Goal: Task Accomplishment & Management: Manage account settings

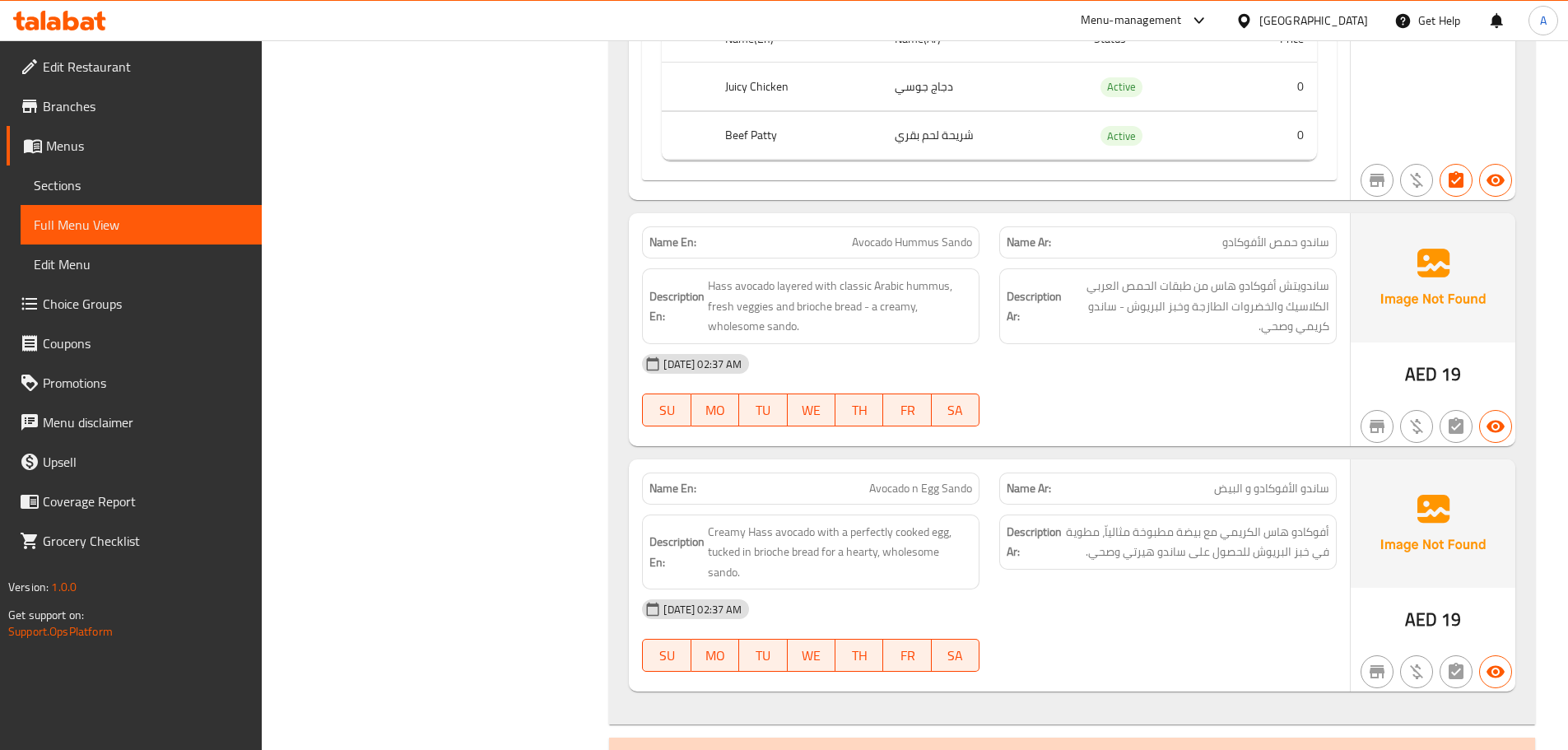
scroll to position [3078, 0]
click at [1320, 16] on div "United Arab Emirates" at bounding box center [1313, 21] width 109 height 18
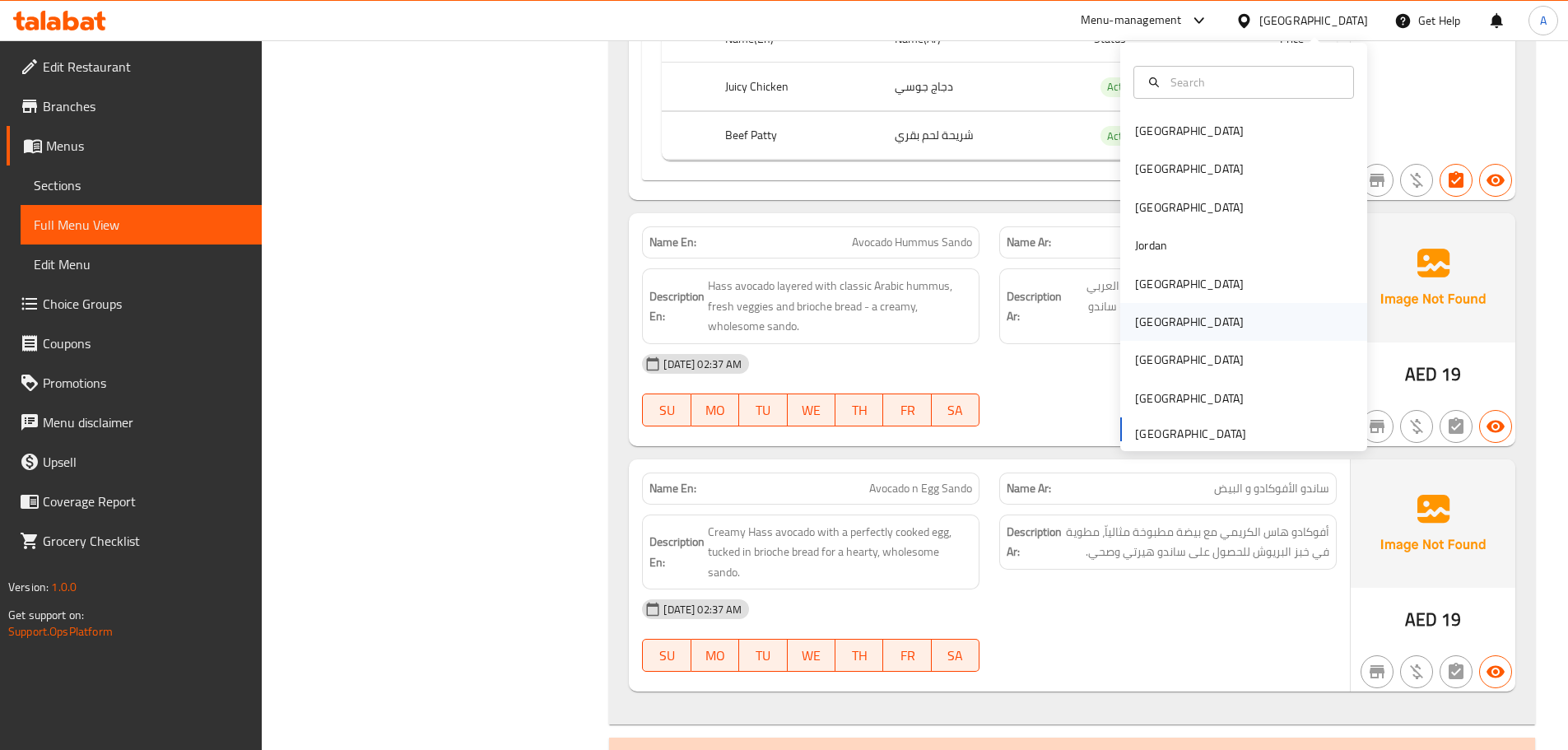
click at [1168, 322] on div "[GEOGRAPHIC_DATA]" at bounding box center [1243, 321] width 247 height 37
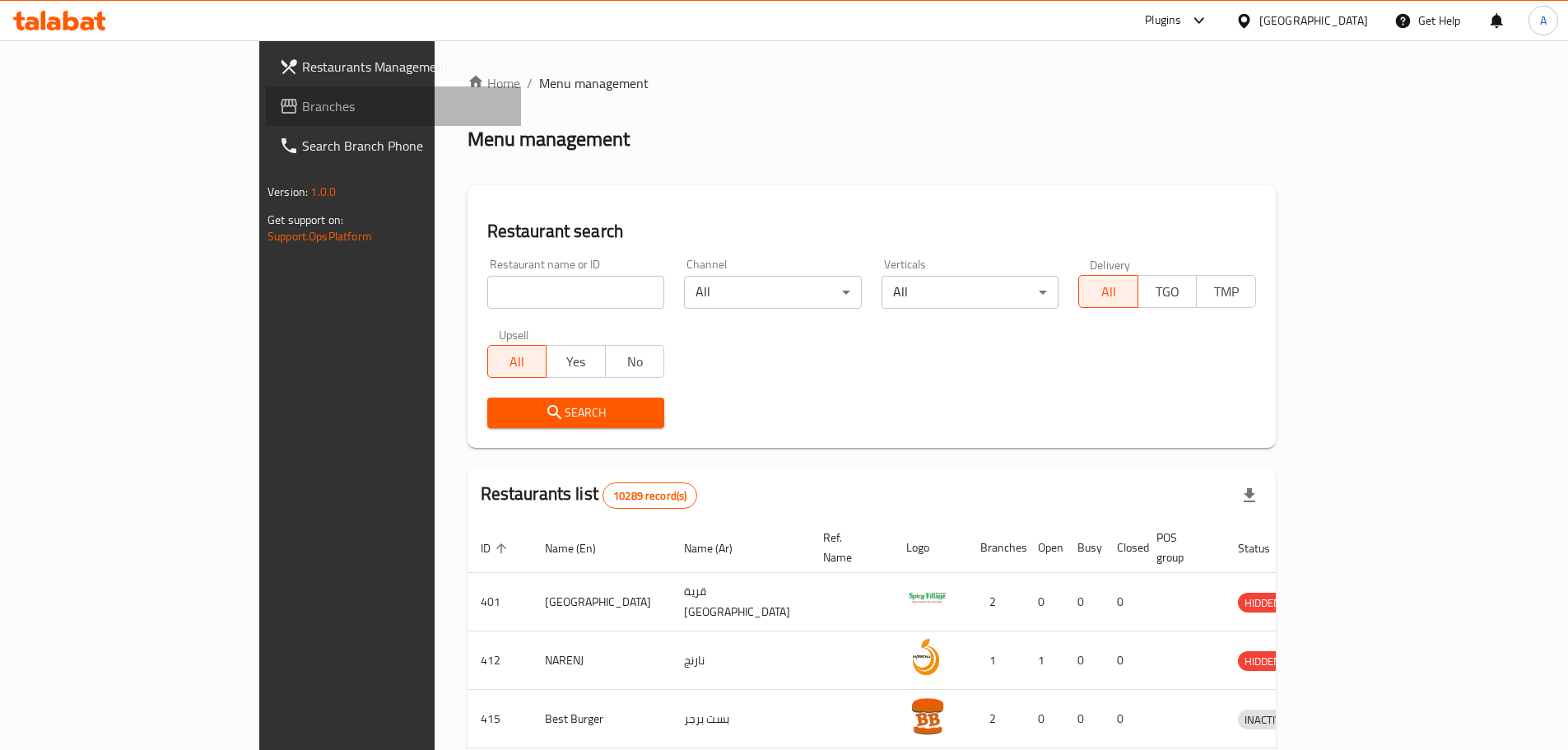
click at [302, 113] on span "Branches" at bounding box center [404, 107] width 206 height 20
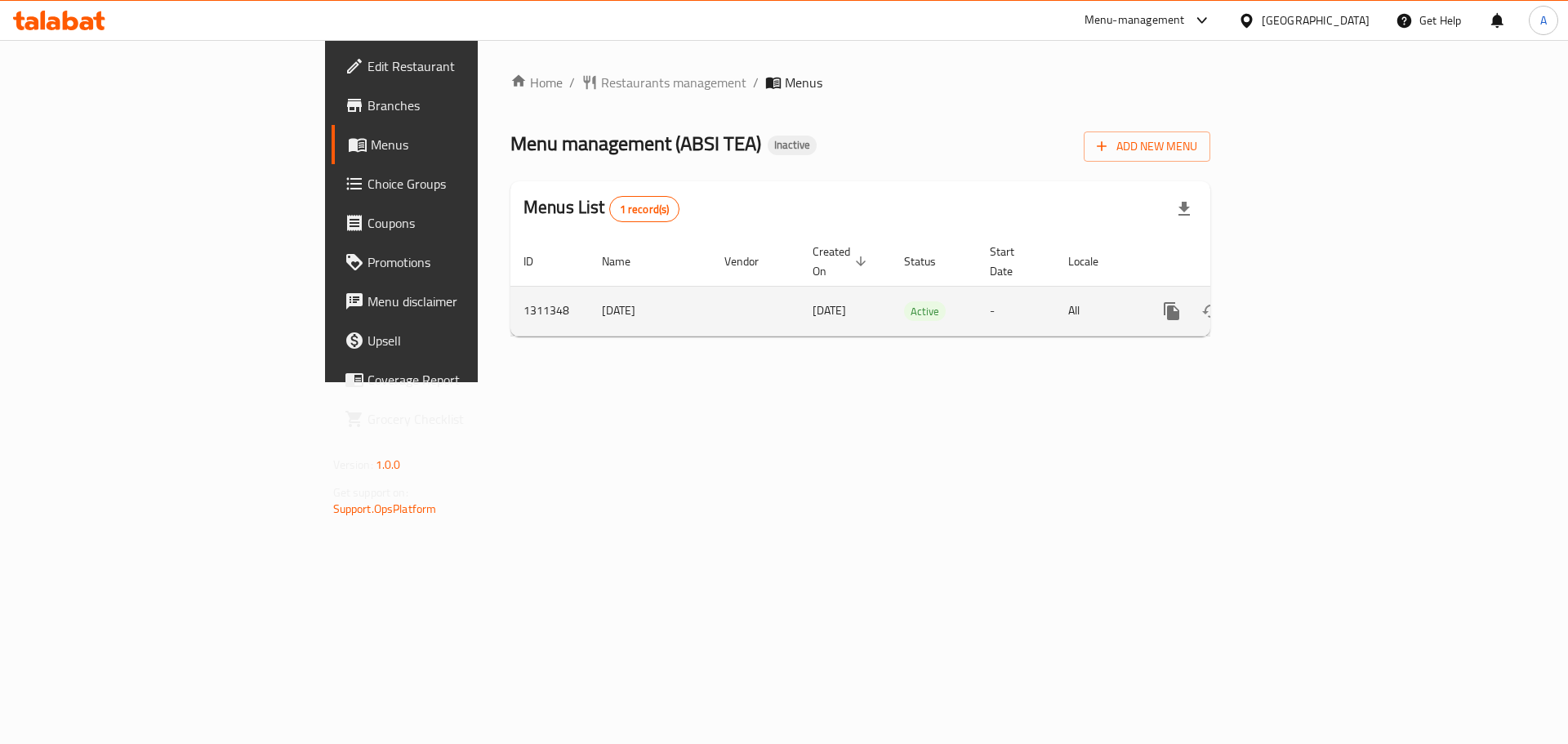
click at [1309, 296] on link "enhanced table" at bounding box center [1289, 310] width 39 height 39
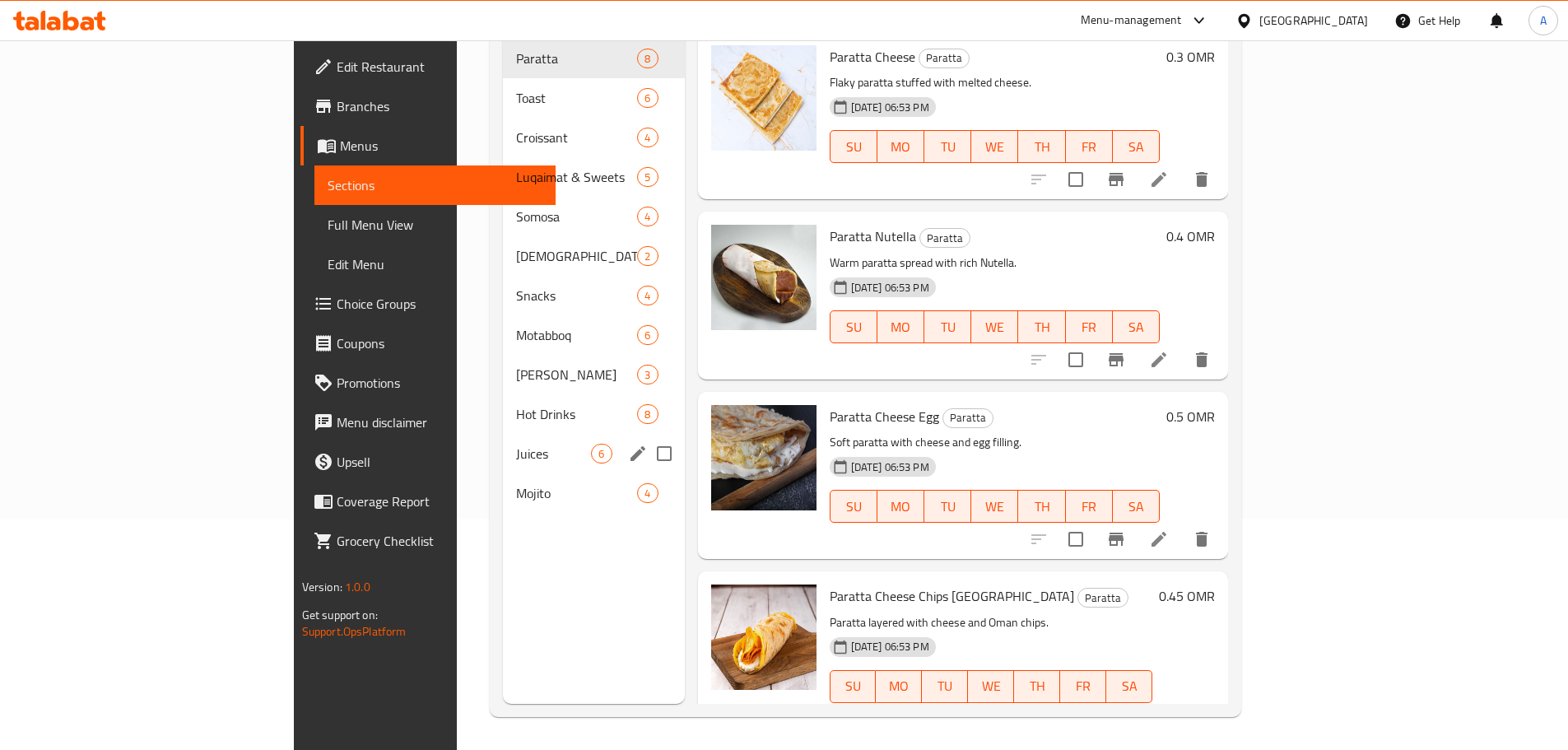
scroll to position [148, 0]
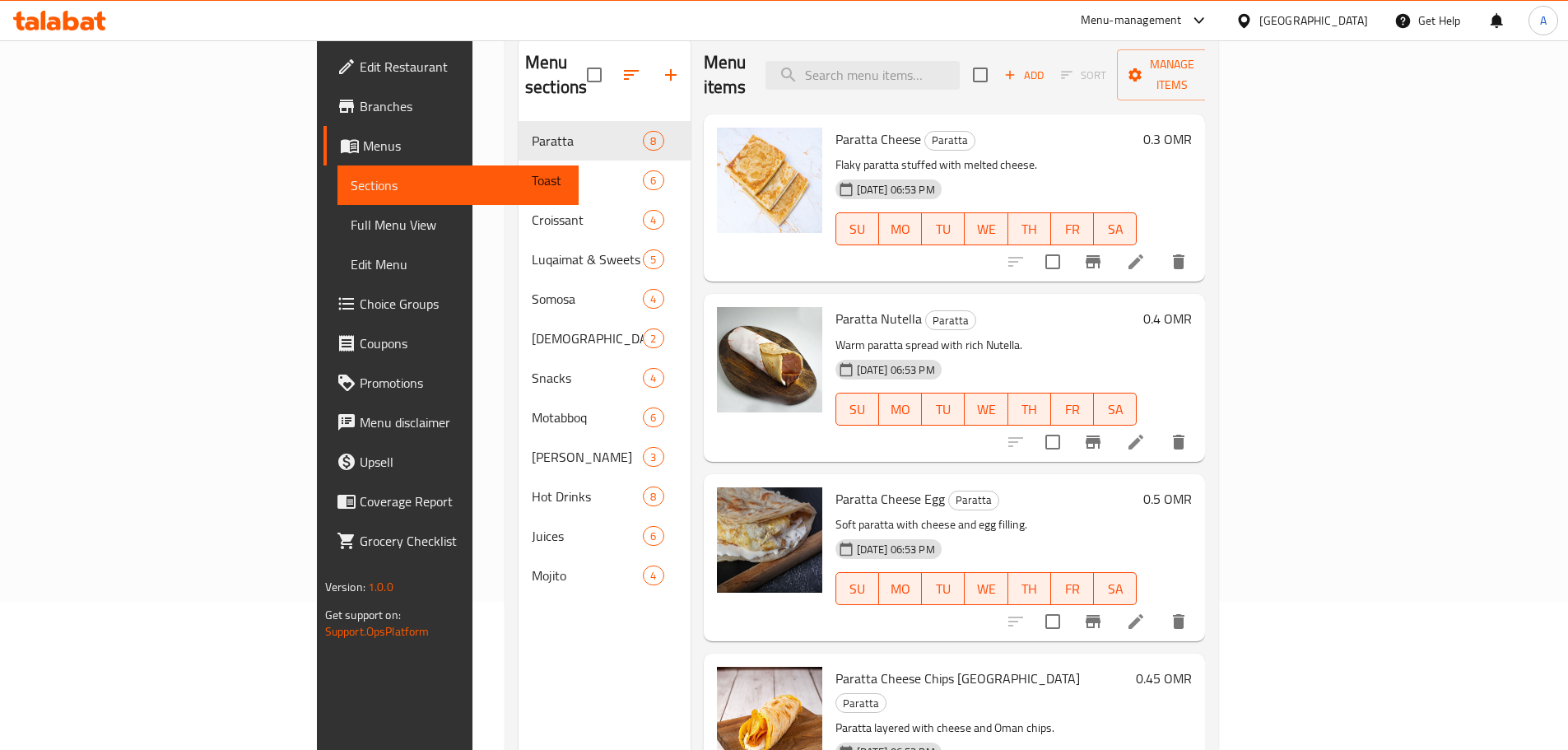
click at [350, 220] on span "Full Menu View" at bounding box center [458, 225] width 215 height 20
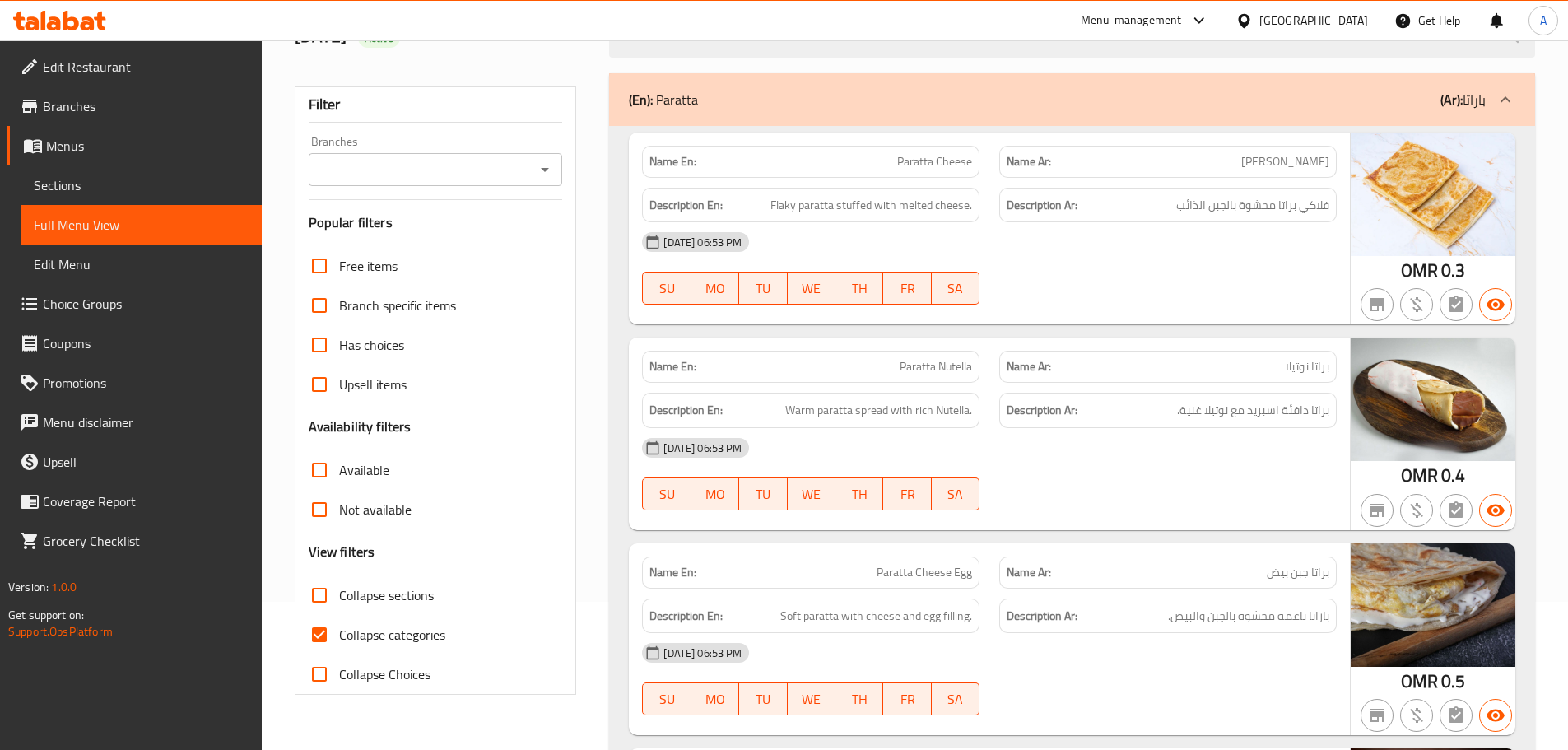
scroll to position [395, 0]
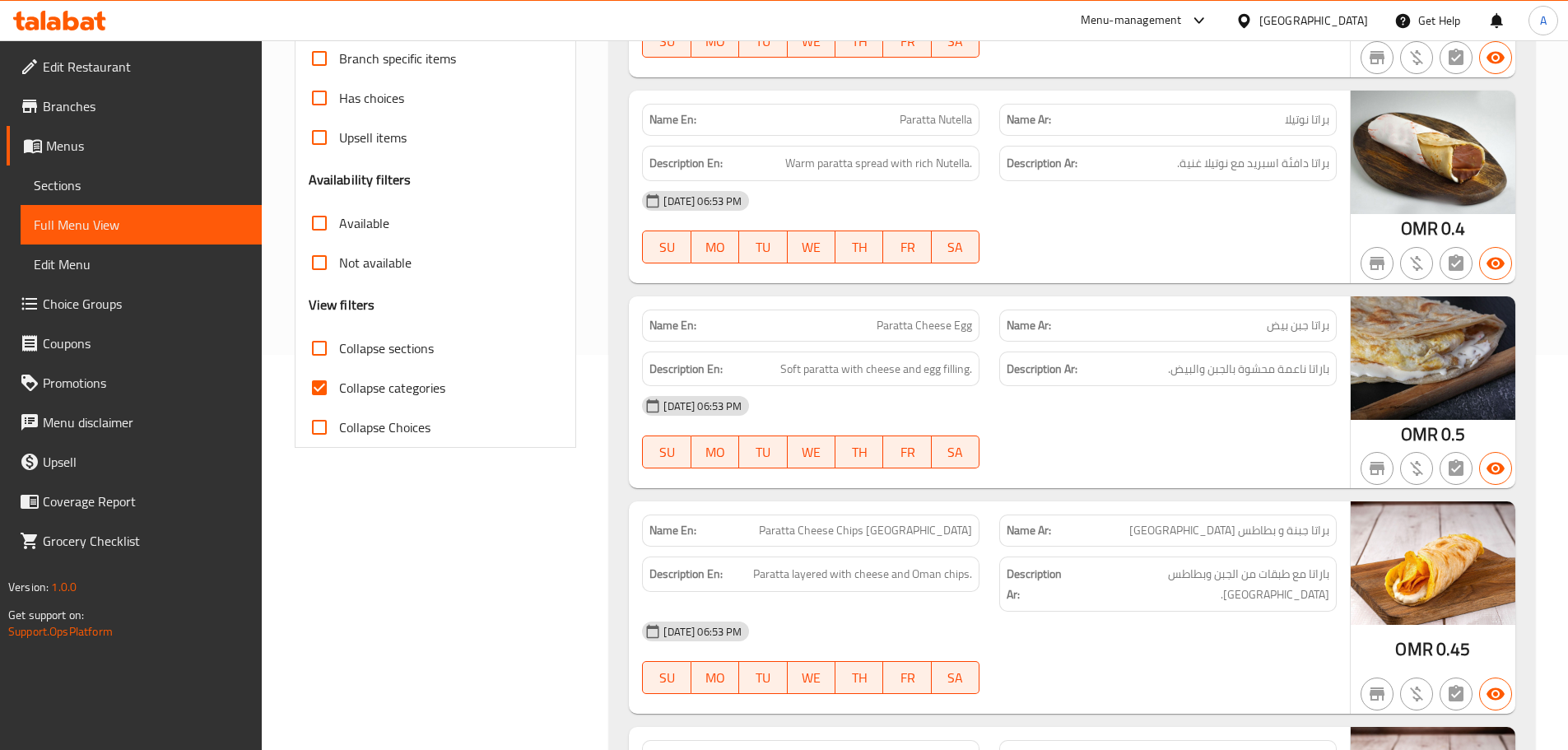
click at [349, 392] on span "Collapse categories" at bounding box center [392, 388] width 107 height 20
click at [339, 392] on input "Collapse categories" at bounding box center [319, 387] width 39 height 39
checkbox input "false"
drag, startPoint x: 1438, startPoint y: 226, endPoint x: 1402, endPoint y: 226, distance: 36.0
click at [1402, 226] on div "OMR 0.4" at bounding box center [1433, 229] width 65 height 25
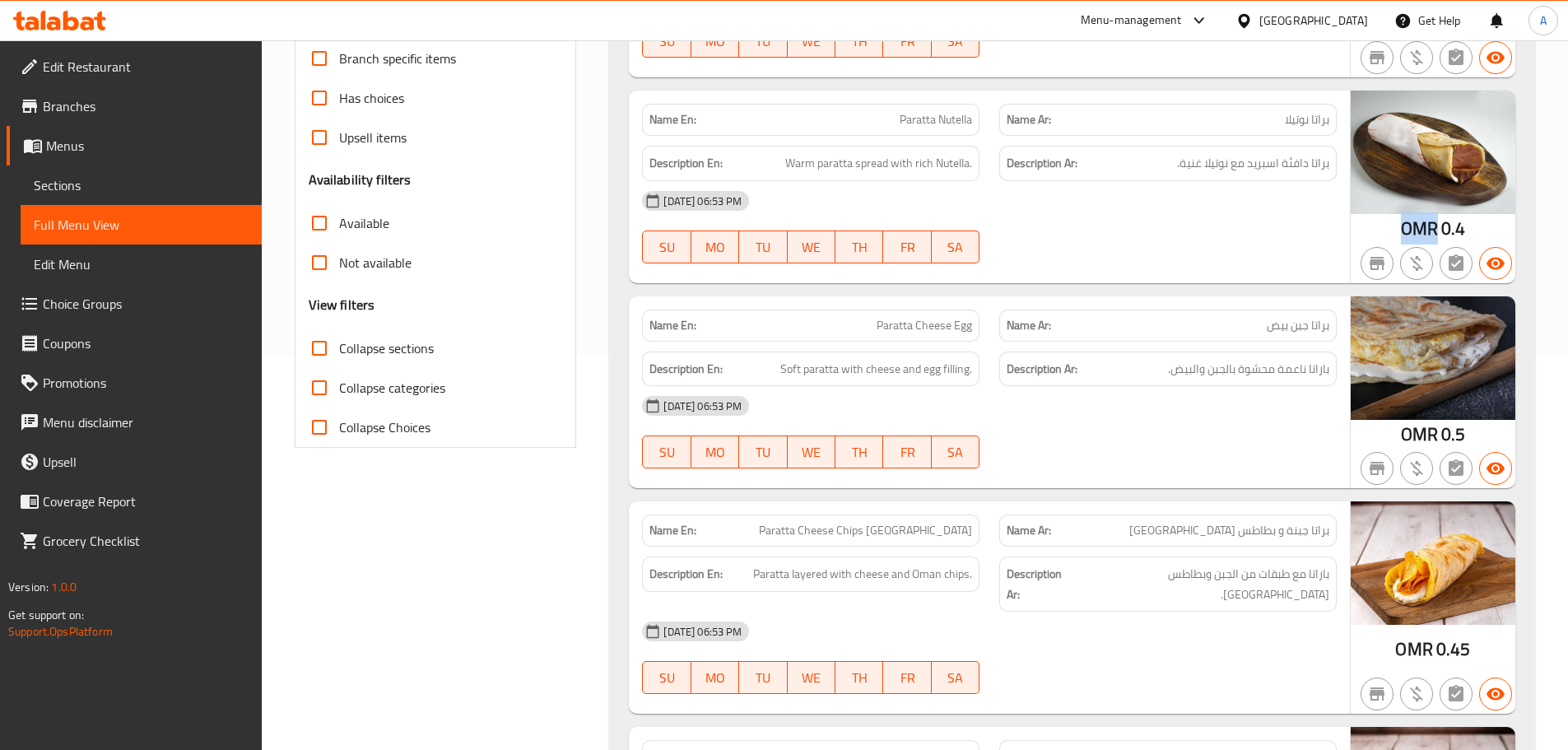
copy span "OMR"
click at [1221, 223] on div "12-09-2025 06:53 PM SU MO TU WE TH FR SA" at bounding box center [990, 227] width 715 height 92
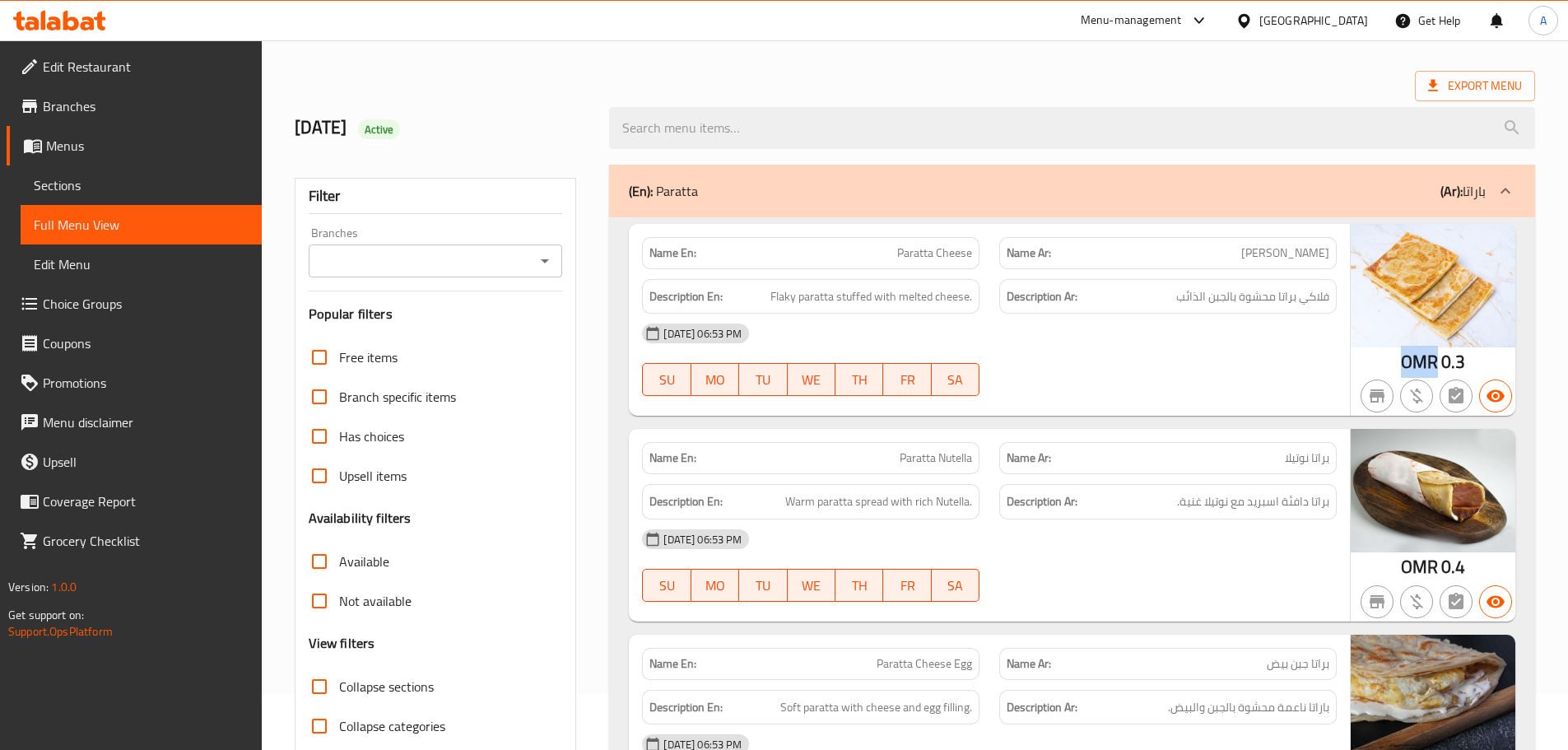
scroll to position [0, 0]
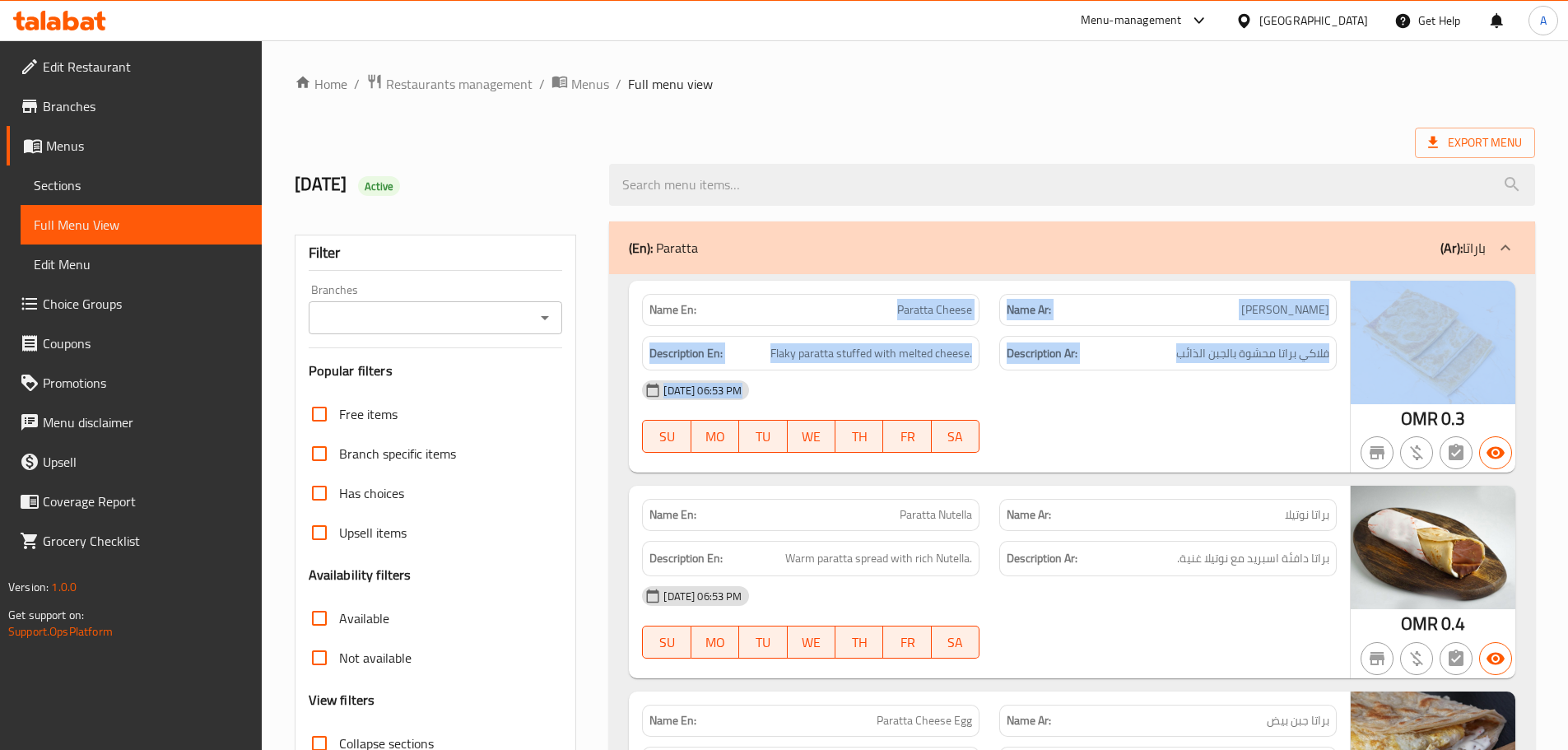
drag, startPoint x: 870, startPoint y: 304, endPoint x: 1358, endPoint y: 415, distance: 500.5
click at [1357, 415] on div "Name En: Paratta Cheese Name Ar: براتا جبن Description En: Flaky paratta stuffe…" at bounding box center [1072, 376] width 886 height 192
click at [1280, 356] on span "فلاكي براتا محشوة بالجبن الذائب" at bounding box center [1253, 353] width 153 height 21
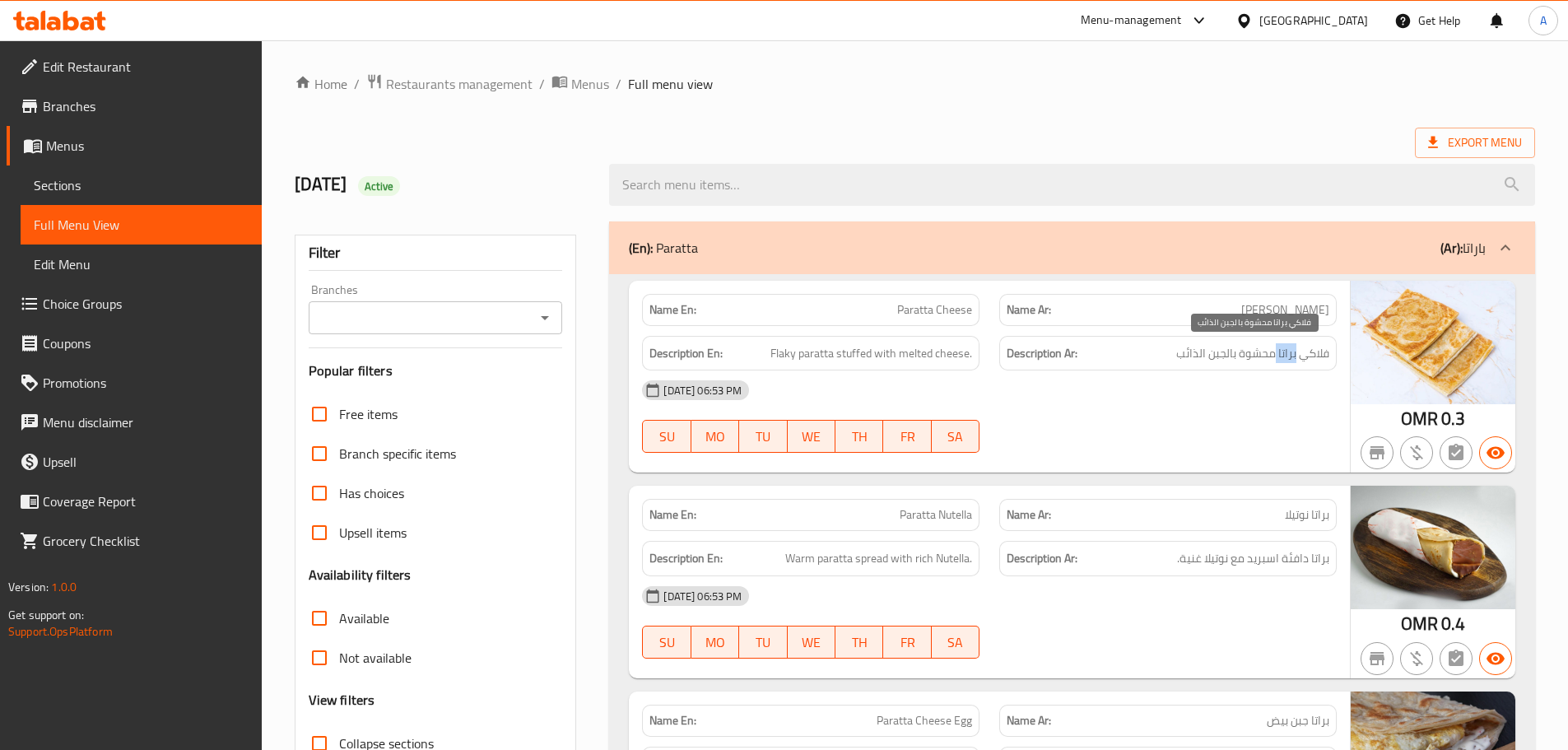
click at [1280, 356] on span "فلاكي براتا محشوة بالجبن الذائب" at bounding box center [1253, 353] width 153 height 21
drag, startPoint x: 1280, startPoint y: 356, endPoint x: 1195, endPoint y: 408, distance: 99.6
click at [1273, 362] on span "فلاكي براتا محشوة بالجبن الذائب" at bounding box center [1253, 353] width 153 height 21
click at [1120, 463] on div at bounding box center [1168, 453] width 357 height 20
click at [123, 64] on span "Edit Restaurant" at bounding box center [145, 67] width 206 height 20
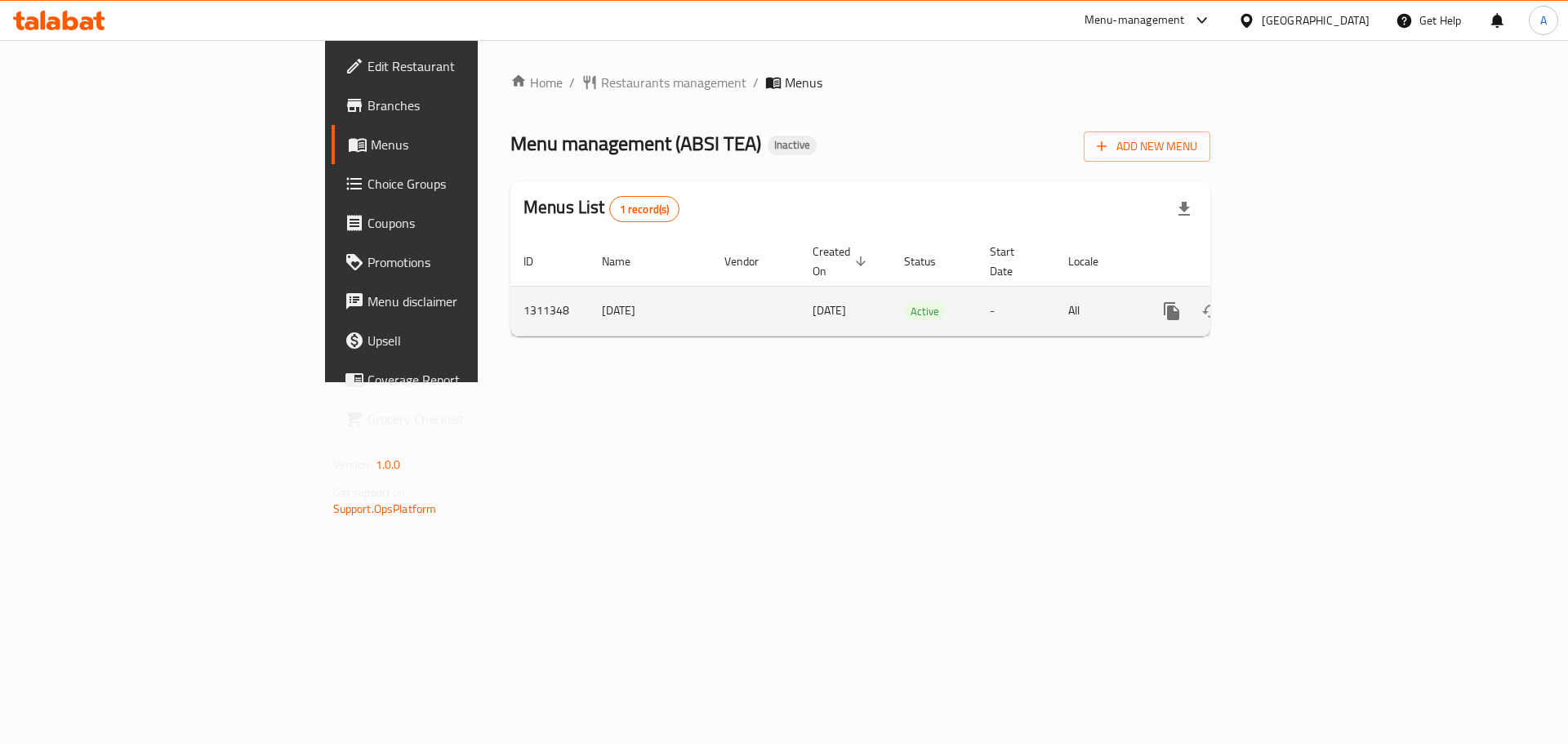
click at [1300, 301] on icon "enhanced table" at bounding box center [1290, 311] width 20 height 20
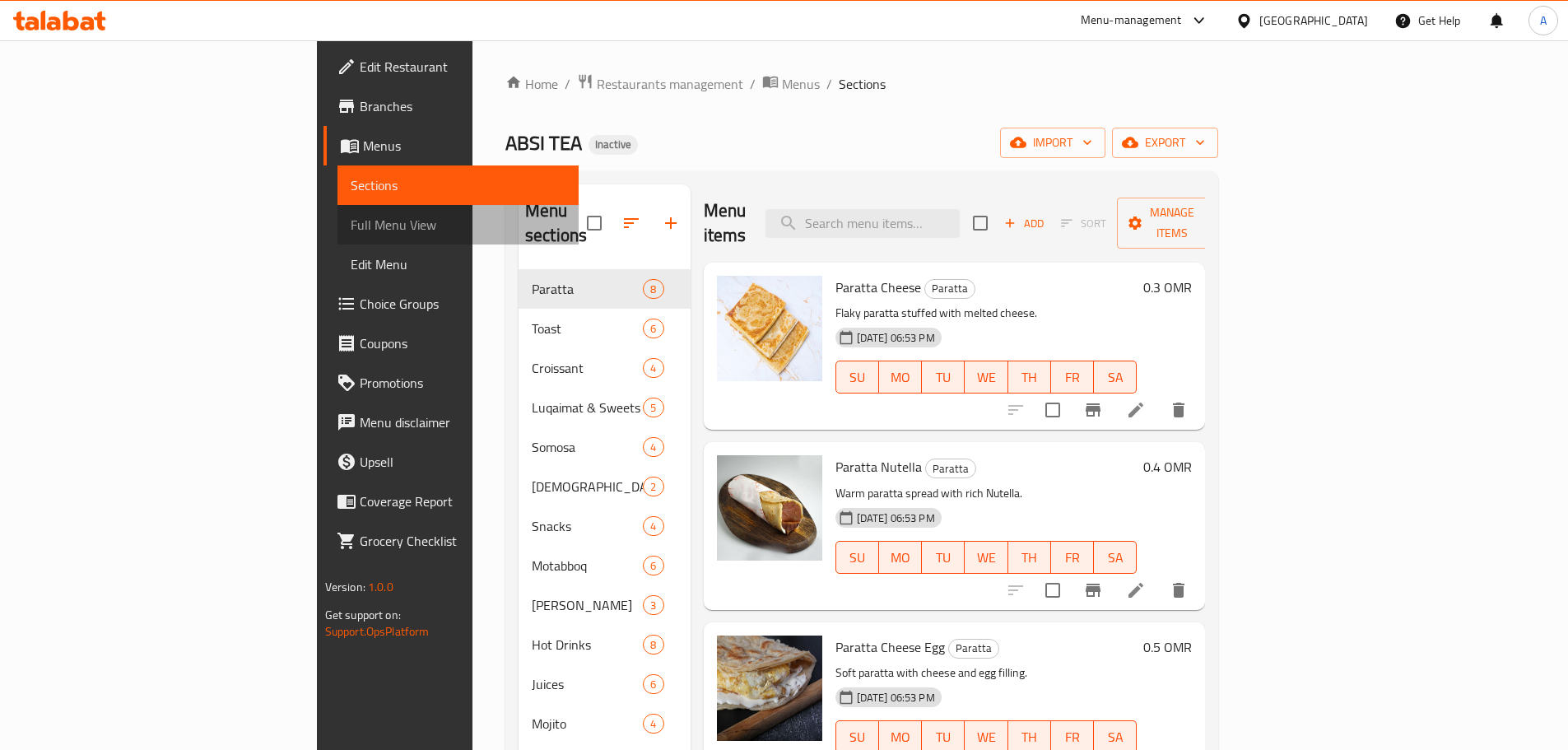
click at [350, 221] on span "Full Menu View" at bounding box center [458, 225] width 215 height 20
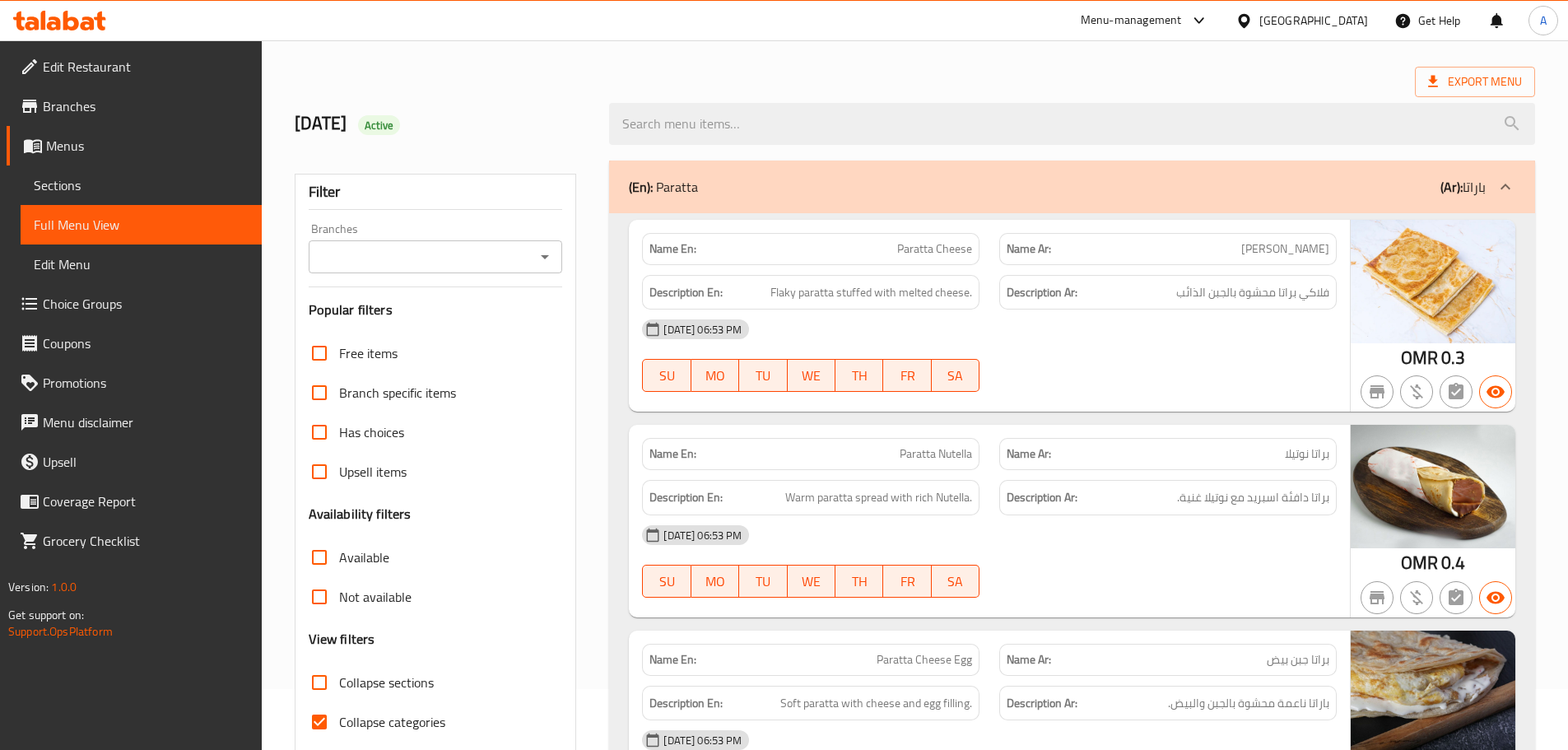
scroll to position [165, 0]
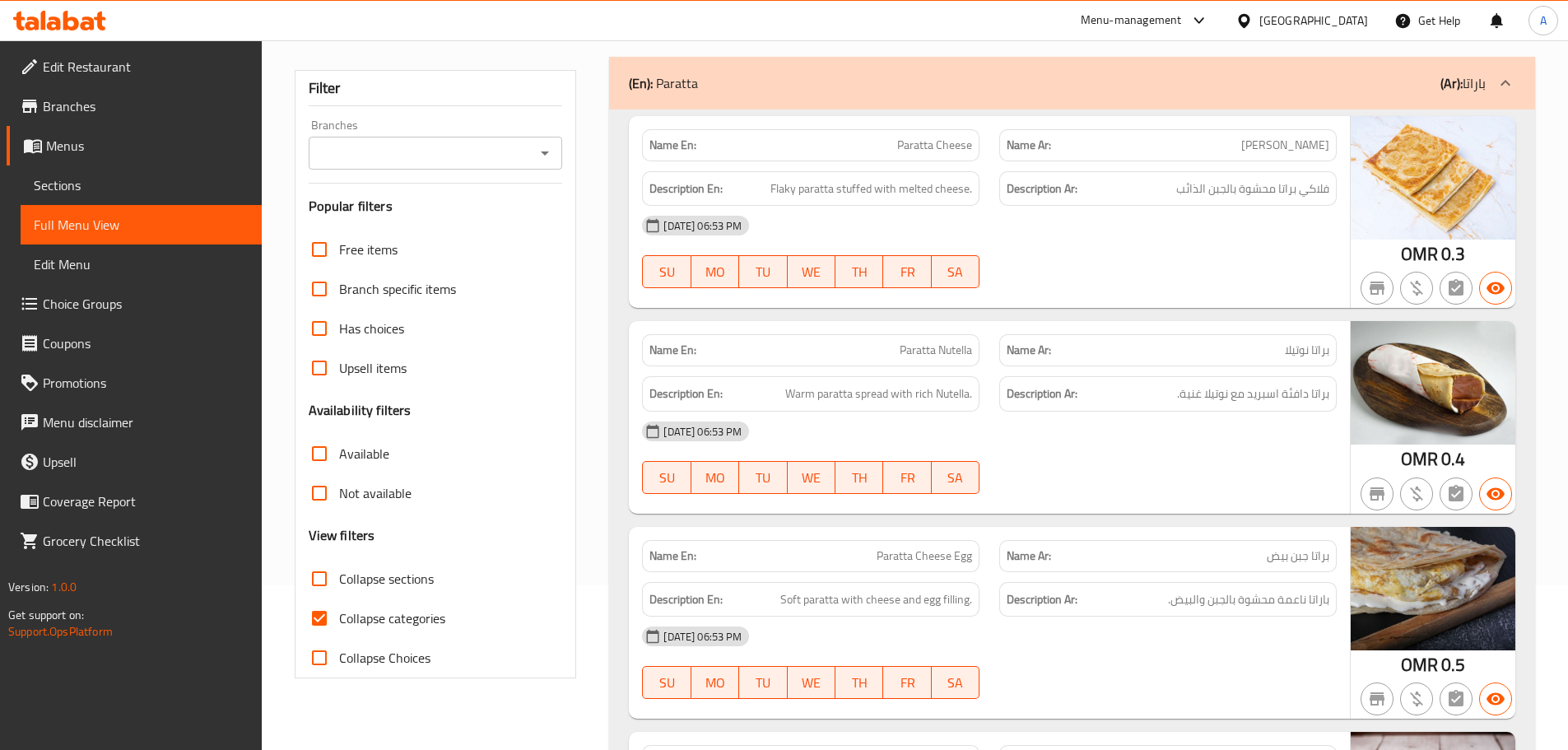
drag, startPoint x: 324, startPoint y: 623, endPoint x: 1314, endPoint y: 376, distance: 1020.3
click at [325, 622] on input "Collapse categories" at bounding box center [319, 618] width 39 height 39
checkbox input "false"
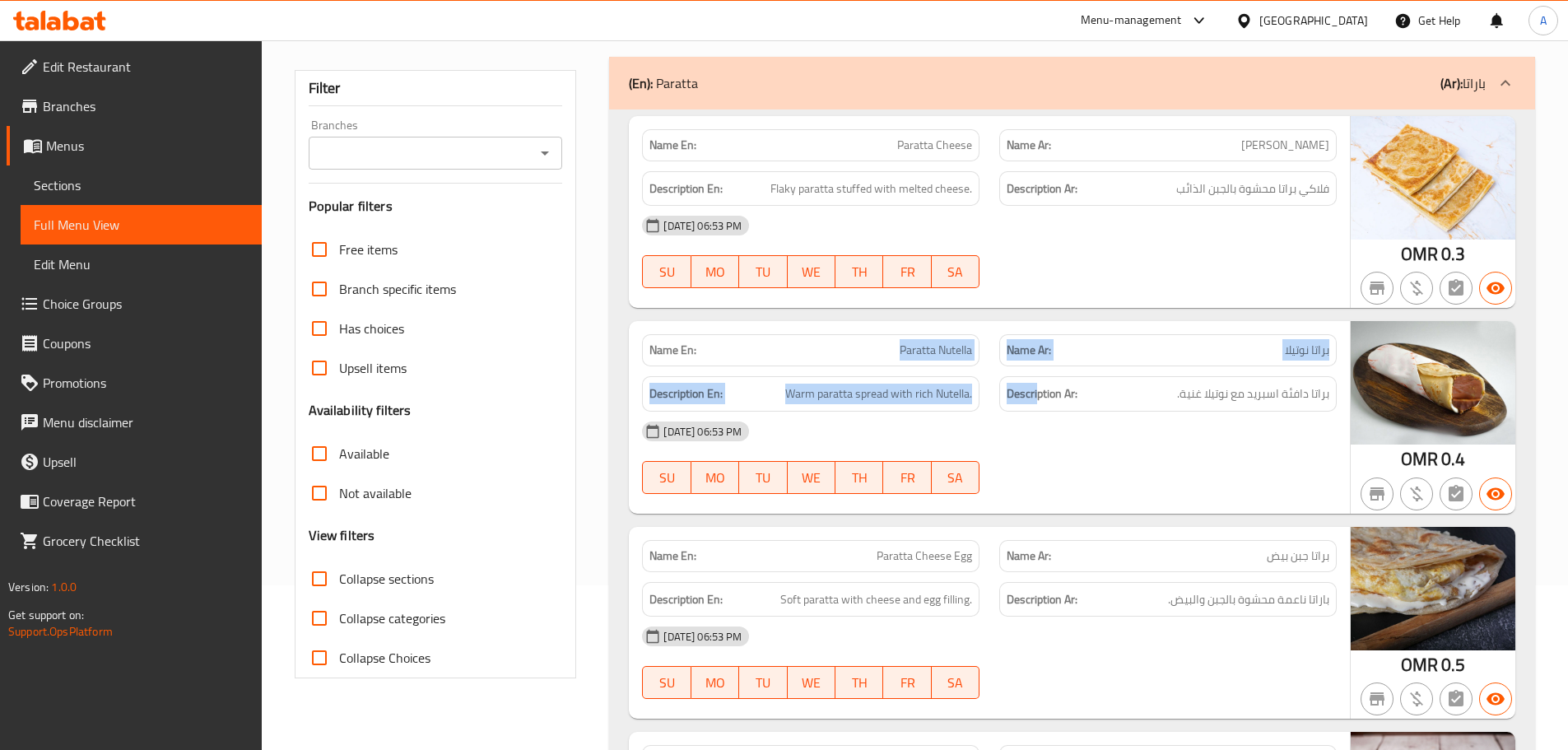
drag, startPoint x: 885, startPoint y: 344, endPoint x: 1196, endPoint y: 485, distance: 341.5
click at [1121, 430] on div "Name En: Paratta Nutella Name Ar: براتا نوتيلا Description En: Warm paratta spr…" at bounding box center [990, 417] width 721 height 192
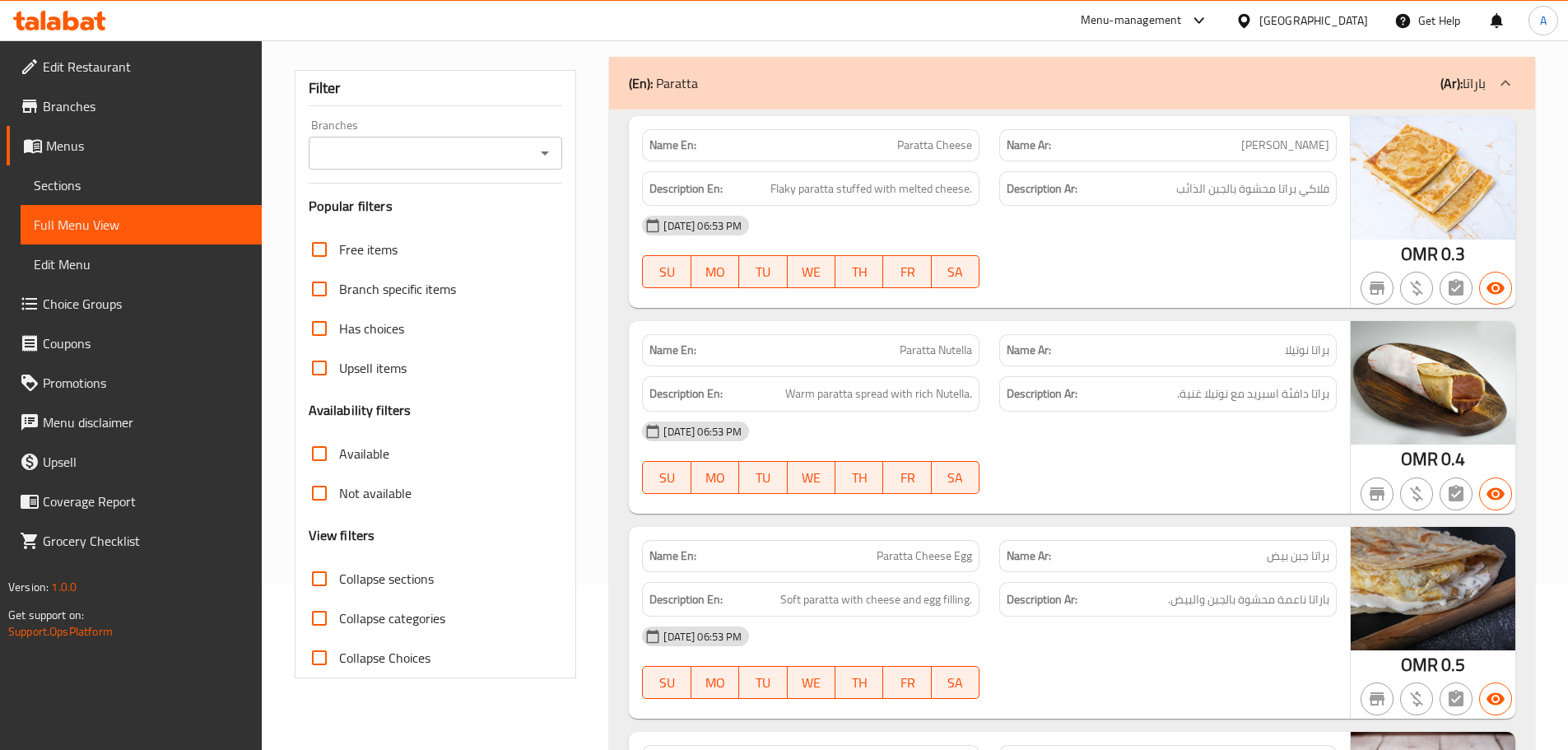
click at [1208, 499] on div at bounding box center [1168, 494] width 357 height 20
drag, startPoint x: 1235, startPoint y: 393, endPoint x: 1111, endPoint y: 393, distance: 124.0
click at [1156, 393] on h6 "Description Ar: براتا دافئة اسبريد مع نوتيلا غنية." at bounding box center [1169, 394] width 323 height 21
drag, startPoint x: 873, startPoint y: 382, endPoint x: 1132, endPoint y: 435, distance: 264.4
click at [1019, 397] on div "Description En: Warm paratta spread with rich Nutella. Description Ar: براتا دا…" at bounding box center [990, 394] width 715 height 55
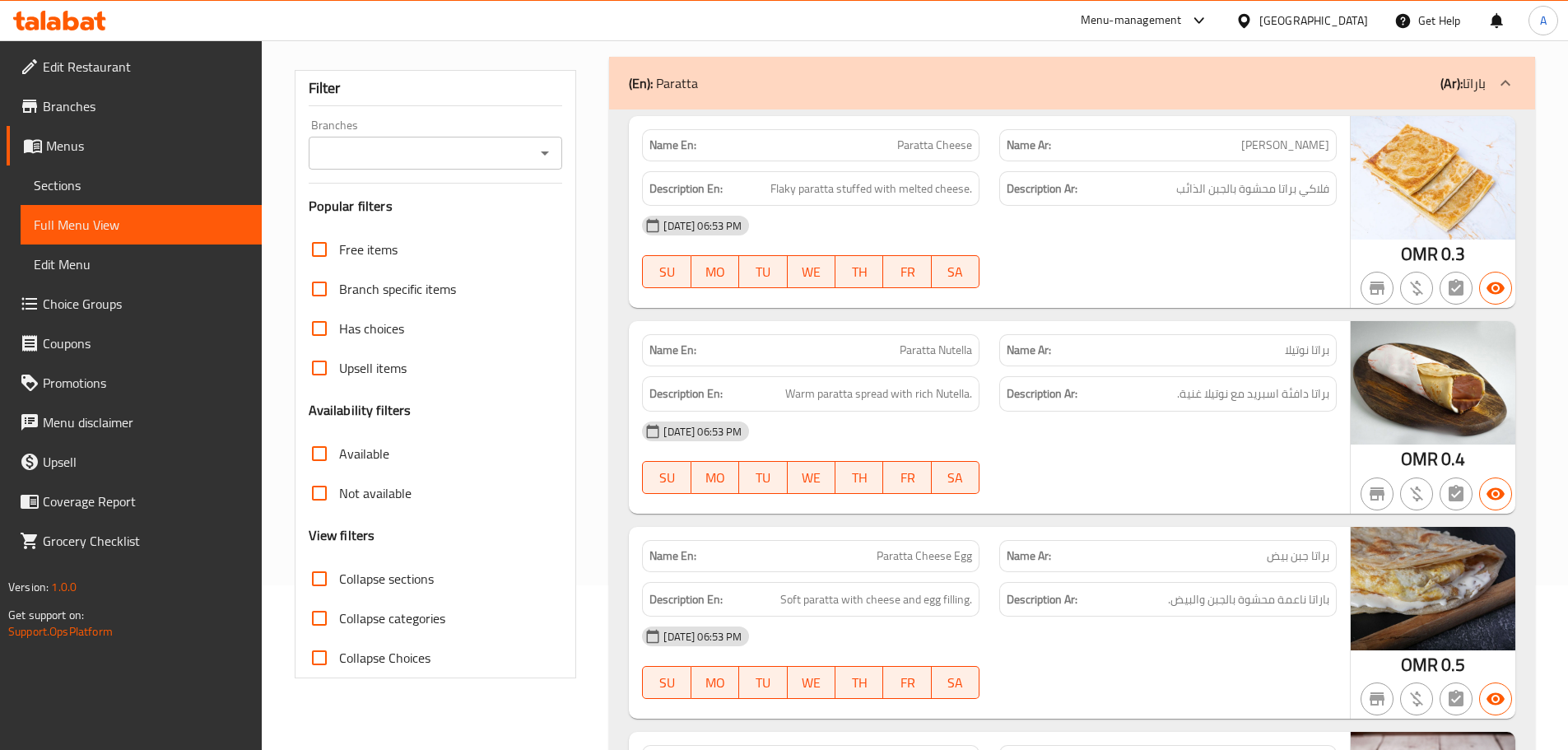
click at [1133, 435] on div "[DATE] 06:53 PM" at bounding box center [990, 431] width 715 height 39
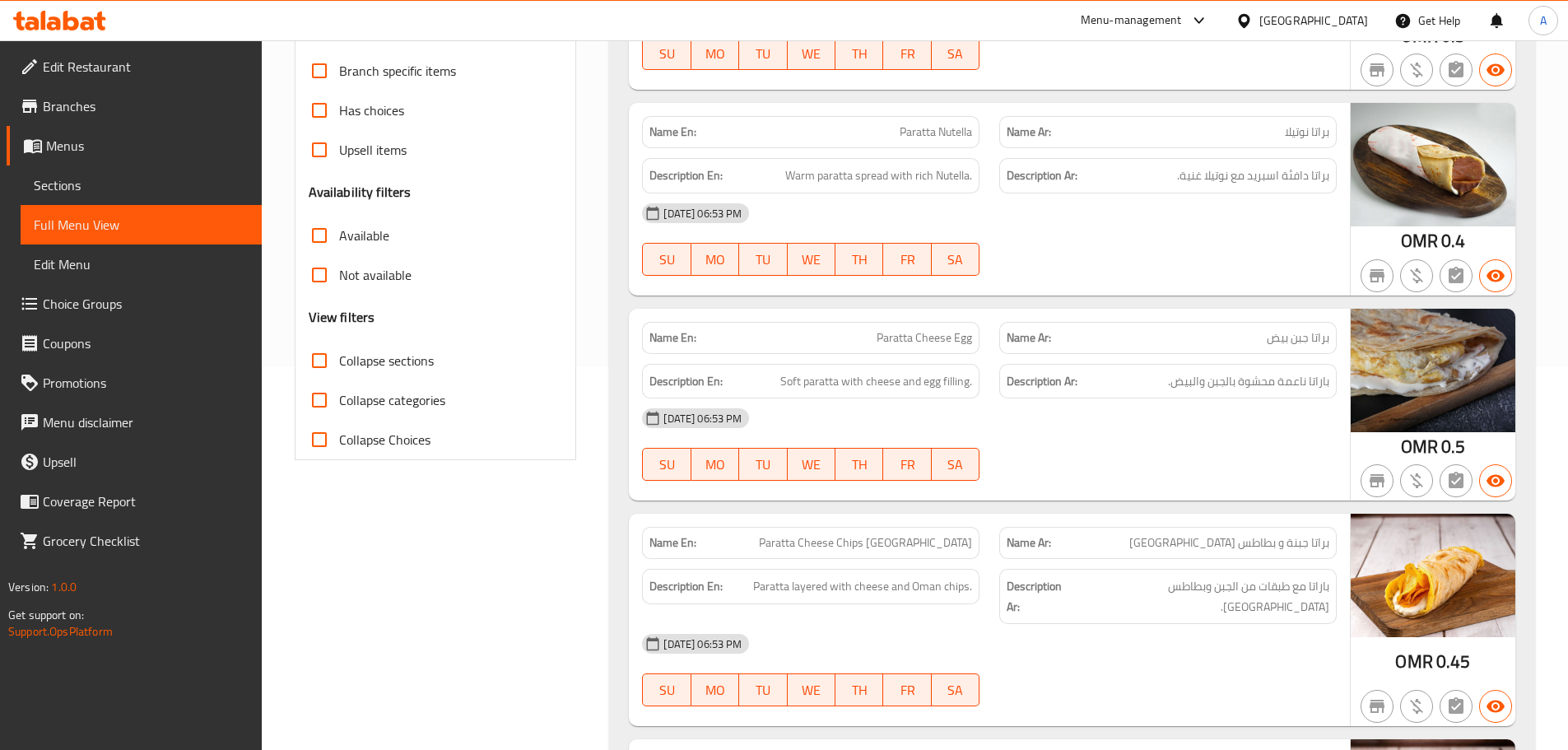
scroll to position [412, 0]
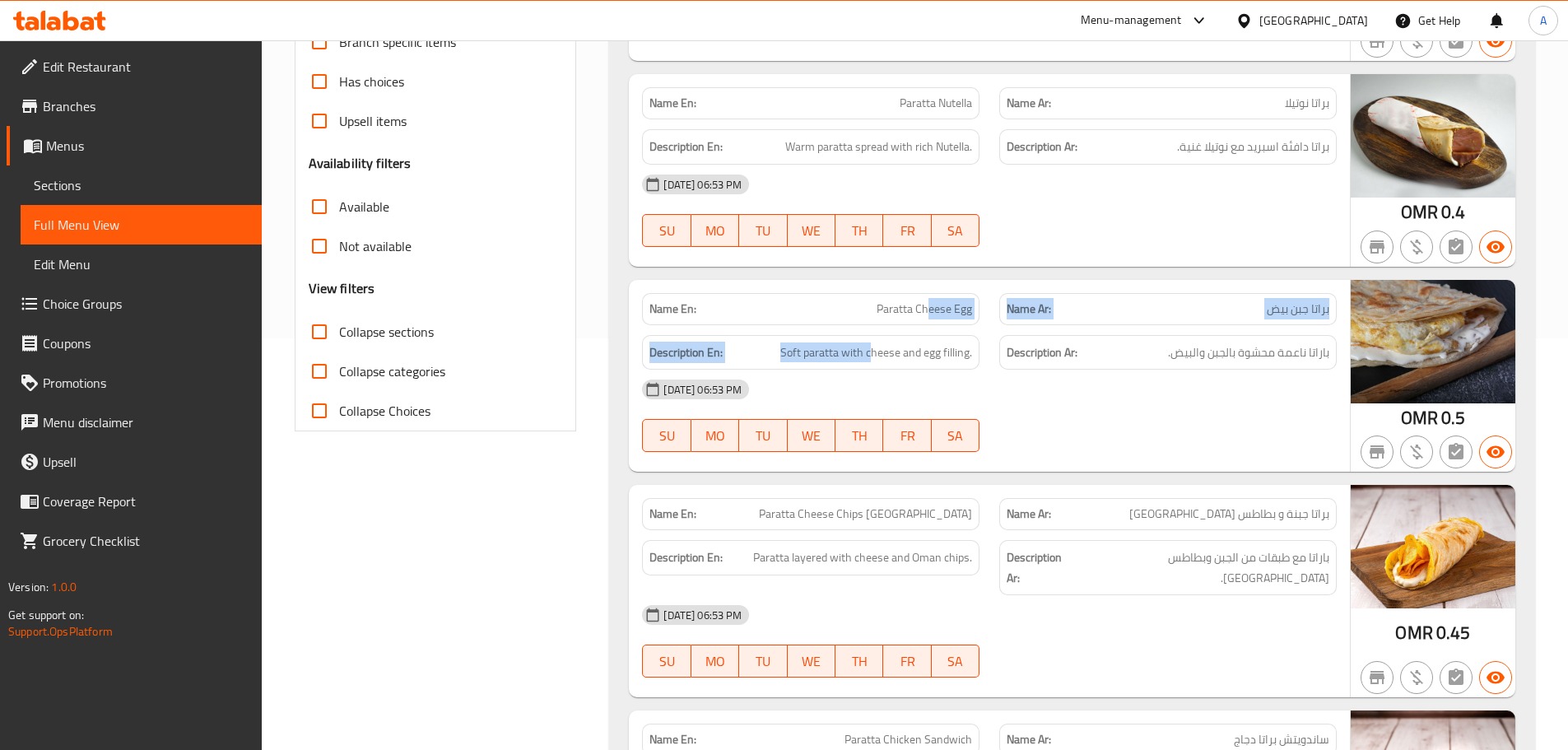
drag, startPoint x: 870, startPoint y: 327, endPoint x: 980, endPoint y: 329, distance: 110.0
click at [965, 324] on div "Name En: Paratta Cheese Egg Name Ar: براتا جبن بيض Description En: Soft paratta…" at bounding box center [990, 375] width 721 height 192
click at [1069, 413] on div "12-09-2025 06:53 PM SU MO TU WE TH FR SA" at bounding box center [990, 415] width 715 height 92
drag, startPoint x: 841, startPoint y: 305, endPoint x: 1048, endPoint y: 371, distance: 217.3
click at [1004, 320] on div "Name En: Paratta Cheese Egg Name Ar: براتا جبن بيض" at bounding box center [990, 309] width 715 height 52
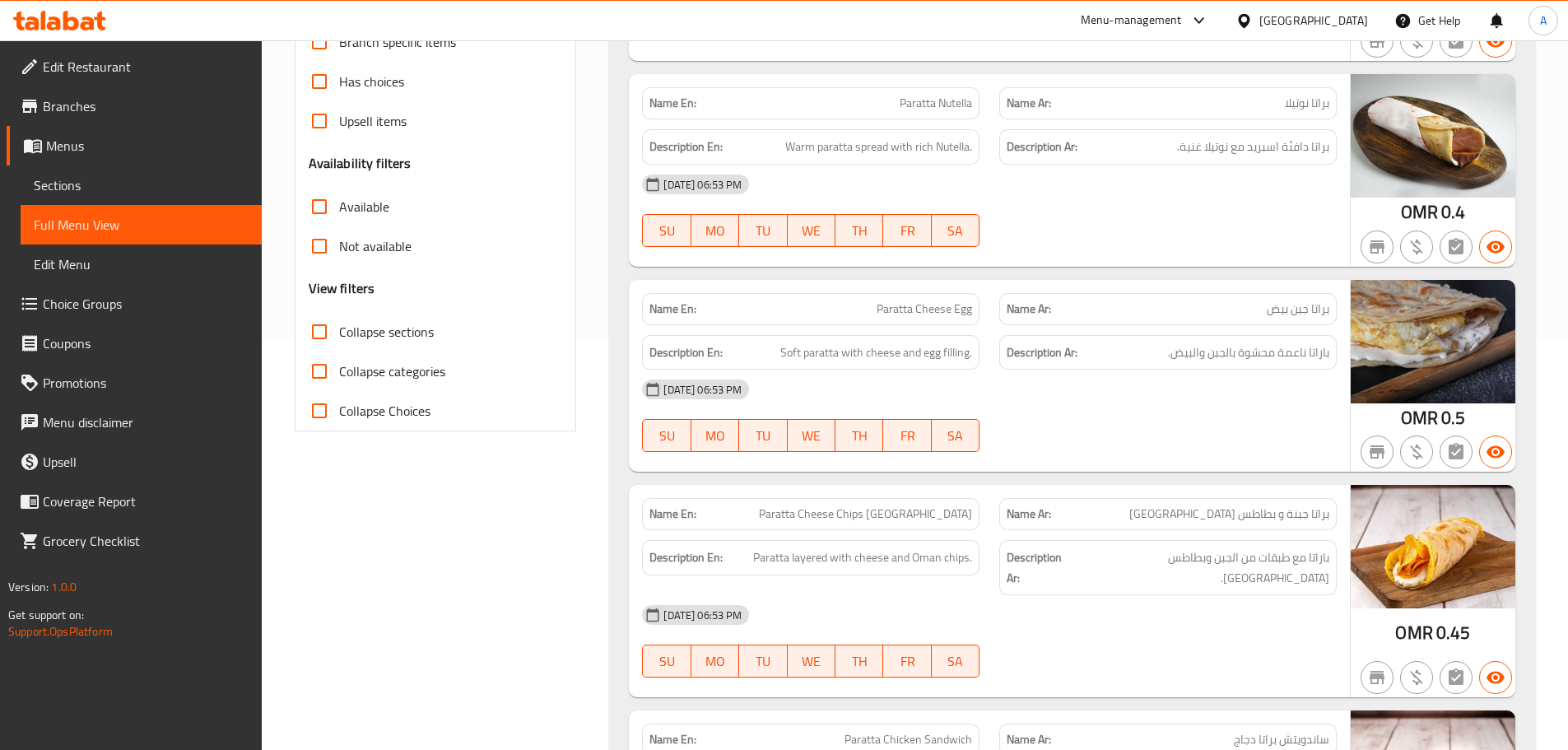
drag, startPoint x: 1074, startPoint y: 405, endPoint x: 1097, endPoint y: 414, distance: 24.7
click at [1081, 406] on div "[DATE] 06:53 PM" at bounding box center [990, 389] width 715 height 39
drag, startPoint x: 1318, startPoint y: 355, endPoint x: 1218, endPoint y: 353, distance: 100.0
click at [1262, 352] on span "باراتا ناعمة محشوة بالجبن والبيض." at bounding box center [1248, 352] width 161 height 21
drag, startPoint x: 864, startPoint y: 352, endPoint x: 1080, endPoint y: 385, distance: 218.5
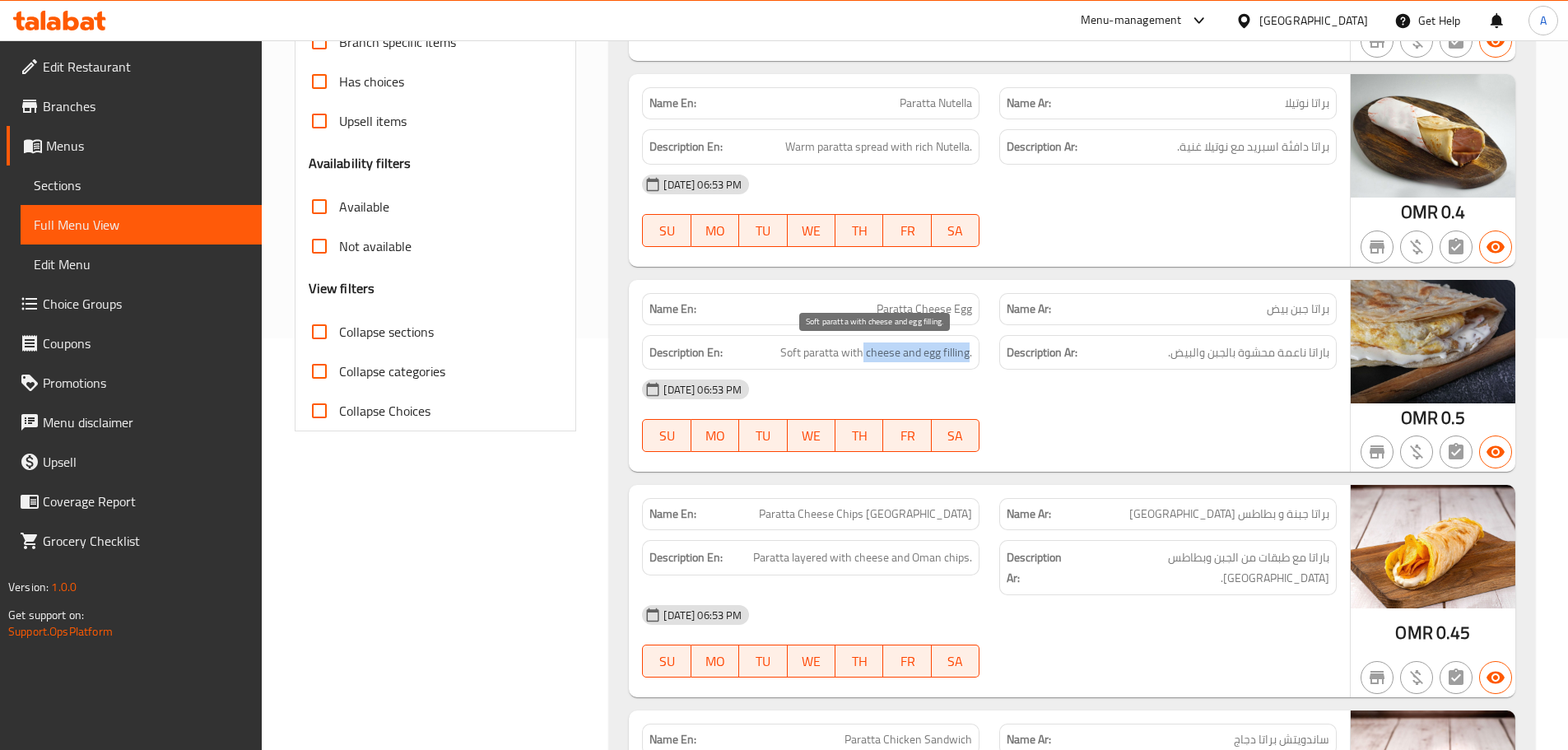
click at [1002, 365] on div "Description En: Soft paratta with cheese and egg filling. Description Ar: بارات…" at bounding box center [990, 353] width 715 height 55
click at [1098, 398] on div "[DATE] 06:53 PM" at bounding box center [990, 389] width 715 height 39
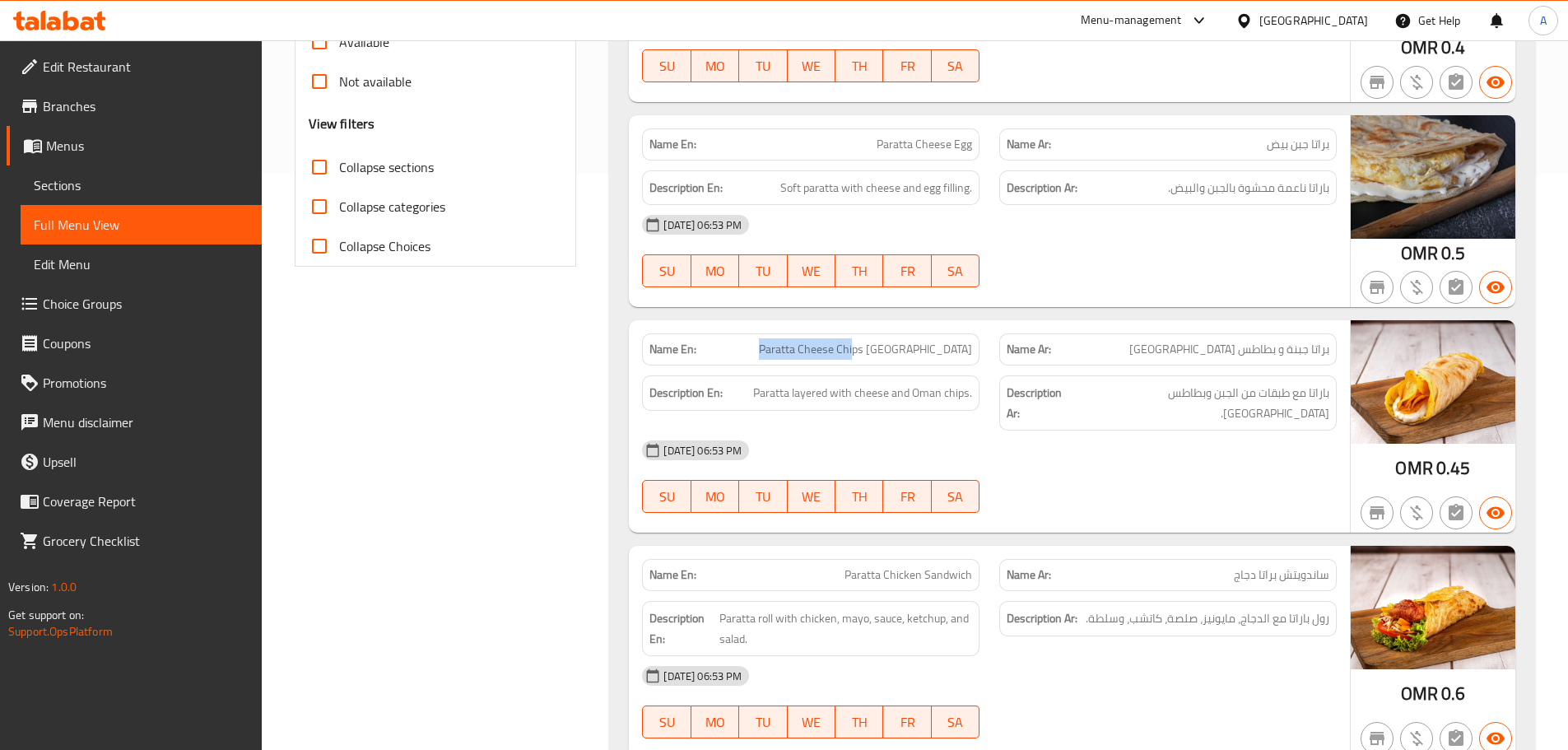
drag, startPoint x: 824, startPoint y: 349, endPoint x: 955, endPoint y: 372, distance: 133.0
click at [940, 360] on div "Name En: Paratta Cheese Chips Oman" at bounding box center [811, 350] width 338 height 32
drag, startPoint x: 1065, startPoint y: 460, endPoint x: 1065, endPoint y: 485, distance: 25.0
click at [1067, 461] on div "12-09-2025 06:53 PM SU MO TU WE TH FR SA" at bounding box center [990, 476] width 715 height 92
drag, startPoint x: 1311, startPoint y: 351, endPoint x: 1223, endPoint y: 350, distance: 88.0
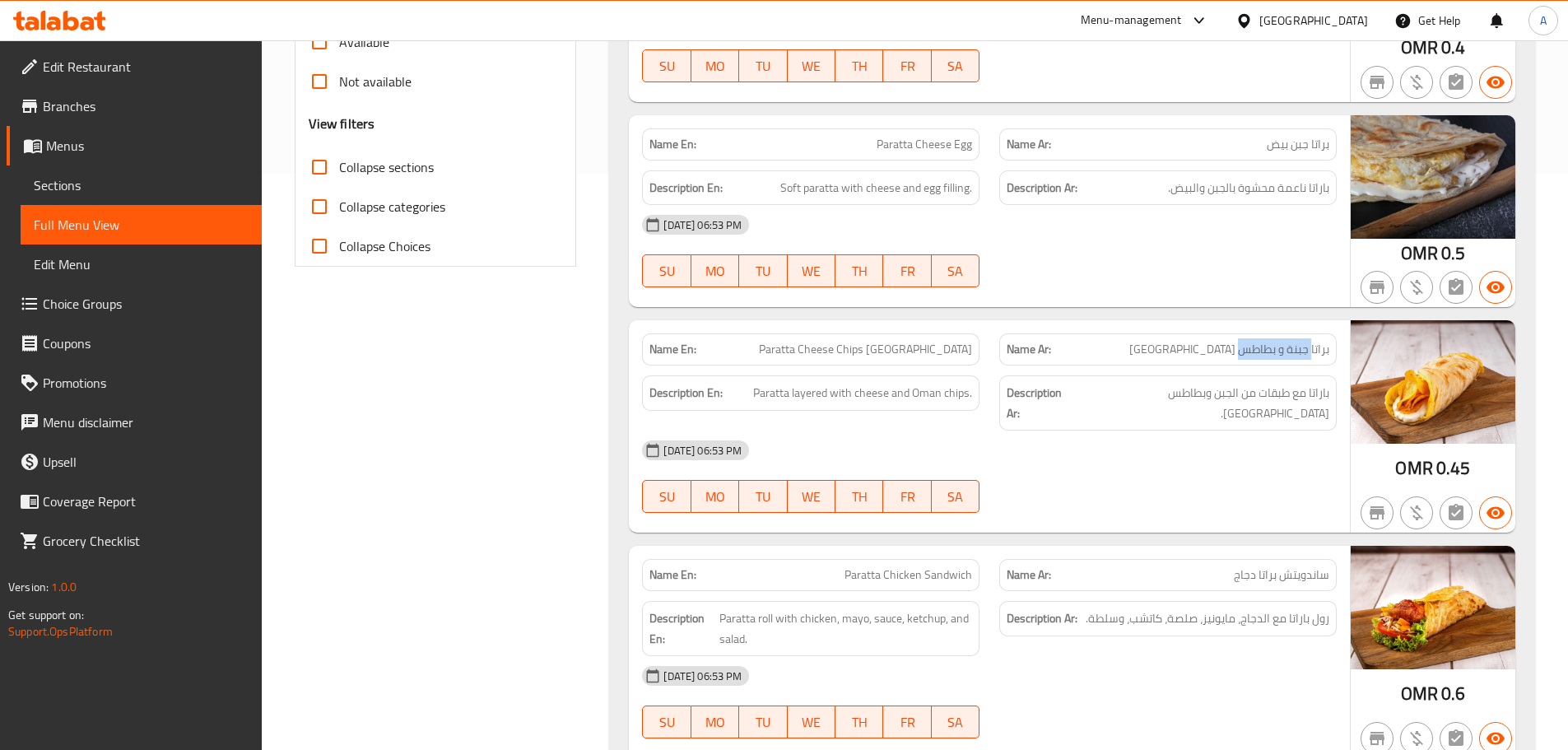
click at [1228, 350] on span "براتا جبنة و بطاطس عمان" at bounding box center [1229, 349] width 200 height 17
drag, startPoint x: 789, startPoint y: 325, endPoint x: 929, endPoint y: 359, distance: 144.1
click at [892, 343] on div "Name En: Paratta Cheese Chips Oman" at bounding box center [811, 350] width 357 height 52
click at [1079, 462] on div "12-09-2025 06:53 PM SU MO TU WE TH FR SA" at bounding box center [990, 476] width 715 height 92
drag, startPoint x: 1312, startPoint y: 394, endPoint x: 1198, endPoint y: 395, distance: 114.0
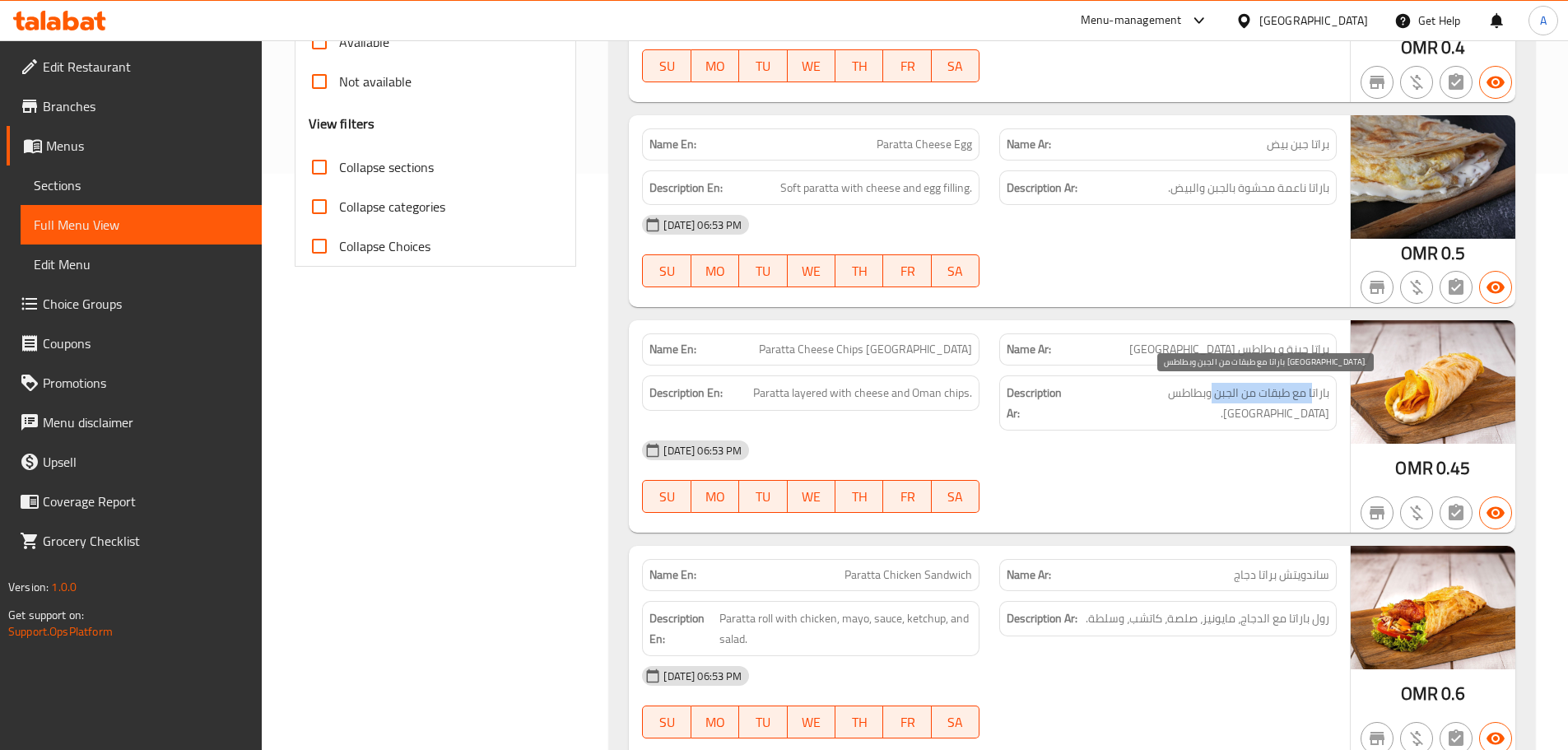
click at [1210, 393] on span "باراتا مع طبقات من الجبن وبطاطس عمان." at bounding box center [1203, 403] width 254 height 40
drag, startPoint x: 1185, startPoint y: 395, endPoint x: 1056, endPoint y: 395, distance: 129.0
click at [1116, 395] on h6 "Description Ar: باراتا مع طبقات من الجبن وبطاطس عمان." at bounding box center [1169, 403] width 323 height 40
drag, startPoint x: 811, startPoint y: 376, endPoint x: 1028, endPoint y: 396, distance: 217.9
click at [1007, 392] on div "Description En: Paratta layered with cheese and Oman chips. Description Ar: بار…" at bounding box center [990, 403] width 715 height 75
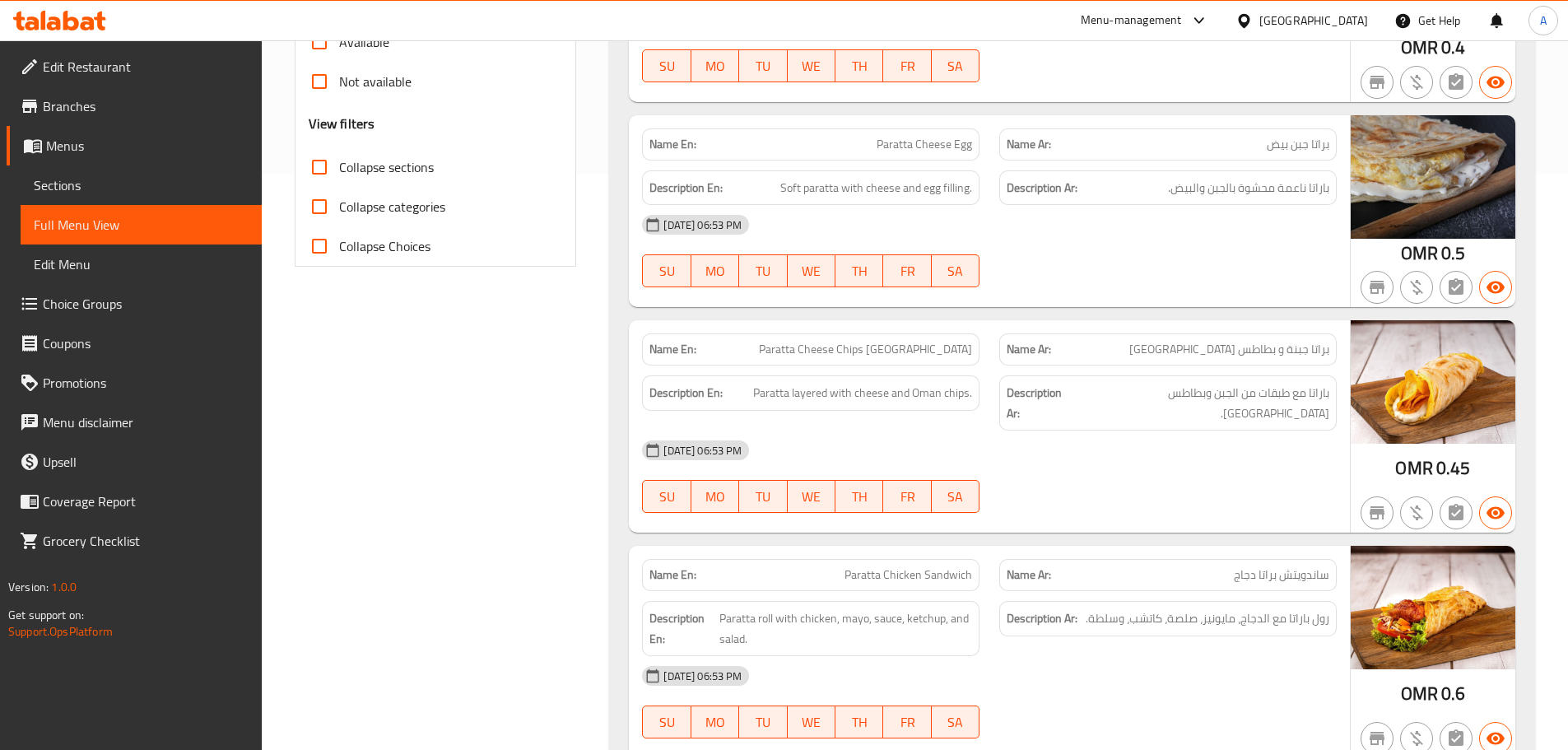
click at [1079, 430] on div "[DATE] 06:53 PM" at bounding box center [990, 450] width 715 height 39
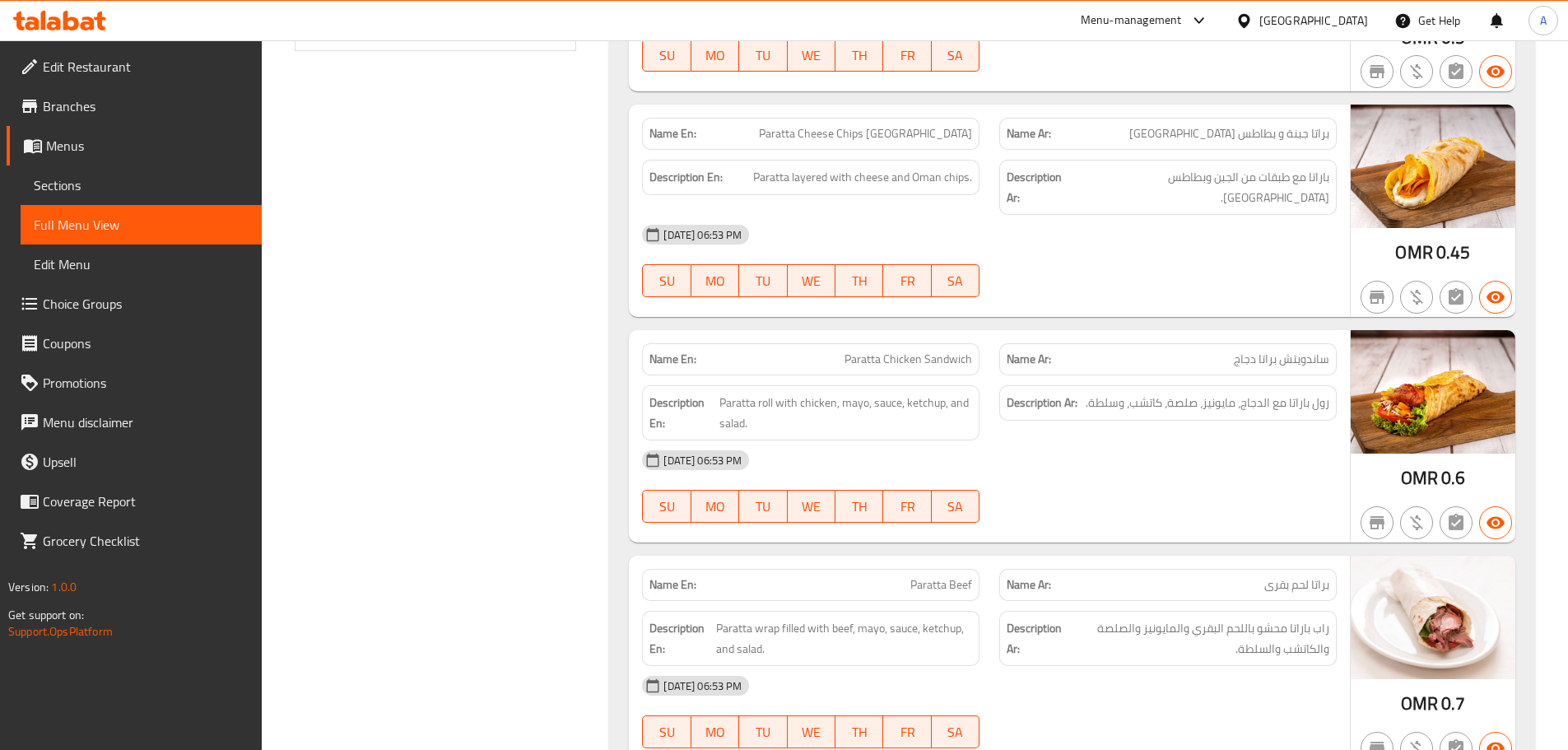
scroll to position [823, 0]
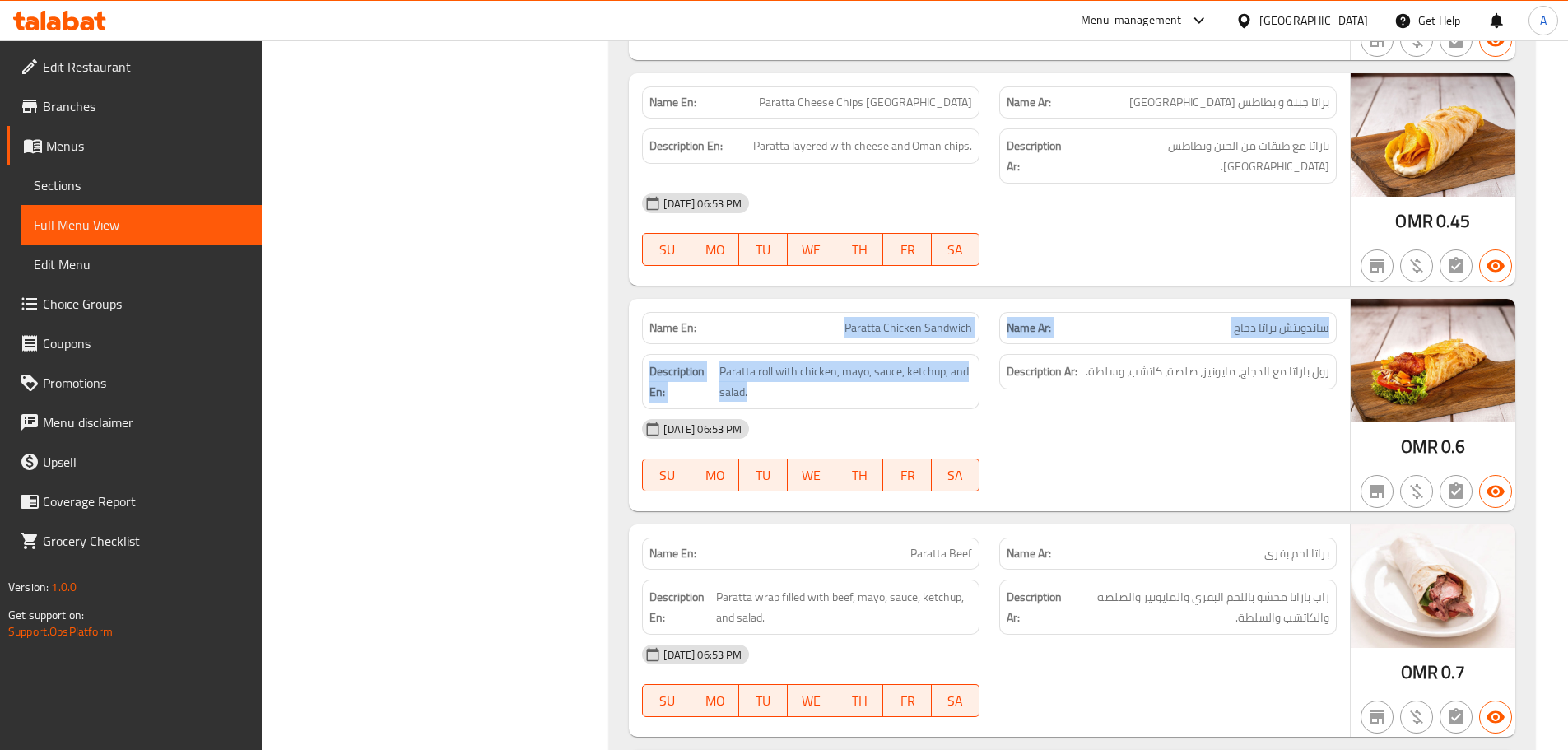
drag, startPoint x: 1015, startPoint y: 334, endPoint x: 1054, endPoint y: 359, distance: 46.3
click at [1035, 344] on div "Name En: Paratta Chicken Sandwich Name Ar: ساندويتش براتا دجاج Description En: …" at bounding box center [990, 405] width 721 height 212
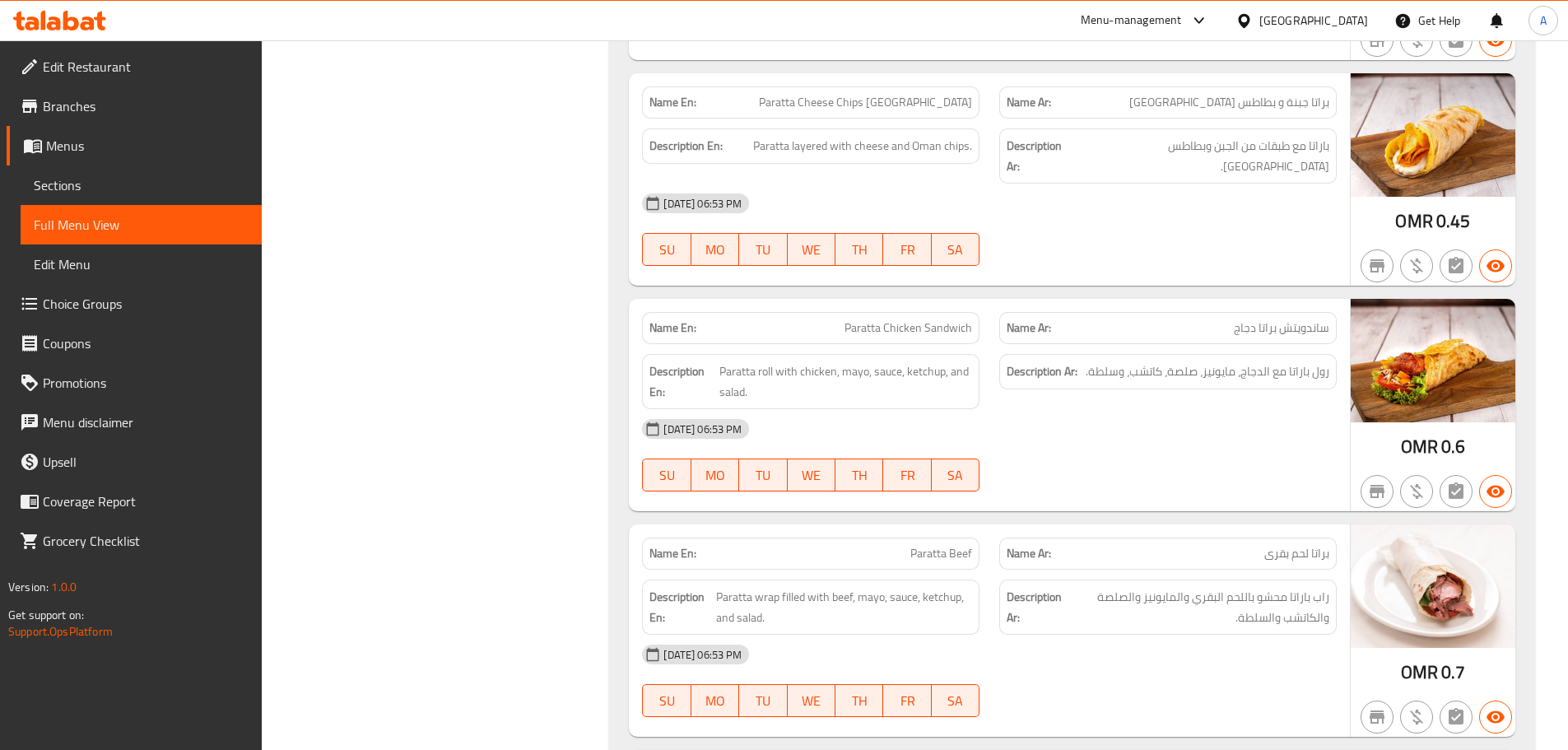
click at [1128, 410] on div "[DATE] 06:53 PM" at bounding box center [990, 429] width 715 height 39
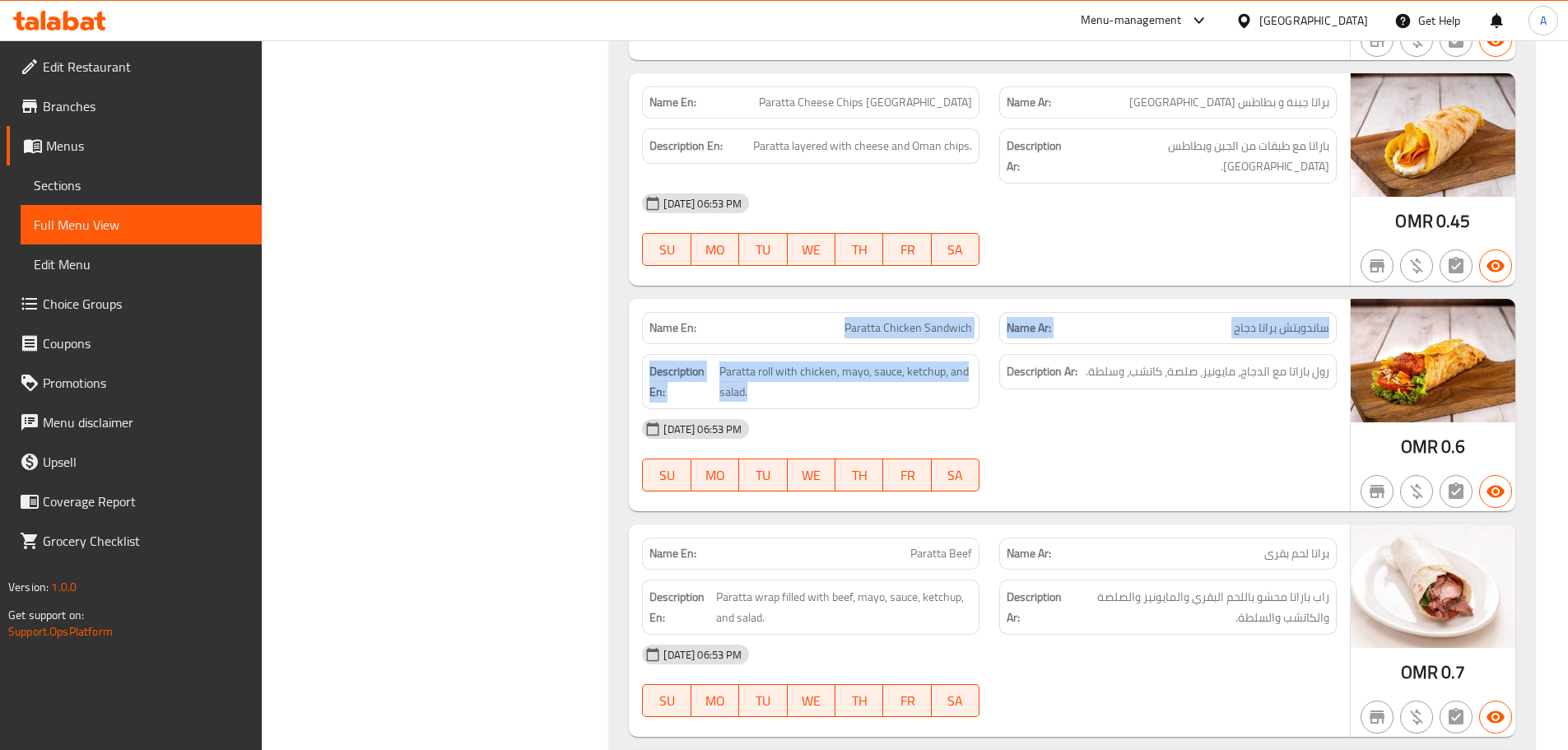
drag, startPoint x: 999, startPoint y: 327, endPoint x: 1084, endPoint y: 400, distance: 112.0
click at [1020, 345] on div "Name En: Paratta Chicken Sandwich Name Ar: ساندويتش براتا دجاج Description En: …" at bounding box center [990, 405] width 721 height 212
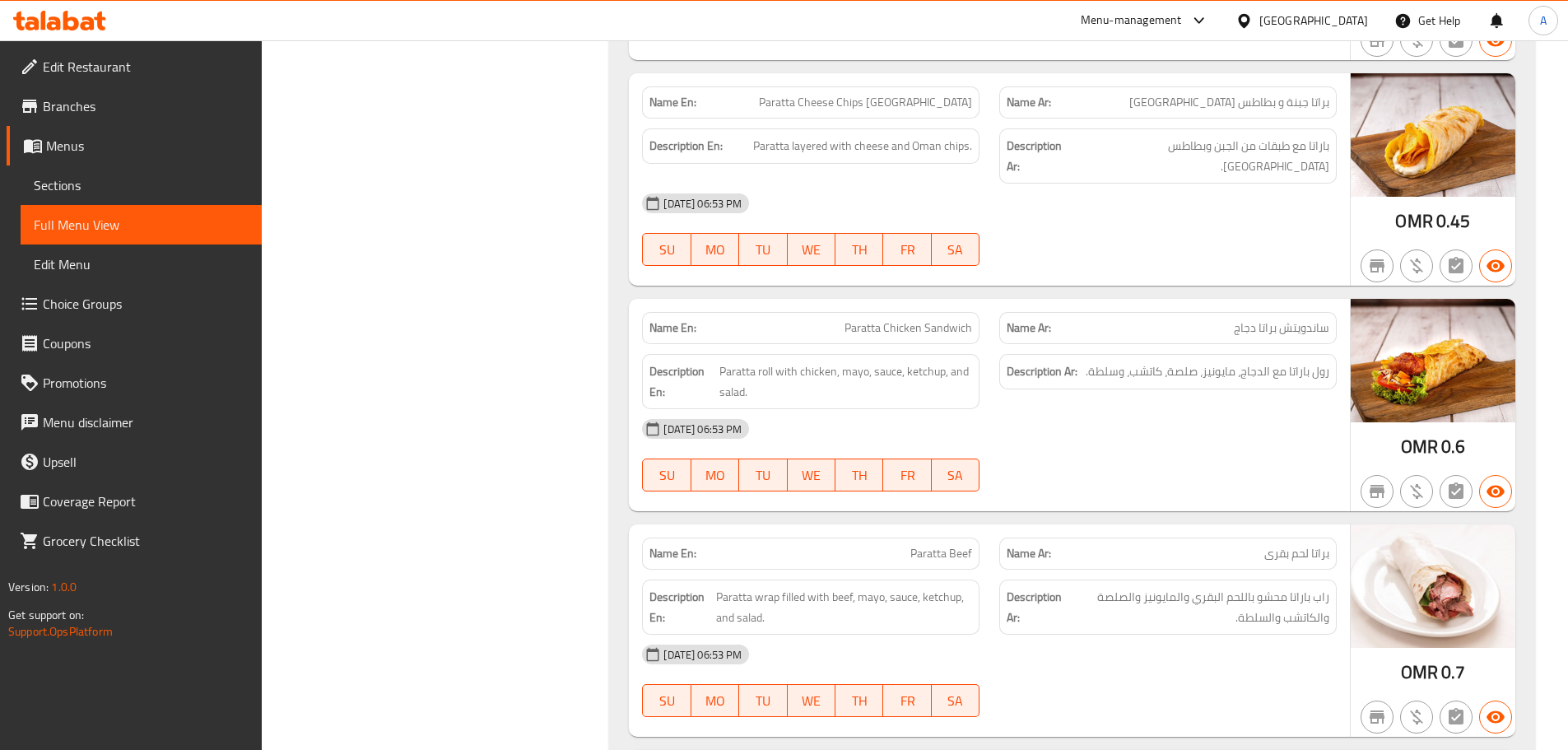
click at [1096, 414] on div "[DATE] 06:53 PM" at bounding box center [990, 429] width 715 height 39
drag, startPoint x: 1281, startPoint y: 108, endPoint x: 1263, endPoint y: 112, distance: 18.4
click at [1265, 109] on span "براتا جبنة و بطاطس عمان" at bounding box center [1229, 102] width 200 height 17
drag, startPoint x: 1242, startPoint y: 164, endPoint x: 1268, endPoint y: 264, distance: 103.3
click at [1242, 184] on div "[DATE] 06:53 PM" at bounding box center [990, 203] width 715 height 39
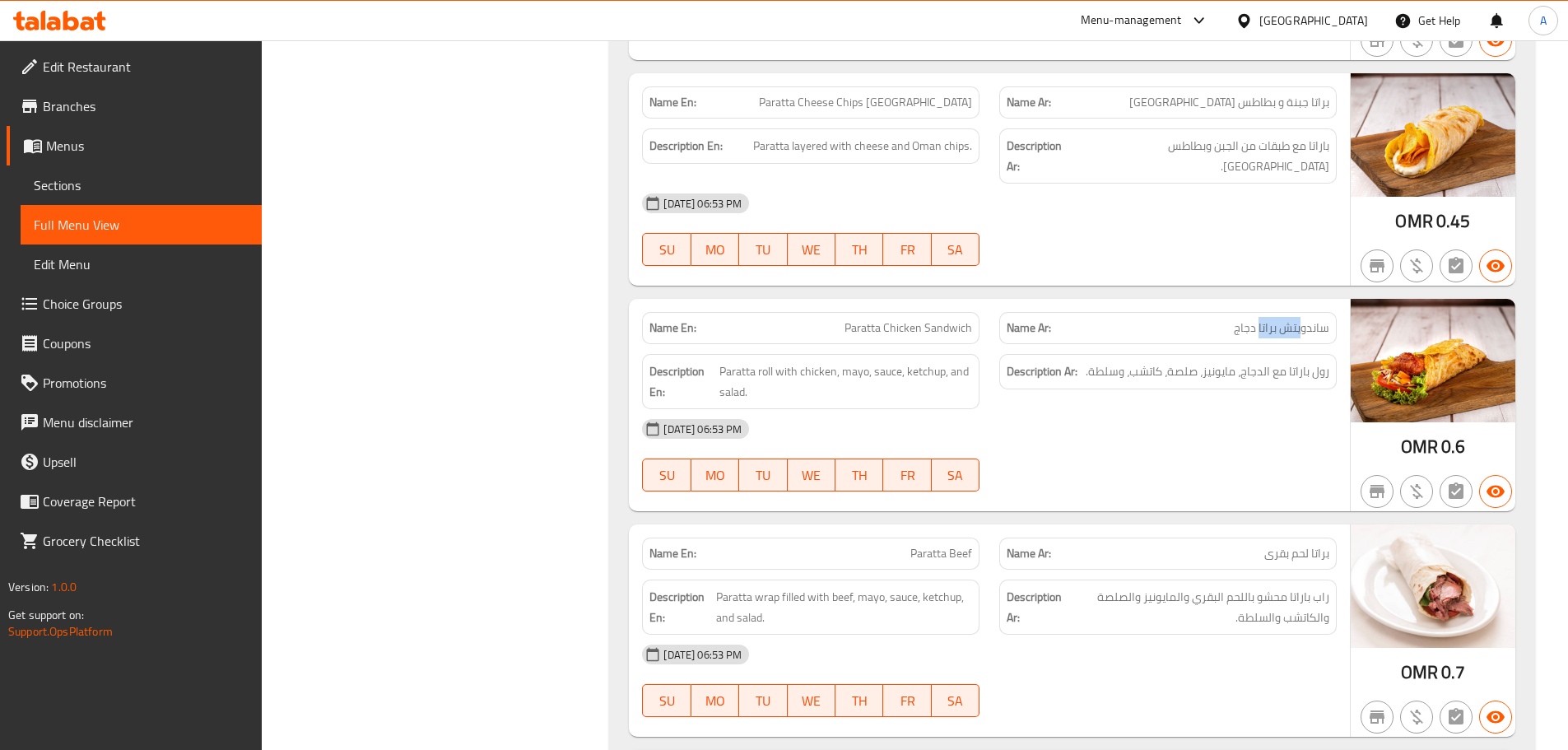
drag, startPoint x: 1293, startPoint y: 309, endPoint x: 1191, endPoint y: 308, distance: 102.0
click at [1233, 320] on p "Name Ar: ساندويتش براتا دجاج" at bounding box center [1169, 328] width 323 height 17
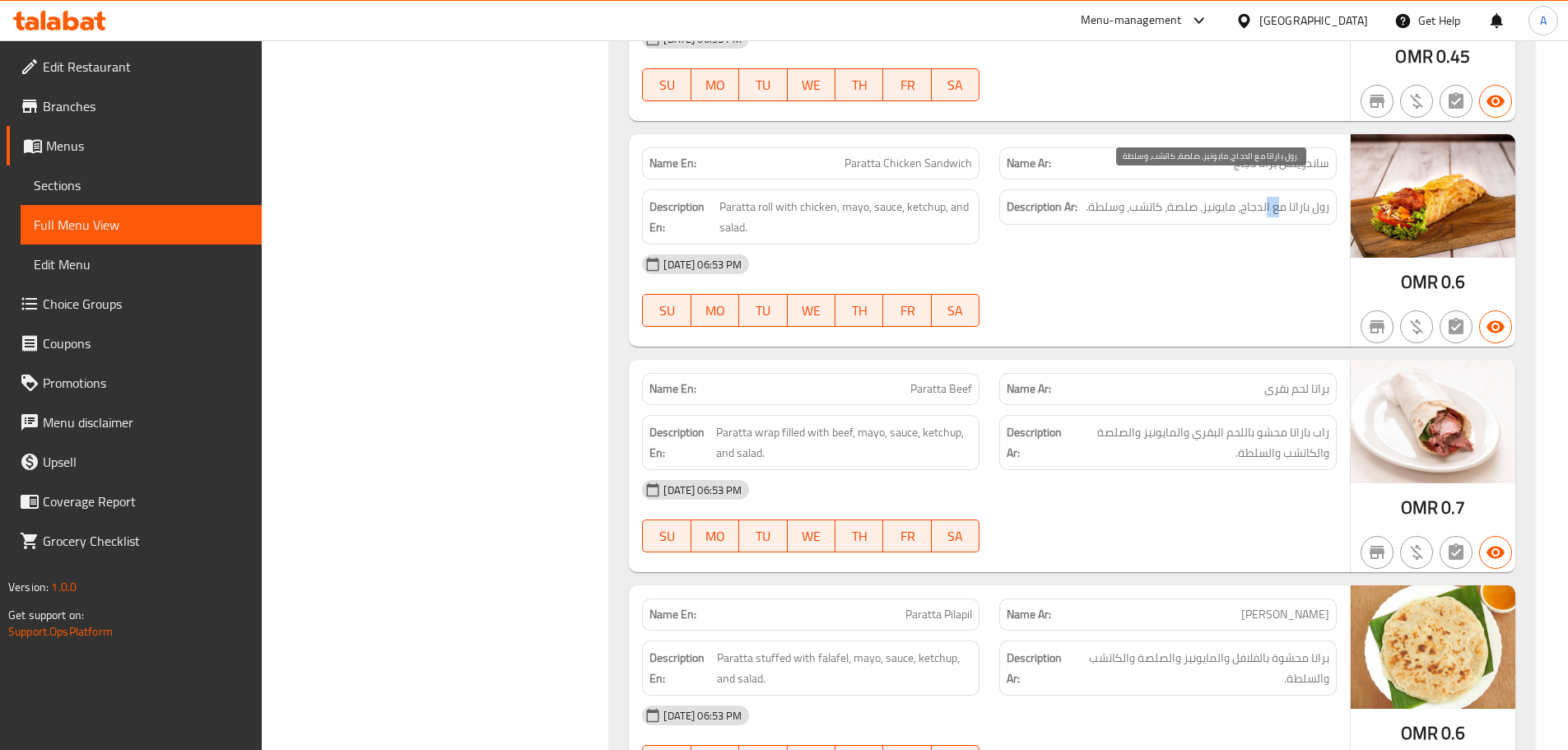
drag, startPoint x: 1278, startPoint y: 187, endPoint x: 1263, endPoint y: 182, distance: 15.8
click at [1263, 196] on span "رول باراتا مع الدجاج، مايونيز، صلصة، كاتشب، وسلطة." at bounding box center [1208, 206] width 244 height 21
click at [1208, 196] on span "رول باراتا مع الدجاج، مايونيز، صلصة، كاتشب، وسلطة." at bounding box center [1208, 206] width 244 height 21
drag, startPoint x: 1179, startPoint y: 187, endPoint x: 1170, endPoint y: 187, distance: 9.0
click at [1170, 196] on span "رول باراتا مع الدجاج، مايونيز، صلصة، كاتشب، وسلطة." at bounding box center [1208, 206] width 244 height 21
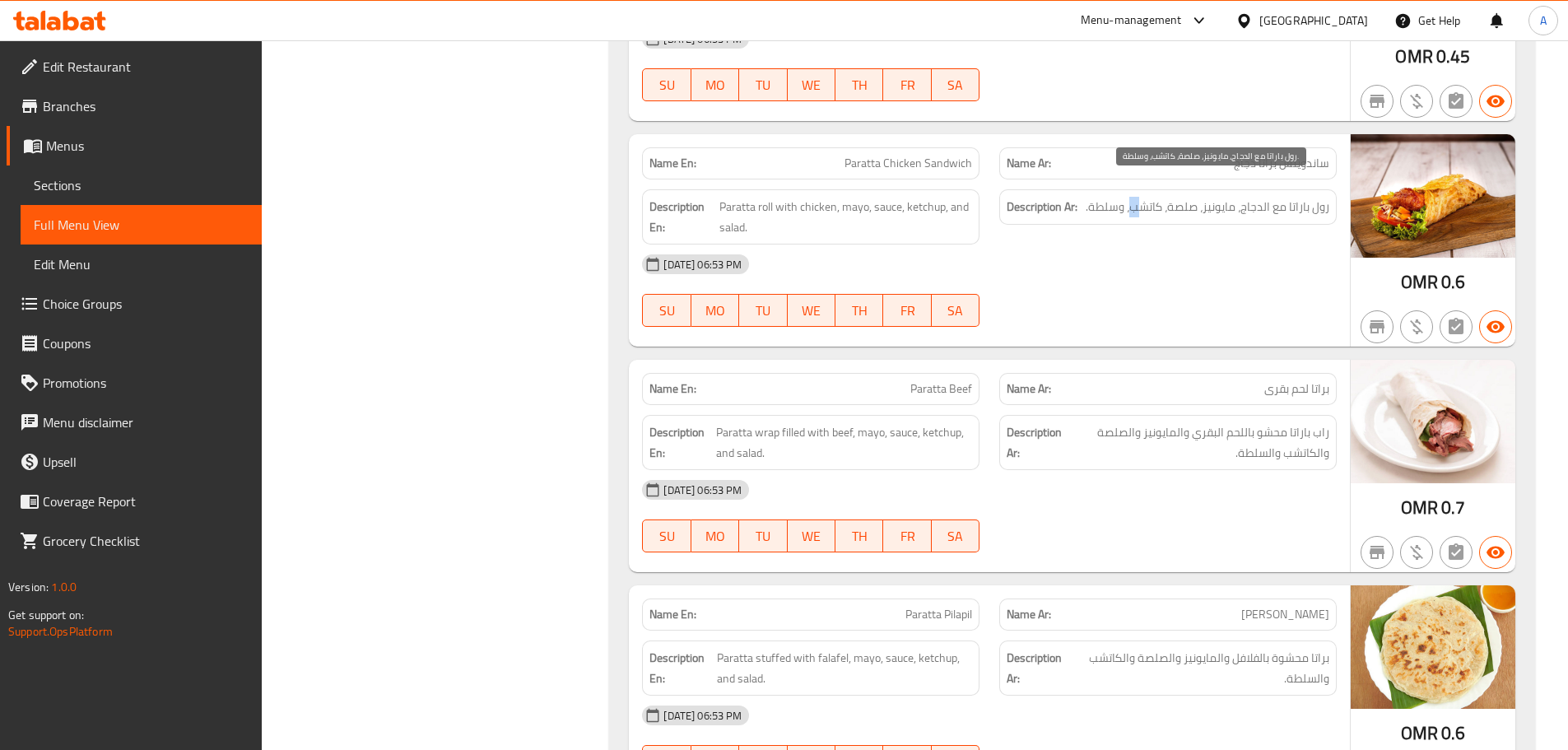
drag, startPoint x: 1134, startPoint y: 186, endPoint x: 1099, endPoint y: 188, distance: 35.1
click at [1130, 196] on span "رول باراتا مع الدجاج، مايونيز، صلصة، كاتشب، وسلطة." at bounding box center [1208, 206] width 244 height 21
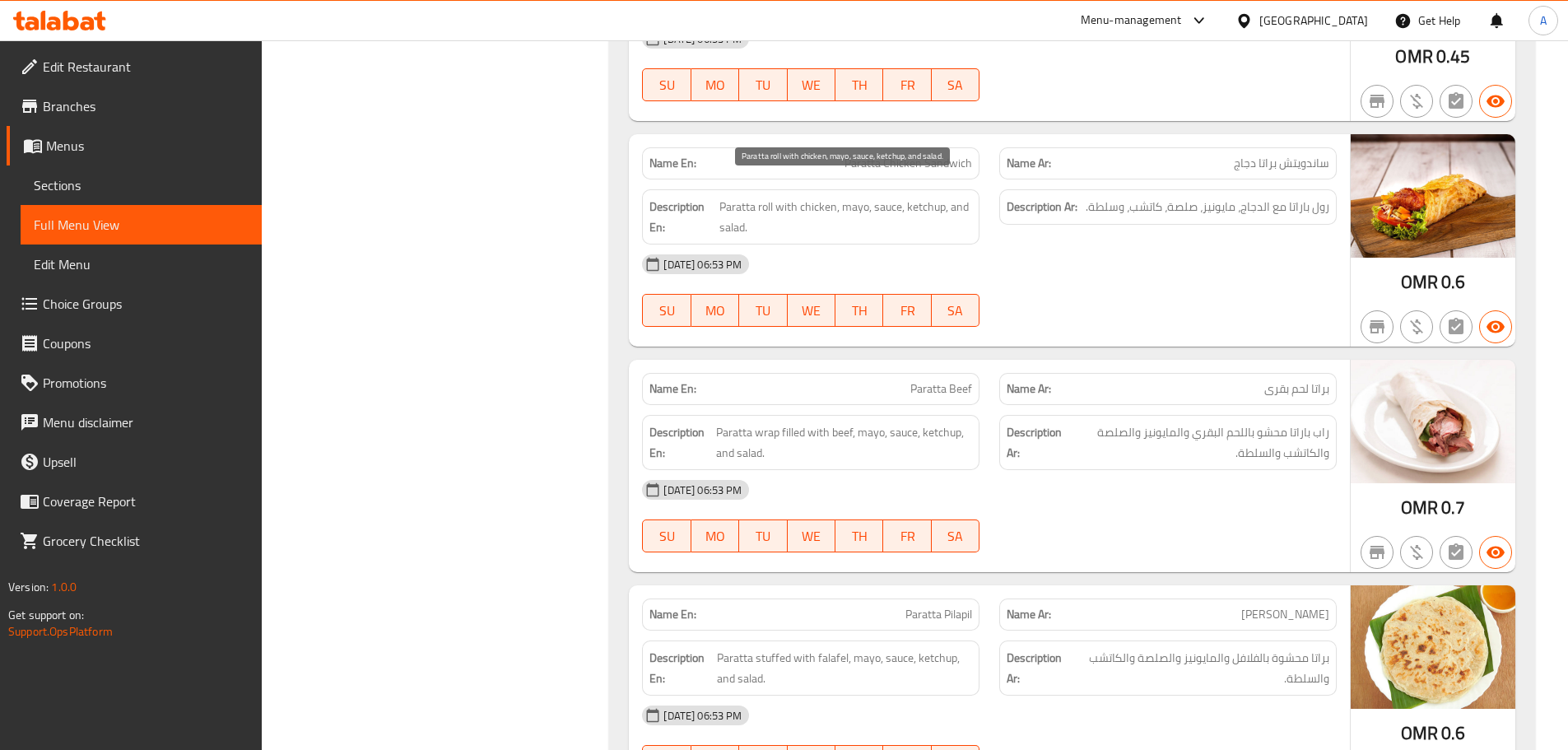
drag, startPoint x: 766, startPoint y: 194, endPoint x: 989, endPoint y: 226, distance: 225.3
click at [956, 211] on span "Paratta roll with chicken, mayo, sauce, ketchup, and salad." at bounding box center [846, 216] width 253 height 40
click at [1099, 317] on div at bounding box center [1168, 327] width 357 height 20
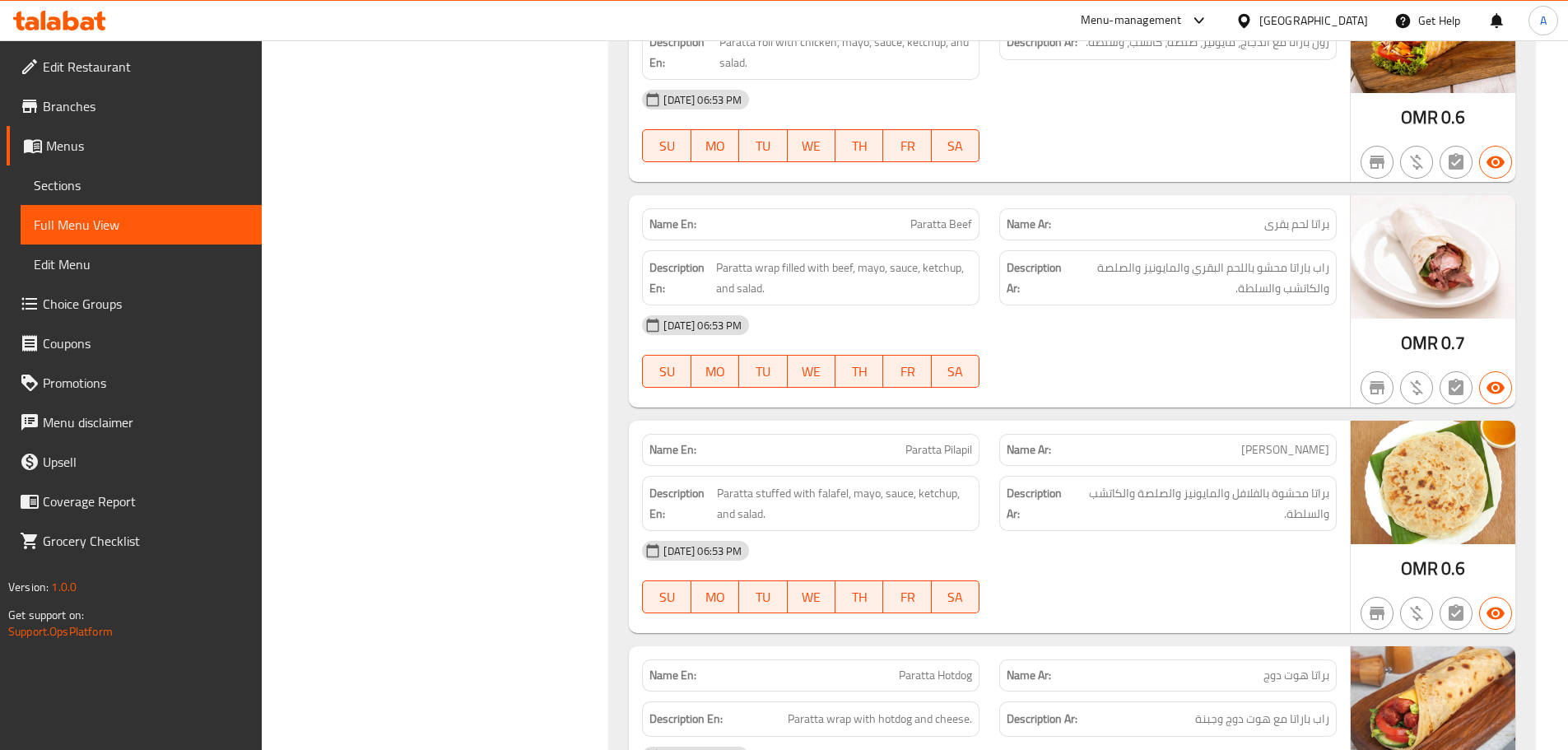
drag, startPoint x: 897, startPoint y: 202, endPoint x: 963, endPoint y: 231, distance: 72.1
click at [932, 216] on p "Name En: Paratta Beef" at bounding box center [811, 224] width 323 height 17
click at [1288, 216] on span "براتا لحم بقرى" at bounding box center [1297, 224] width 65 height 17
click at [1265, 315] on div "[DATE] 06:53 PM" at bounding box center [990, 325] width 715 height 39
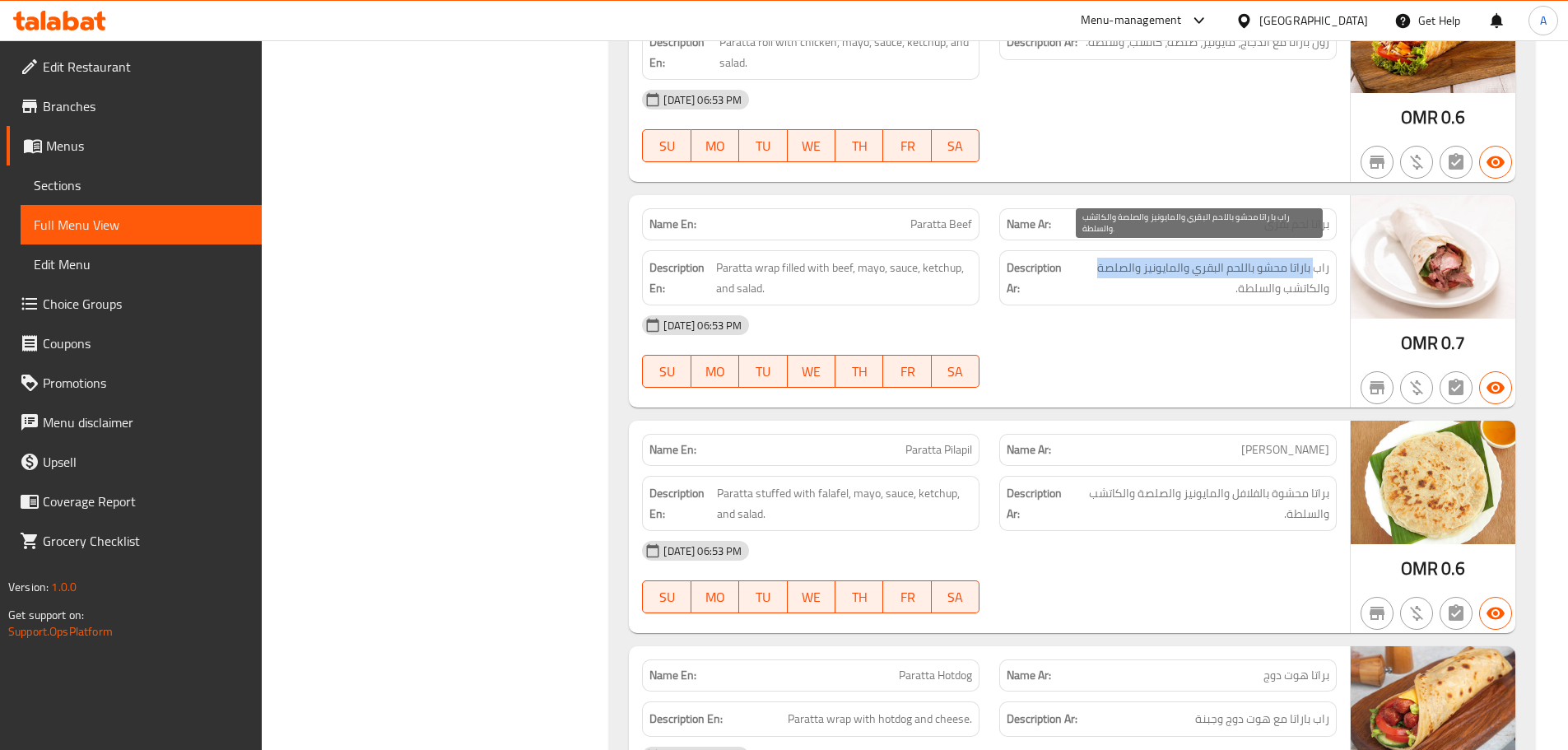
drag, startPoint x: 1315, startPoint y: 249, endPoint x: 1103, endPoint y: 249, distance: 212.0
click at [1103, 258] on span "راب باراتا محشو باللحم البقري والمايونيز والصلصة والكاتشب والسلطة." at bounding box center [1198, 278] width 263 height 40
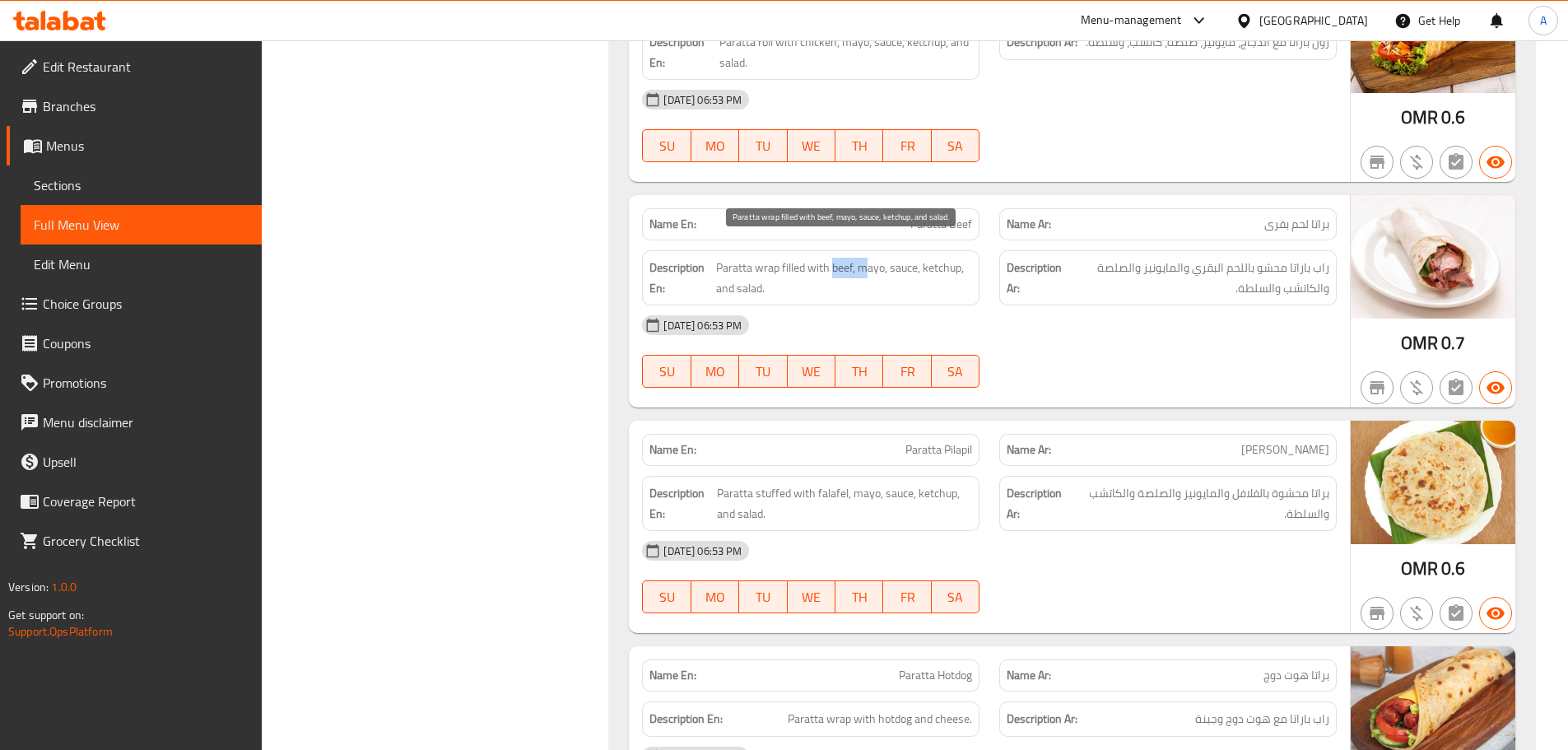
drag, startPoint x: 832, startPoint y: 256, endPoint x: 880, endPoint y: 251, distance: 48.3
click at [877, 258] on span "Paratta wrap filled with beef, mayo, sauce, ketchup, and salad." at bounding box center [844, 278] width 256 height 40
drag, startPoint x: 902, startPoint y: 249, endPoint x: 940, endPoint y: 248, distance: 38.0
click at [939, 258] on span "Paratta wrap filled with beef, mayo, sauce, ketchup, and salad." at bounding box center [844, 278] width 256 height 40
click at [940, 258] on span "Paratta wrap filled with beef, mayo, sauce, ketchup, and salad." at bounding box center [844, 278] width 256 height 40
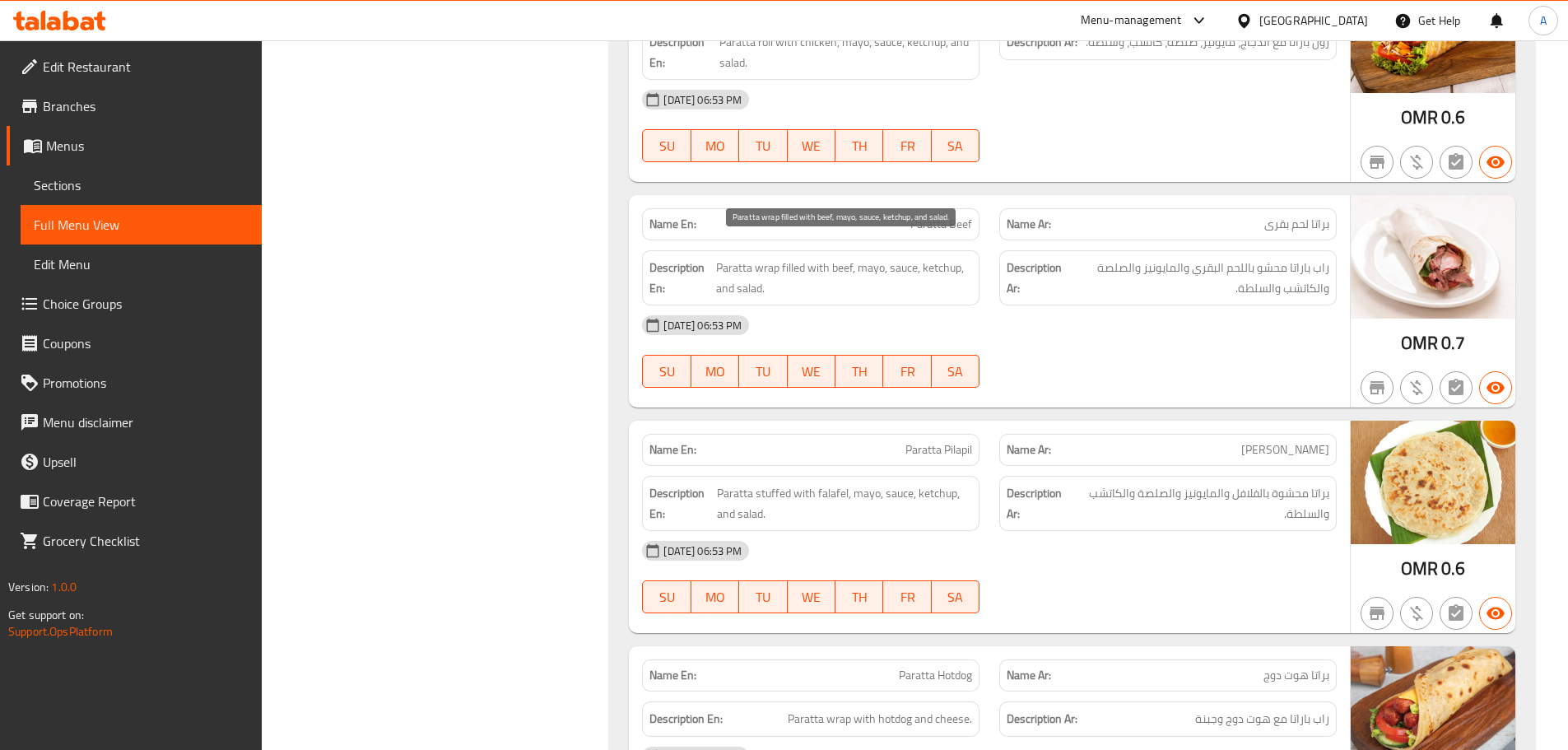
click at [940, 258] on span "Paratta wrap filled with beef, mayo, sauce, ketchup, and salad." at bounding box center [844, 278] width 256 height 40
click at [1081, 319] on div "[DATE] 06:53 PM" at bounding box center [990, 325] width 715 height 39
drag, startPoint x: 814, startPoint y: 432, endPoint x: 1169, endPoint y: 406, distance: 356.0
click at [1155, 424] on div "Name En: Paratta Pilapil Name Ar: باراتا بيلابيل" at bounding box center [990, 450] width 715 height 52
click at [1178, 378] on div at bounding box center [1168, 388] width 357 height 20
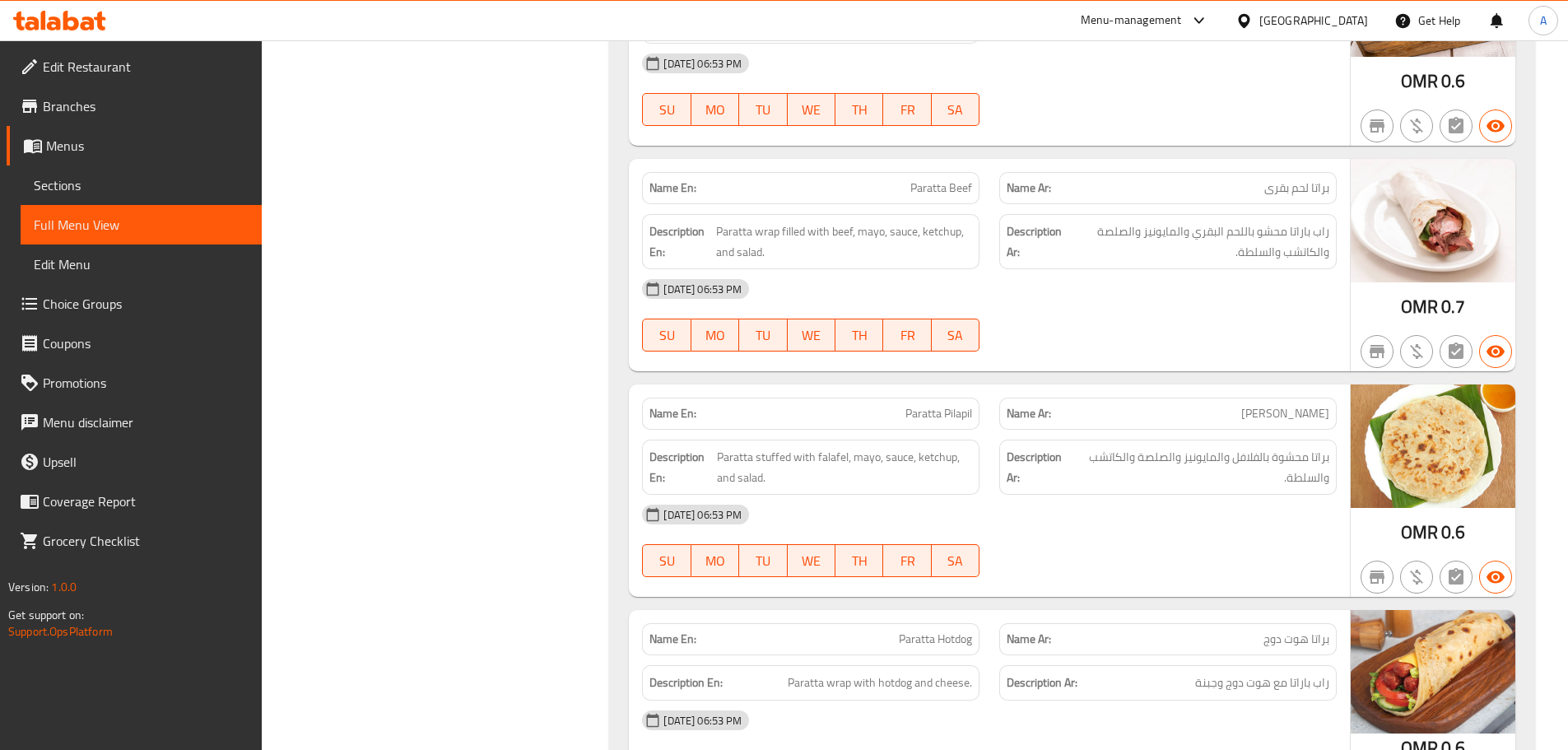
scroll to position [1318, 0]
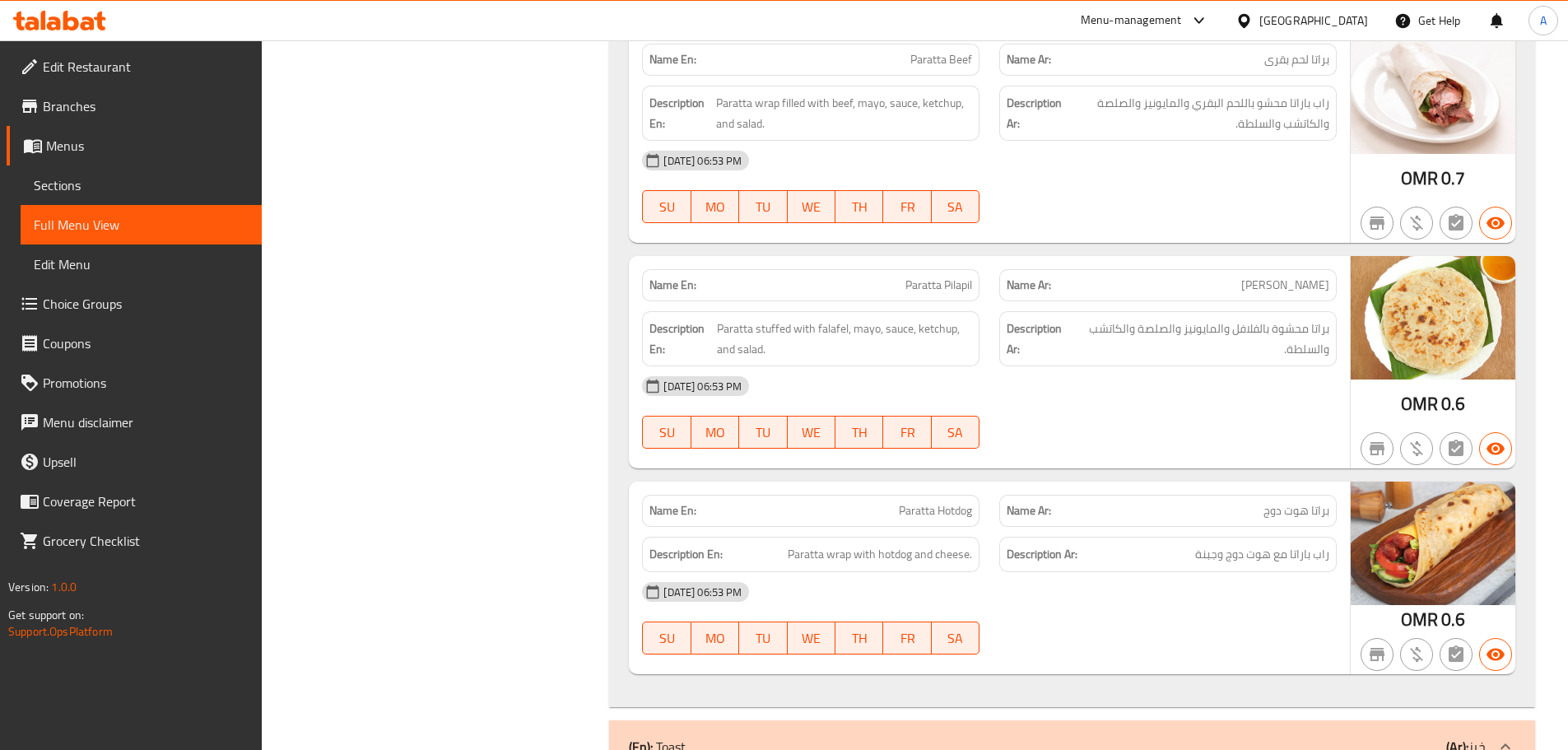
click at [1282, 375] on div "[DATE] 06:53 PM" at bounding box center [990, 385] width 715 height 39
drag, startPoint x: 1303, startPoint y: 313, endPoint x: 1166, endPoint y: 321, distance: 137.2
click at [1166, 321] on span "براتا محشوة بالفلافل والمايونيز والصلصة والكاتشب والسلطة." at bounding box center [1202, 339] width 256 height 40
click at [1124, 378] on div "[DATE] 06:53 PM" at bounding box center [990, 385] width 715 height 39
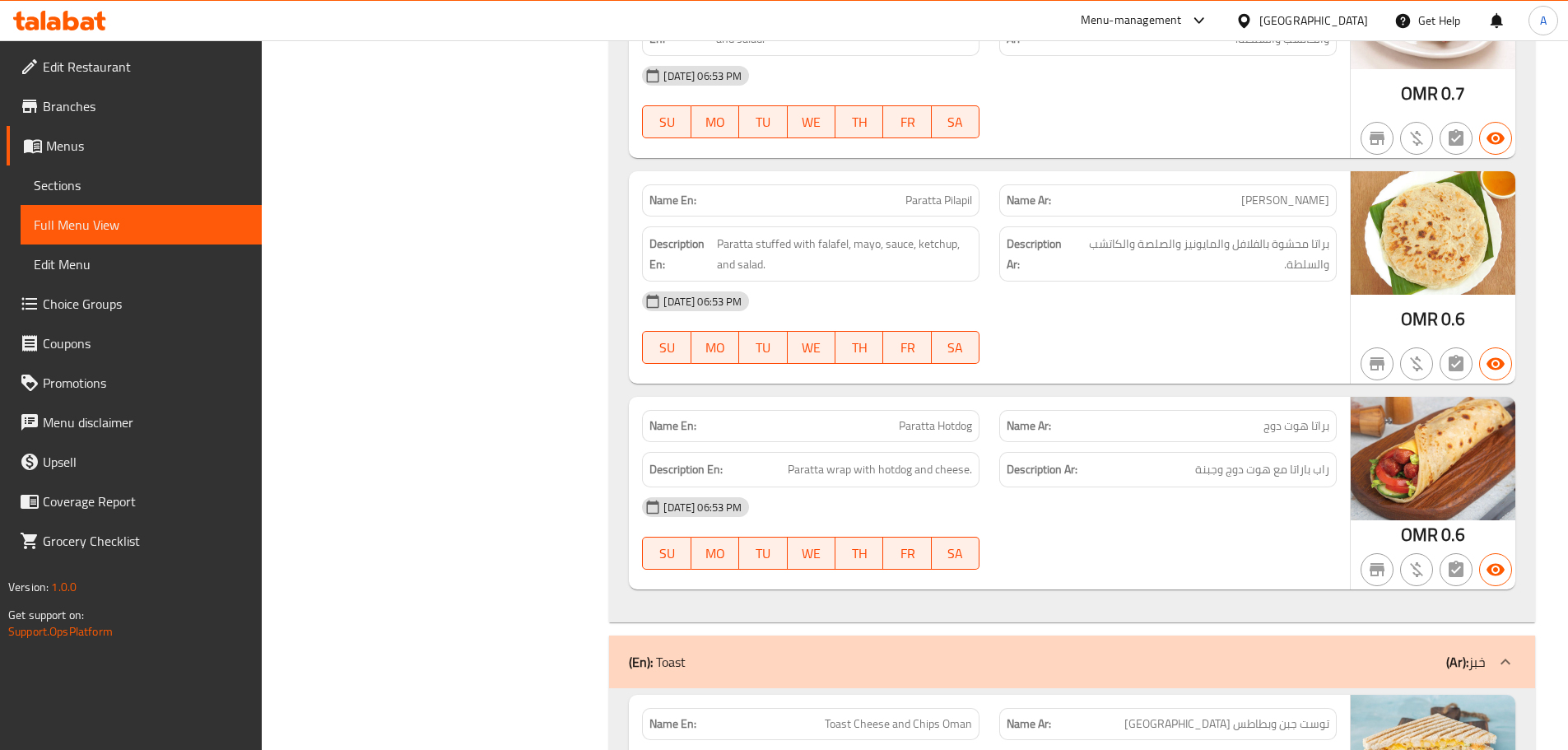
scroll to position [1482, 0]
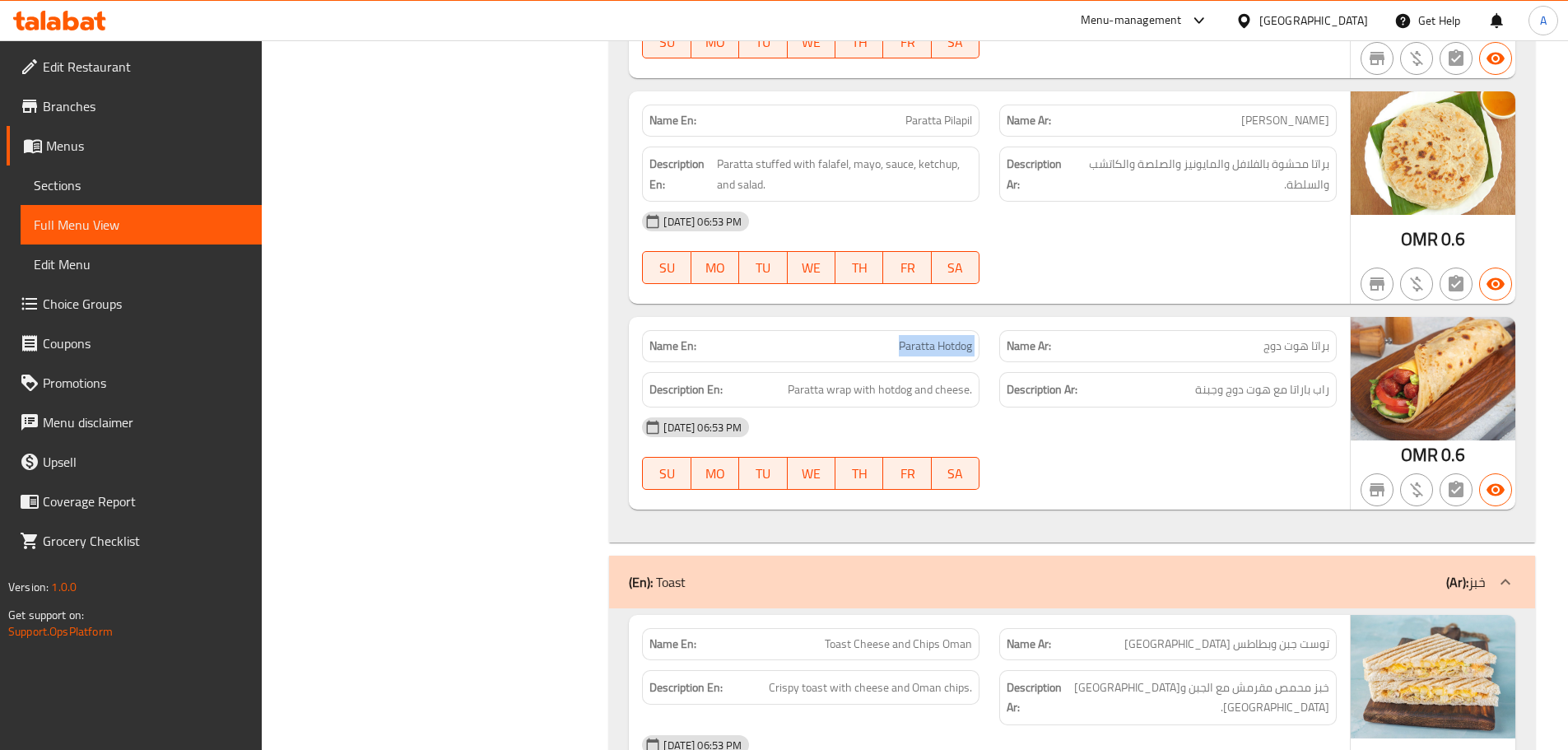
drag, startPoint x: 1026, startPoint y: 349, endPoint x: 1136, endPoint y: 424, distance: 133.1
click at [1058, 368] on div "Name En: Paratta Hotdog Name Ar: براتا هوت دوج Description En: Paratta wrap wit…" at bounding box center [990, 413] width 721 height 192
click at [1136, 424] on div "[DATE] 06:53 PM" at bounding box center [990, 427] width 715 height 39
drag, startPoint x: 1314, startPoint y: 370, endPoint x: 1221, endPoint y: 367, distance: 93.0
click at [1221, 380] on span "راب باراتا مع هوت دوج وجبنة" at bounding box center [1262, 390] width 134 height 21
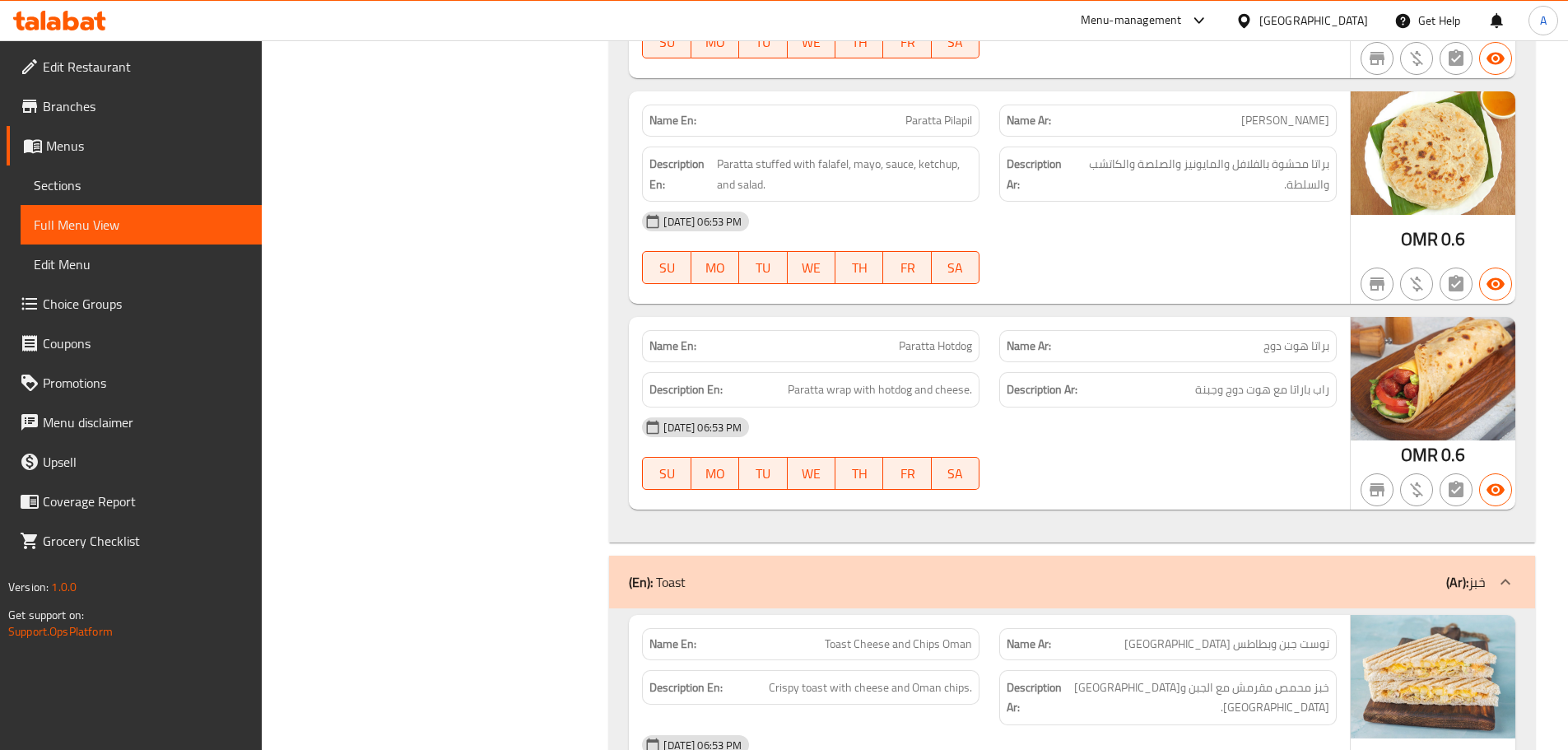
click at [1143, 420] on div "[DATE] 06:53 PM" at bounding box center [990, 427] width 715 height 39
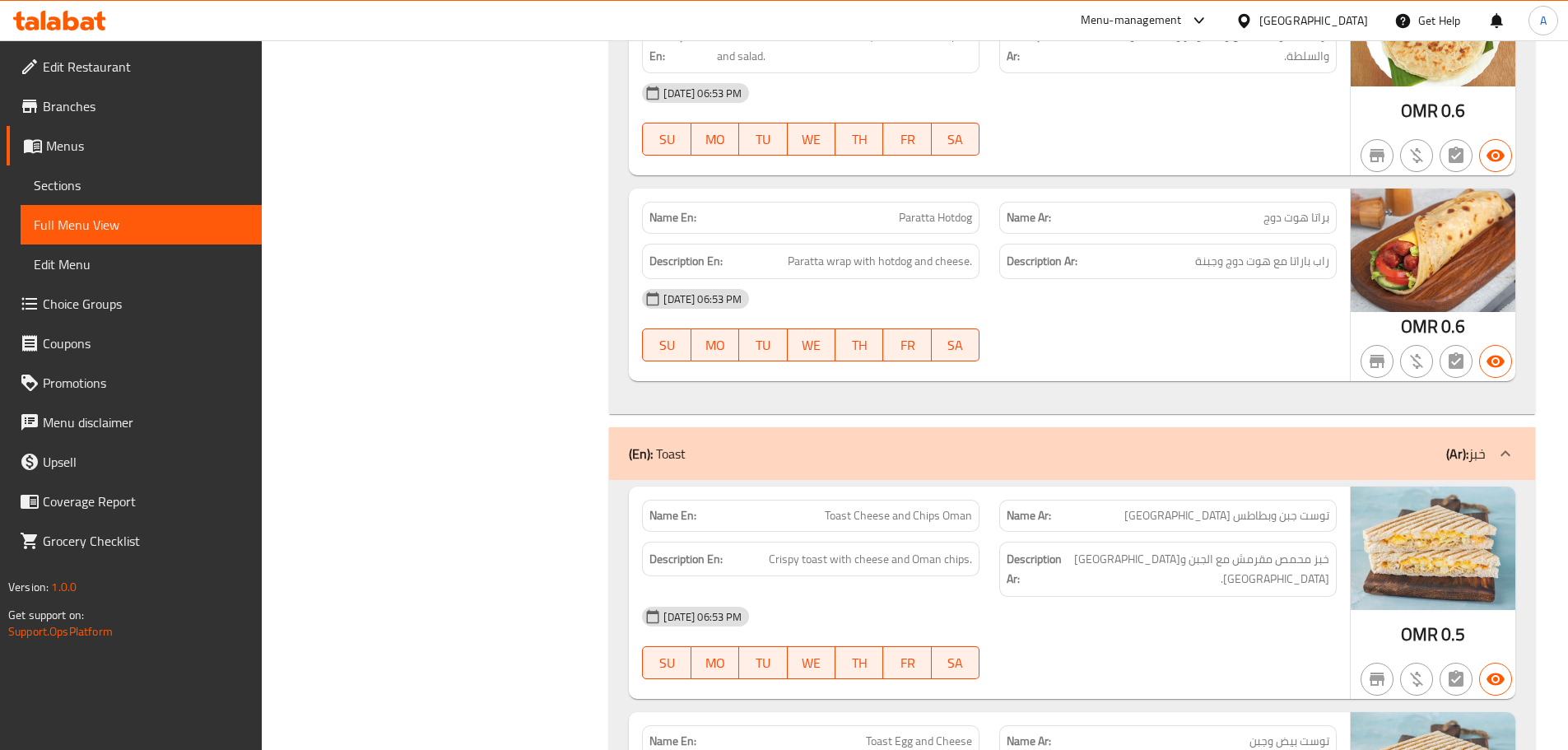
scroll to position [1811, 0]
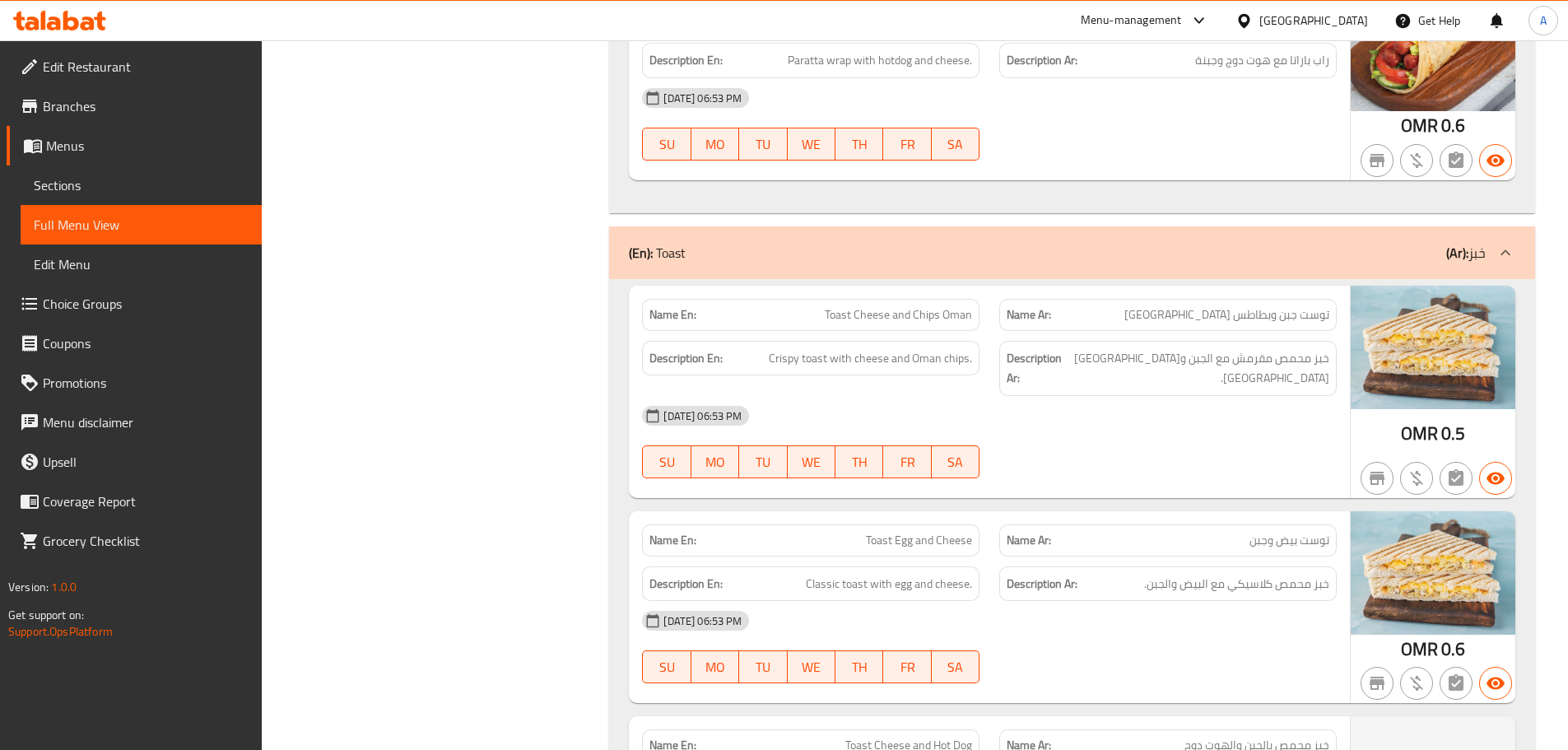
click at [1189, 396] on div "12-09-2025 06:53 PM SU MO TU WE TH FR SA" at bounding box center [990, 442] width 715 height 92
click at [59, 184] on span "Sections" at bounding box center [141, 186] width 215 height 20
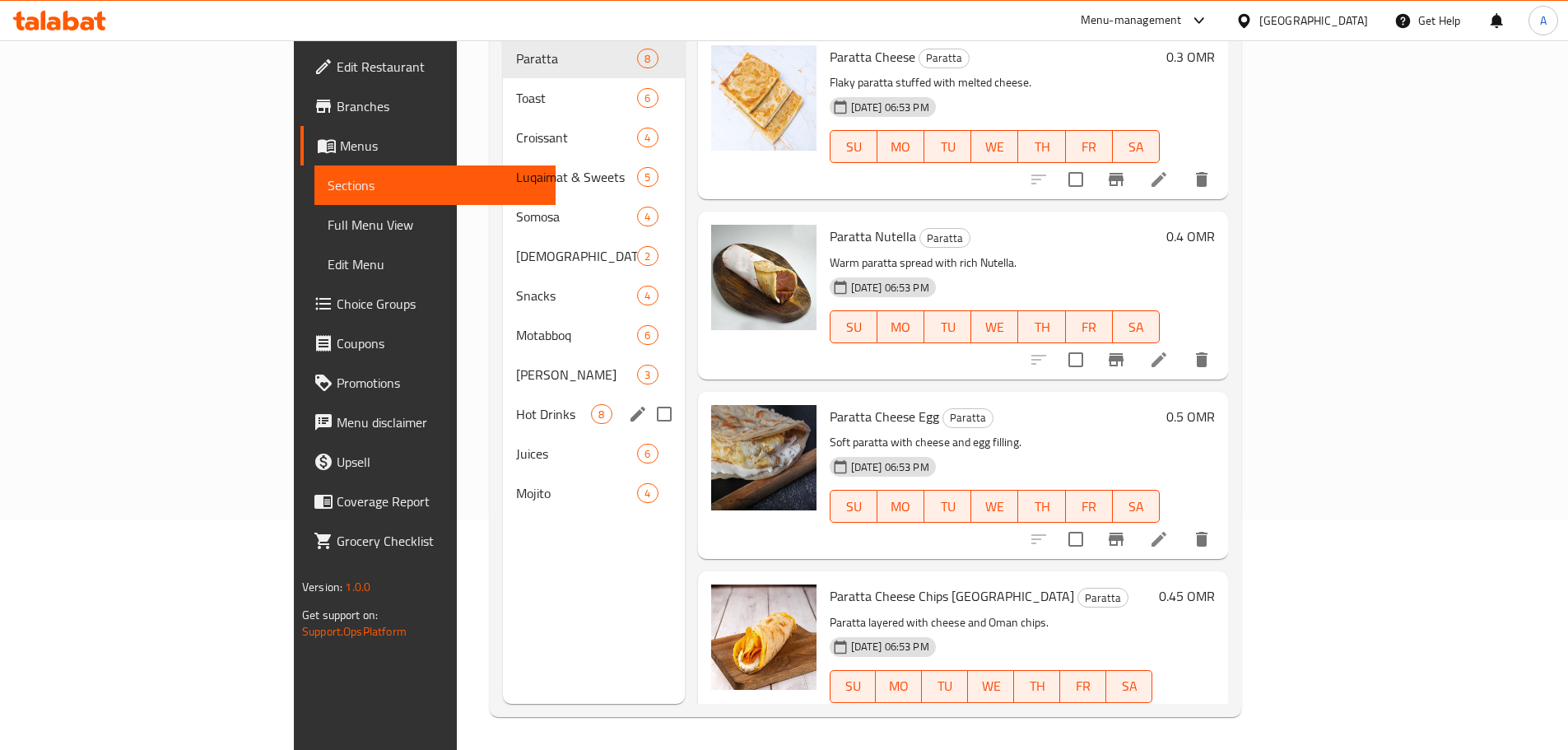
scroll to position [231, 0]
click at [628, 88] on icon "edit" at bounding box center [638, 98] width 20 height 20
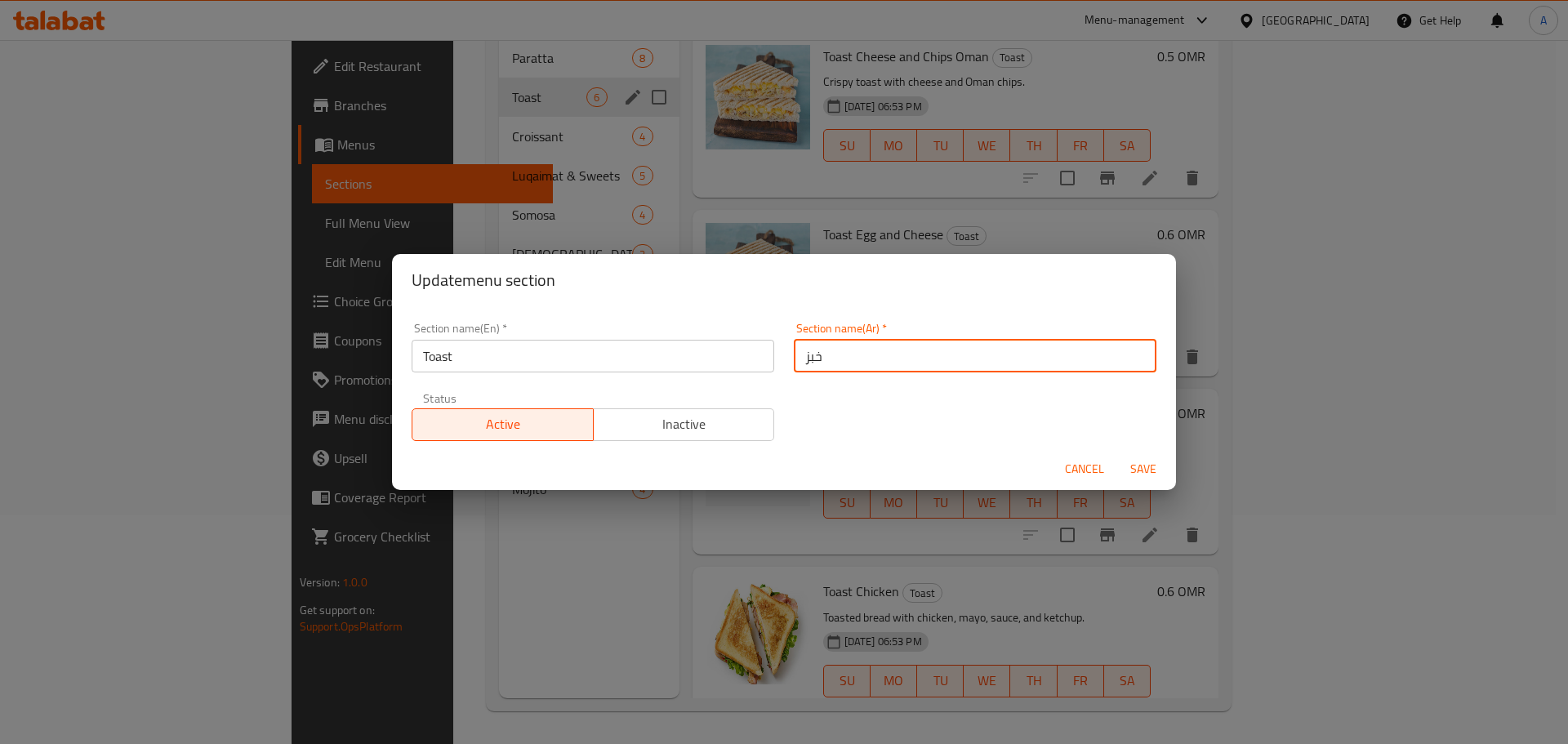
drag, startPoint x: 833, startPoint y: 357, endPoint x: 774, endPoint y: 352, distance: 59.2
click at [774, 352] on div "Section name(En)   * Toast Section name(En) * Section name(Ar)   * خبز Section …" at bounding box center [784, 381] width 765 height 138
type input "التوست"
click at [1144, 465] on span "Save" at bounding box center [1143, 469] width 39 height 21
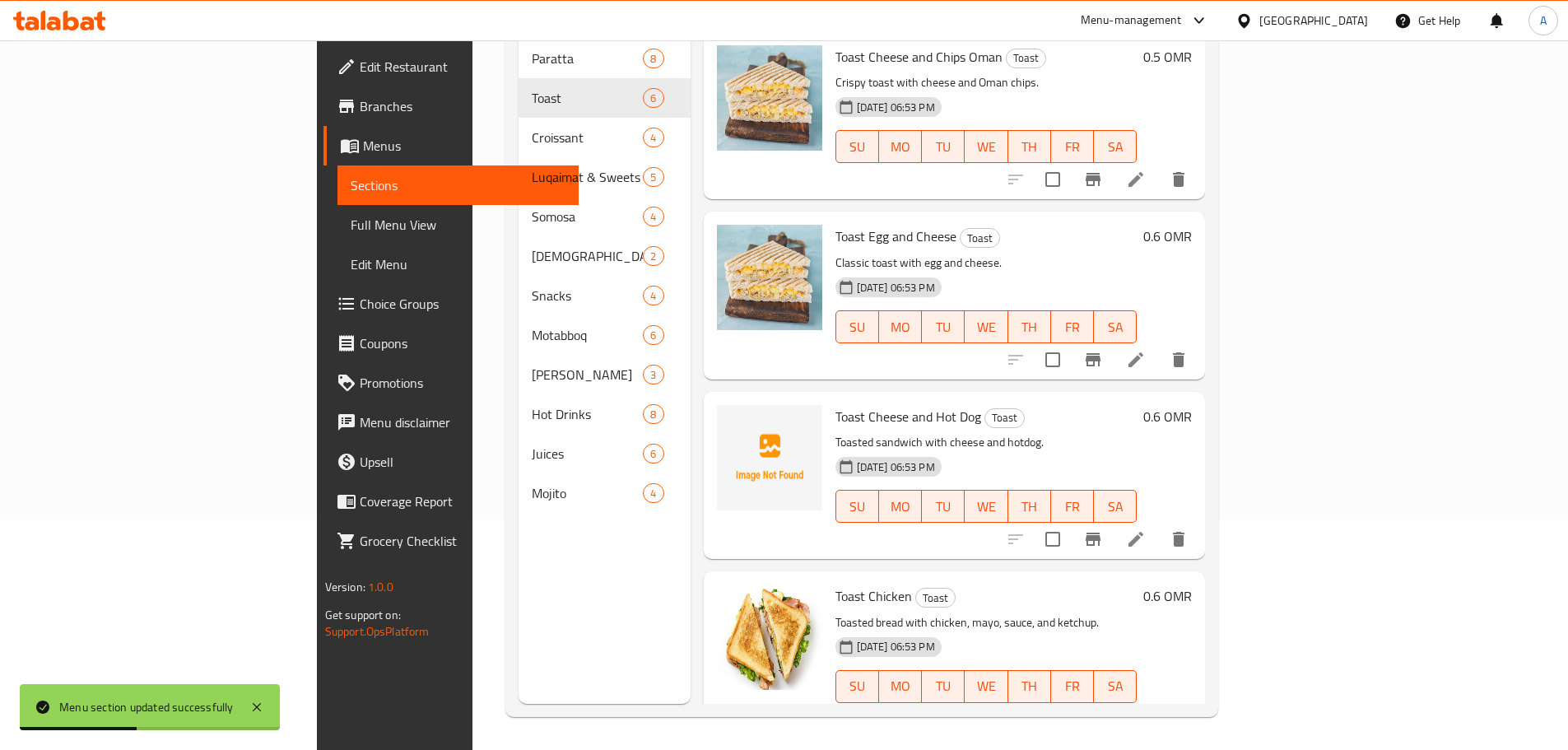
click at [350, 227] on span "Full Menu View" at bounding box center [458, 225] width 215 height 20
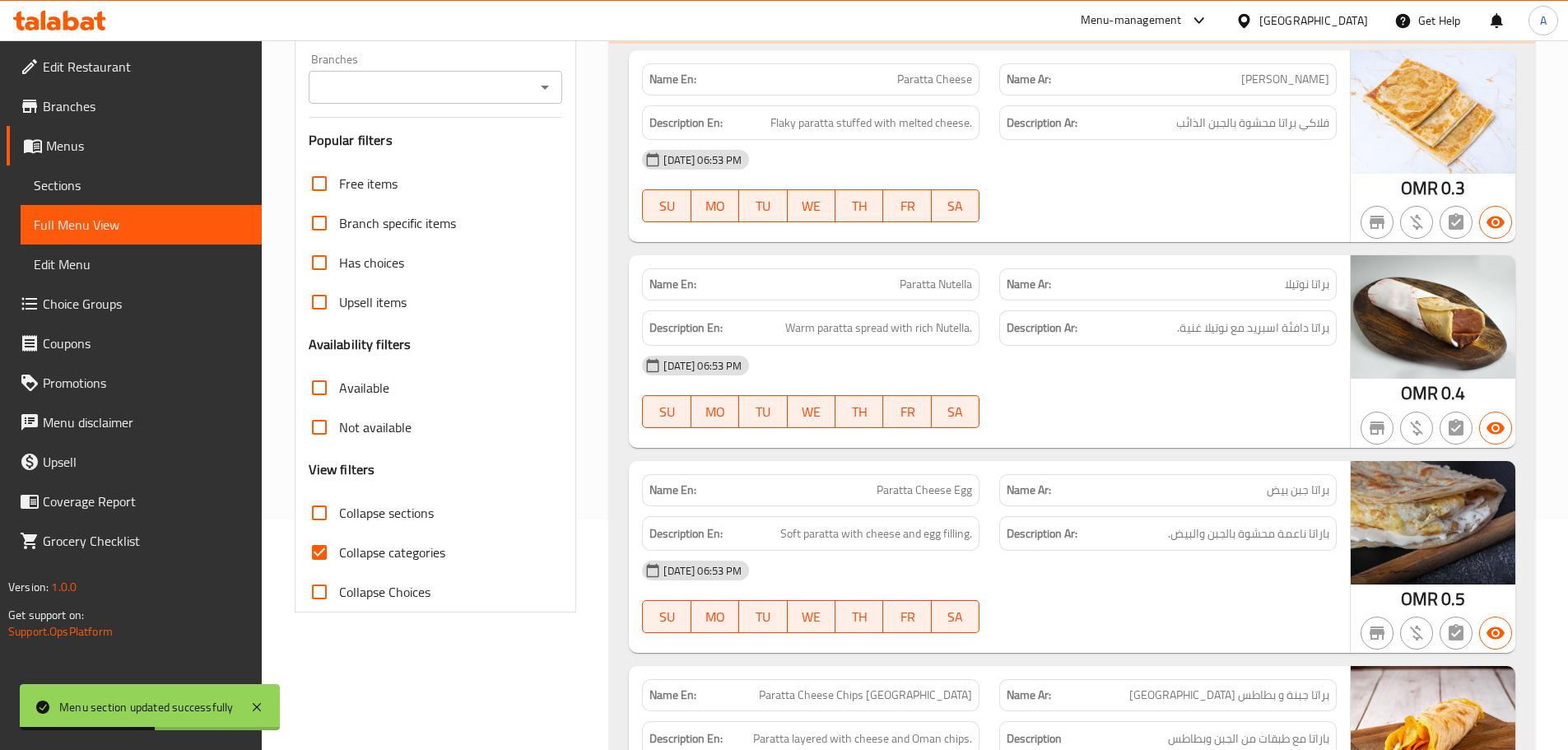
click at [357, 550] on span "Collapse categories" at bounding box center [392, 553] width 107 height 20
click at [339, 550] on input "Collapse categories" at bounding box center [319, 552] width 39 height 39
checkbox input "false"
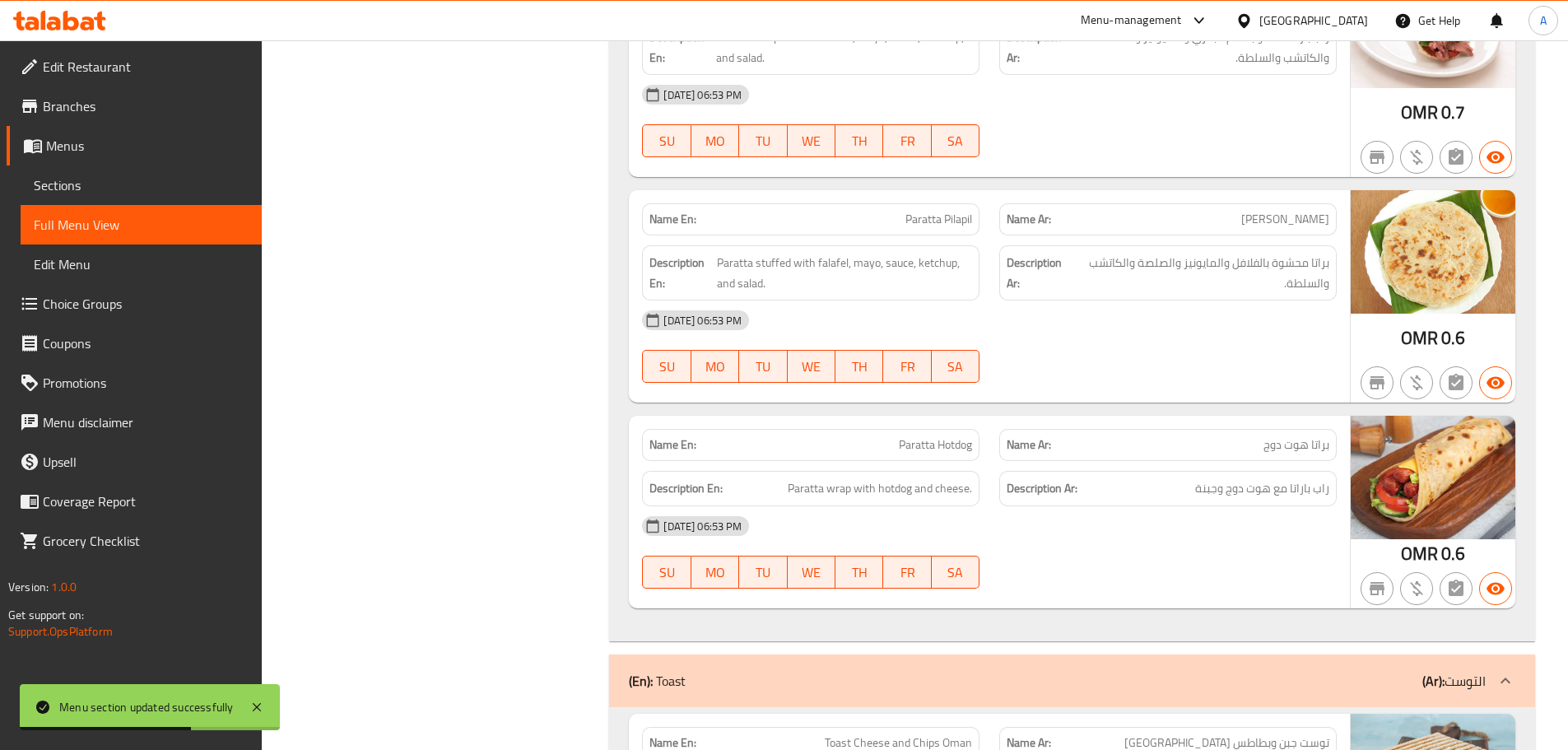
scroll to position [1877, 0]
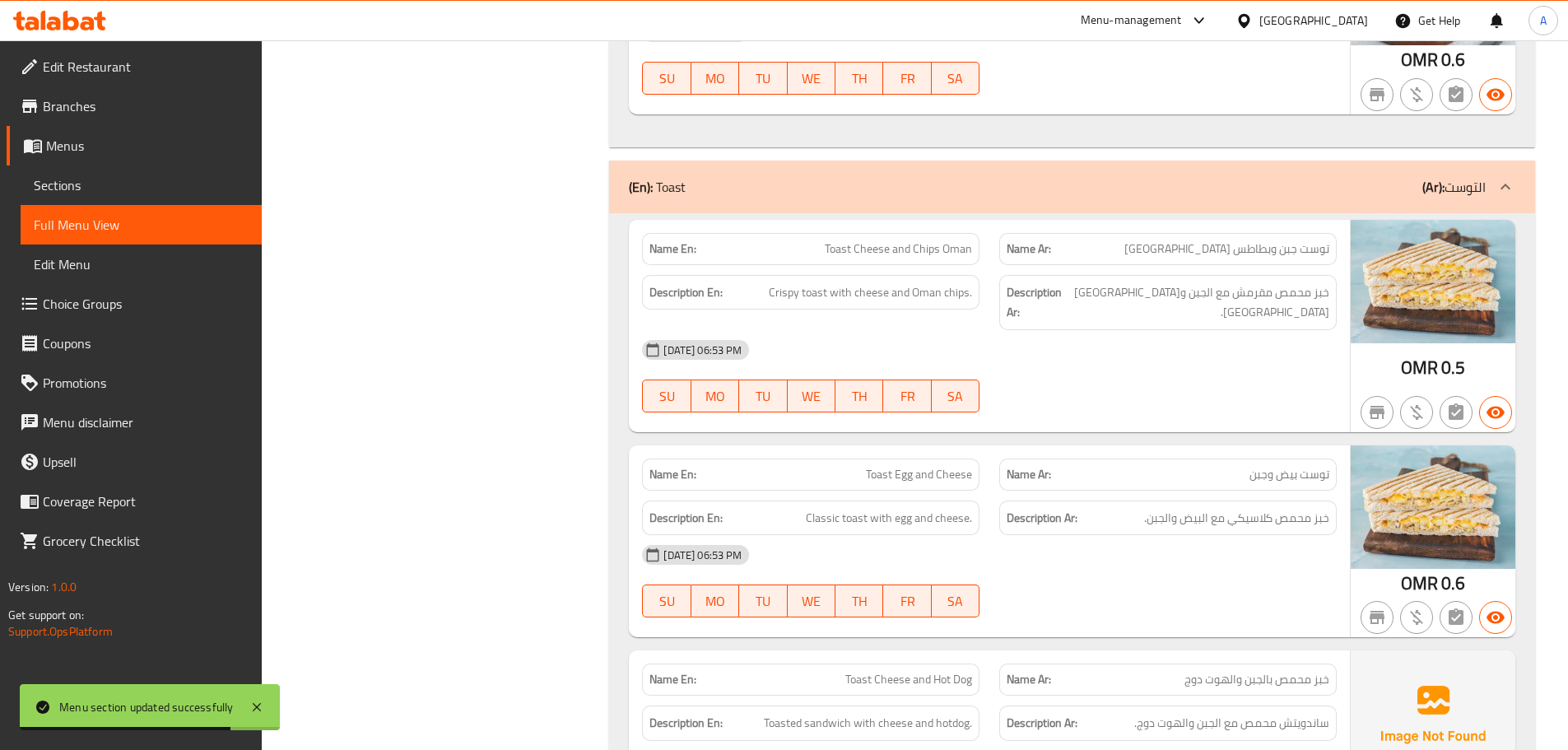
click at [921, 243] on div "Name En: Toast Cheese and Chips Oman" at bounding box center [811, 249] width 338 height 32
click at [1044, 330] on div "[DATE] 06:53 PM" at bounding box center [990, 350] width 715 height 39
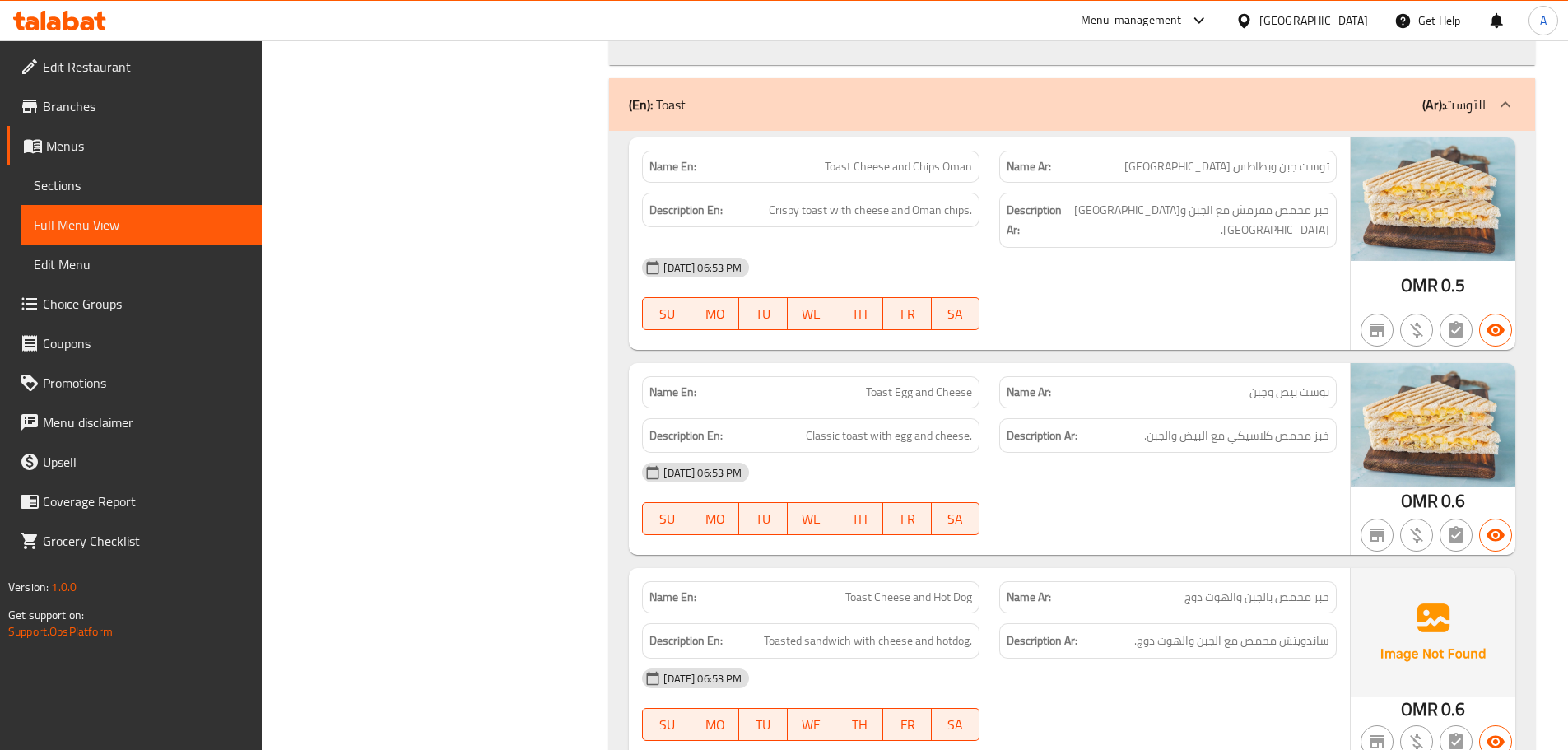
drag, startPoint x: 1077, startPoint y: 266, endPoint x: 1069, endPoint y: 269, distance: 8.5
click at [1076, 267] on div "12-09-2025 06:53 PM SU MO TU WE TH FR SA" at bounding box center [990, 294] width 715 height 92
drag, startPoint x: 813, startPoint y: 192, endPoint x: 794, endPoint y: 192, distance: 19.0
click at [794, 200] on span "Crispy toast with cheese and Oman chips." at bounding box center [871, 210] width 203 height 21
drag, startPoint x: 1287, startPoint y: 390, endPoint x: 1178, endPoint y: 390, distance: 109.0
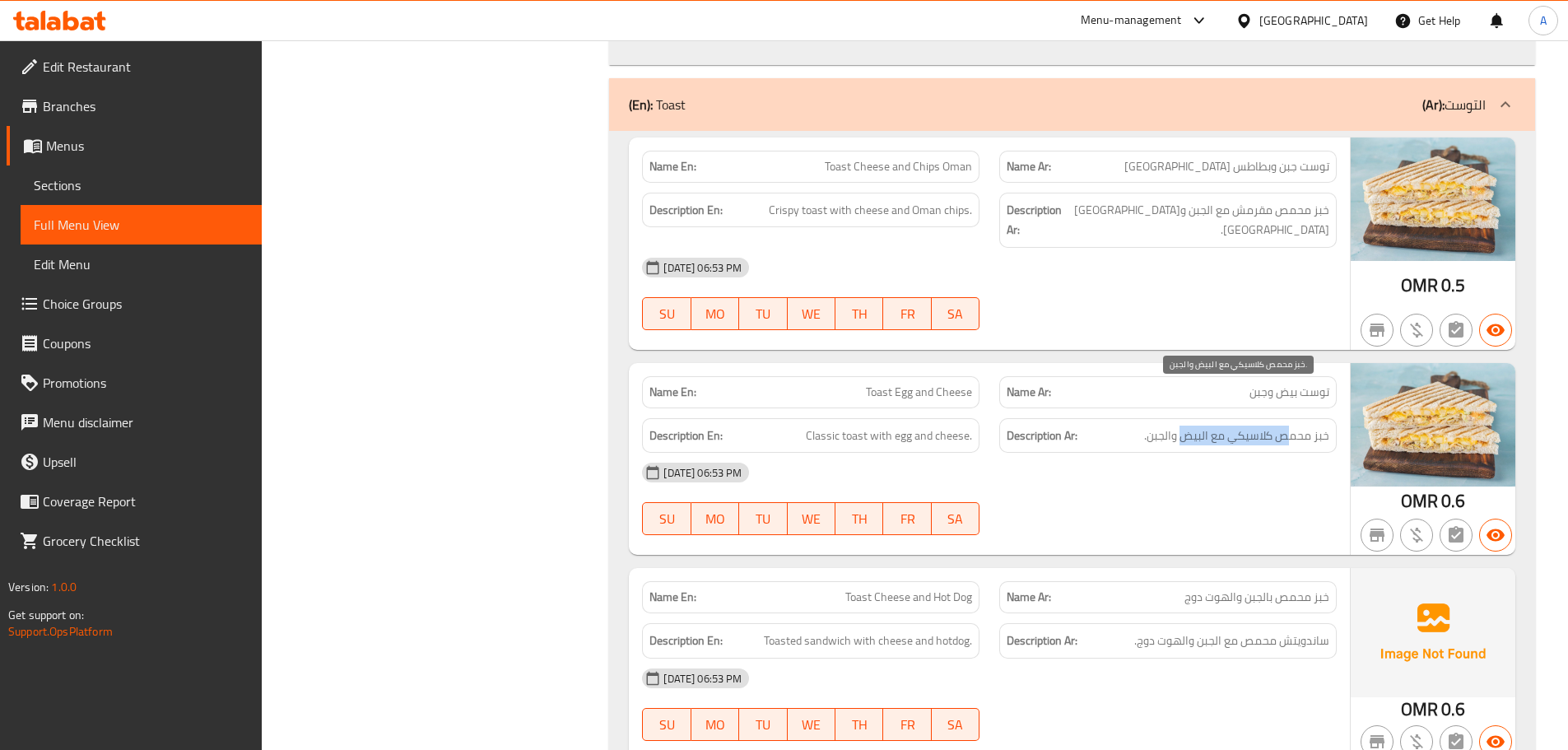
click at [1179, 425] on span "خبز محمص كلاسيكي مع البيض والجبن." at bounding box center [1237, 435] width 186 height 21
click at [1218, 453] on div "[DATE] 06:53 PM" at bounding box center [990, 472] width 715 height 39
drag, startPoint x: 1315, startPoint y: 348, endPoint x: 1268, endPoint y: 379, distance: 56.3
click at [1284, 384] on span "توست بيض وجبن" at bounding box center [1289, 392] width 80 height 17
click at [1258, 453] on div "[DATE] 06:53 PM" at bounding box center [990, 472] width 715 height 39
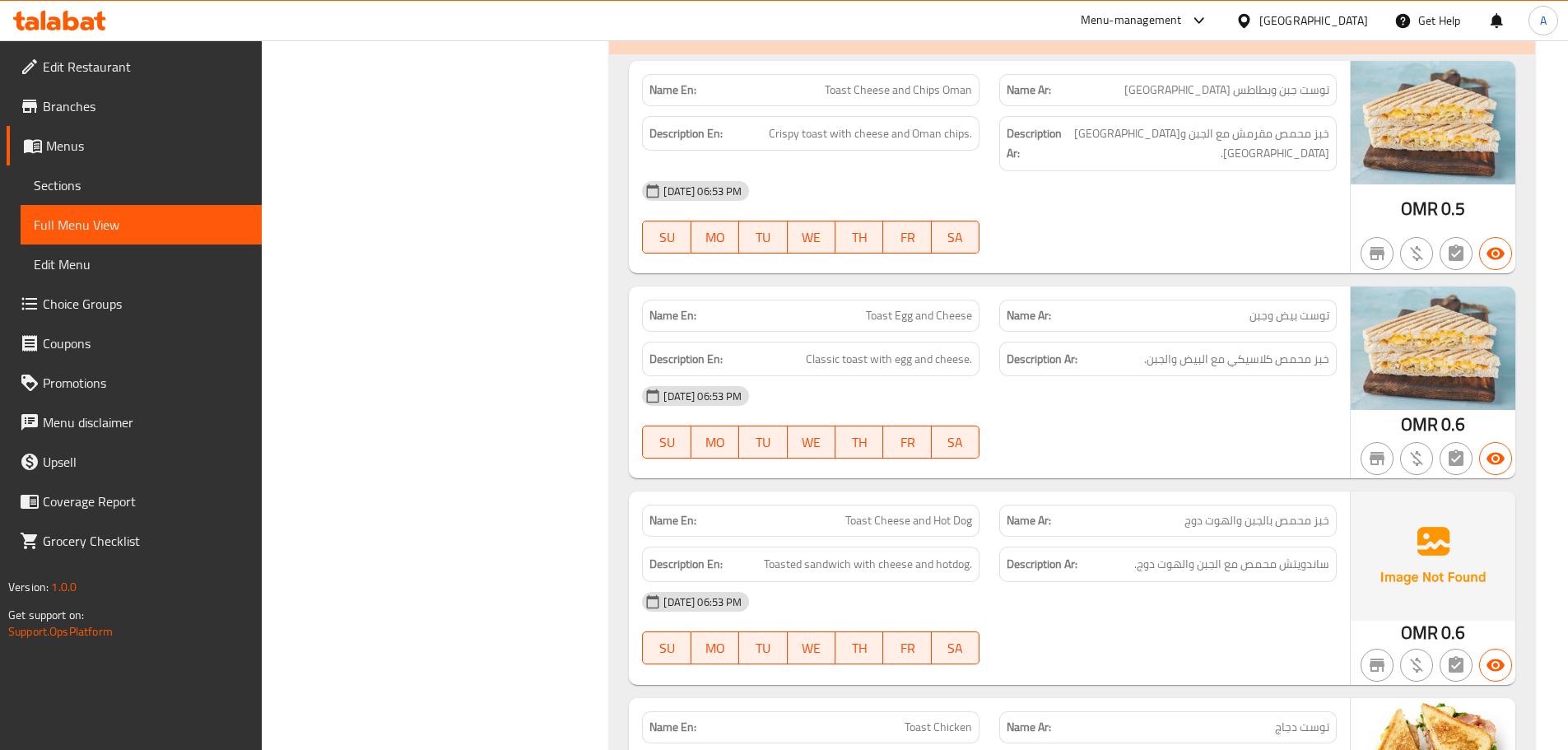
scroll to position [2124, 0]
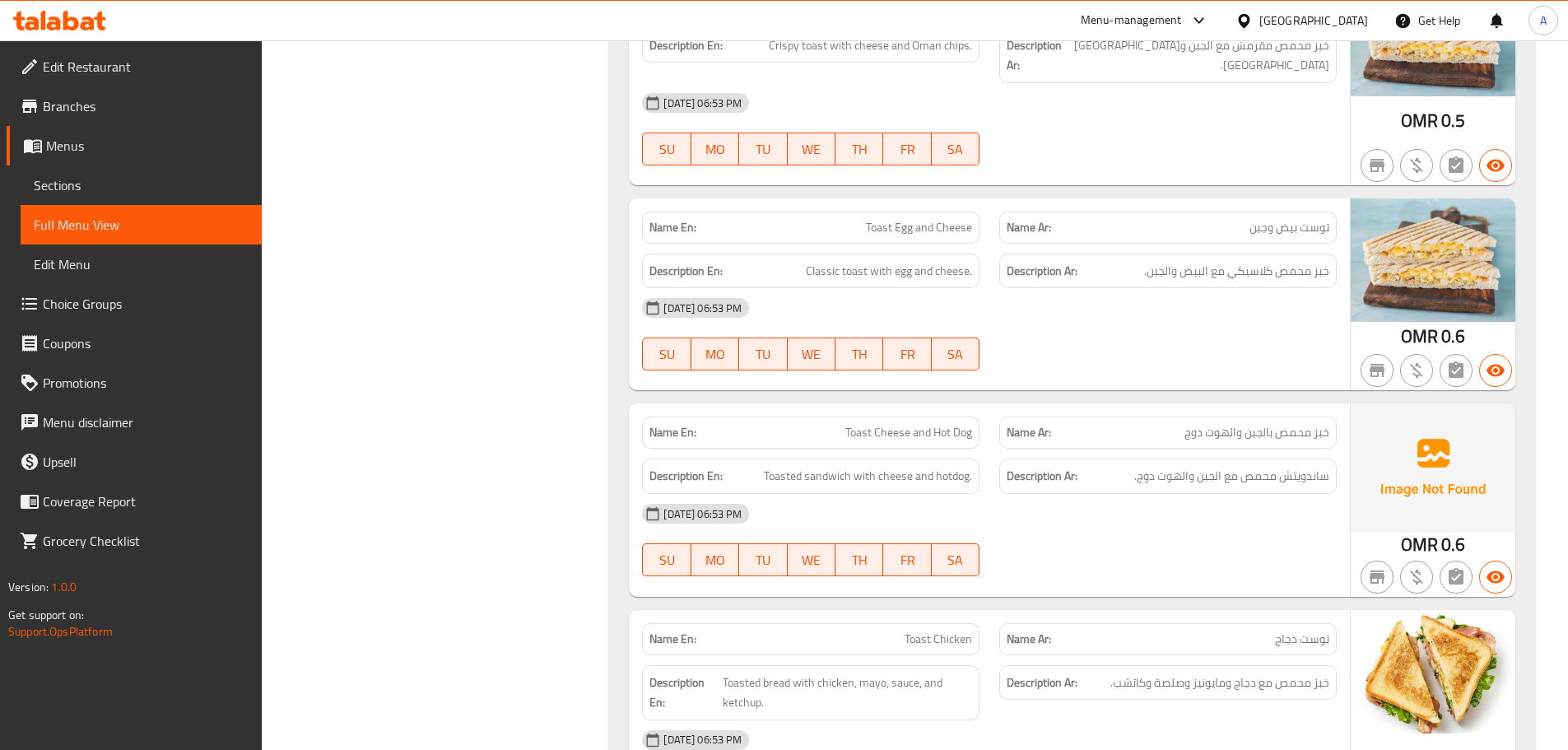
click at [1197, 360] on div at bounding box center [1168, 370] width 357 height 20
drag, startPoint x: 1309, startPoint y: 234, endPoint x: 1167, endPoint y: 230, distance: 142.1
click at [1167, 261] on span "خبز محمص كلاسيكي مع البيض والجبن." at bounding box center [1237, 271] width 186 height 21
drag, startPoint x: 1144, startPoint y: 328, endPoint x: 806, endPoint y: 400, distance: 345.6
click at [1132, 360] on div at bounding box center [1168, 370] width 357 height 20
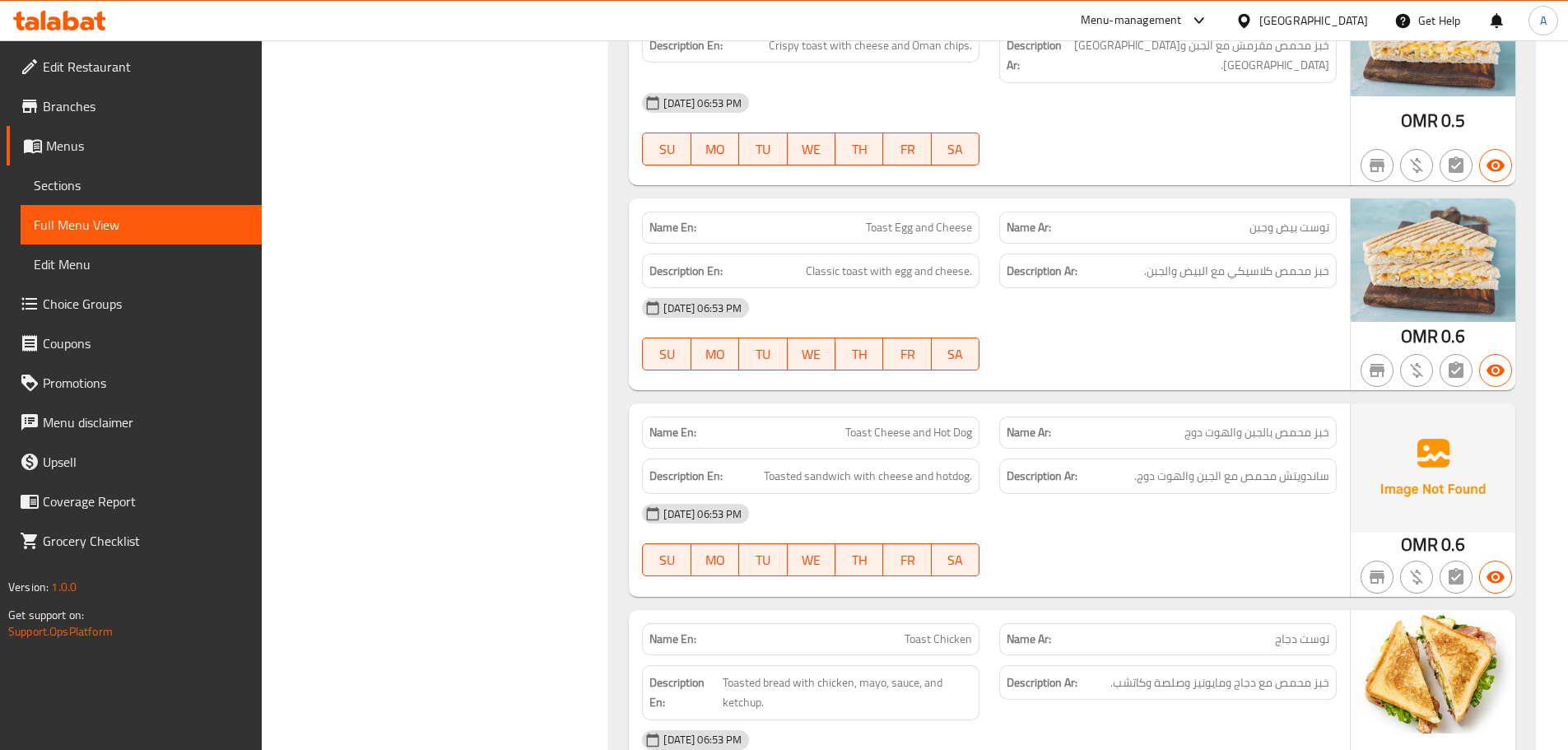
click at [1109, 350] on div "Name En: Toast Cheese and Chips Oman Name Ar: توست جبن وبطاطس عمان Description …" at bounding box center [1072, 625] width 926 height 1319
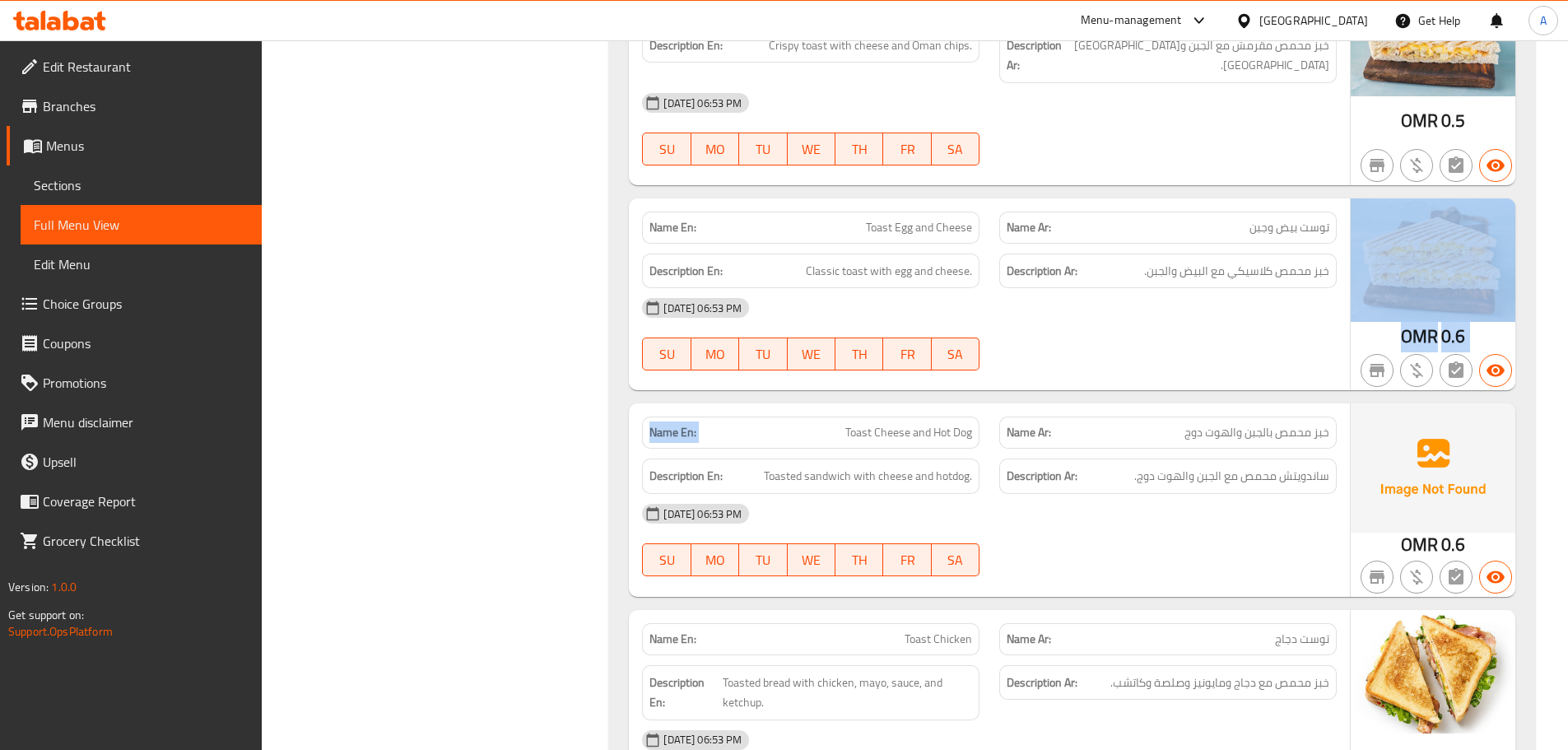
click at [1180, 310] on div "12-09-2025 06:53 PM SU MO TU WE TH FR SA" at bounding box center [990, 334] width 715 height 92
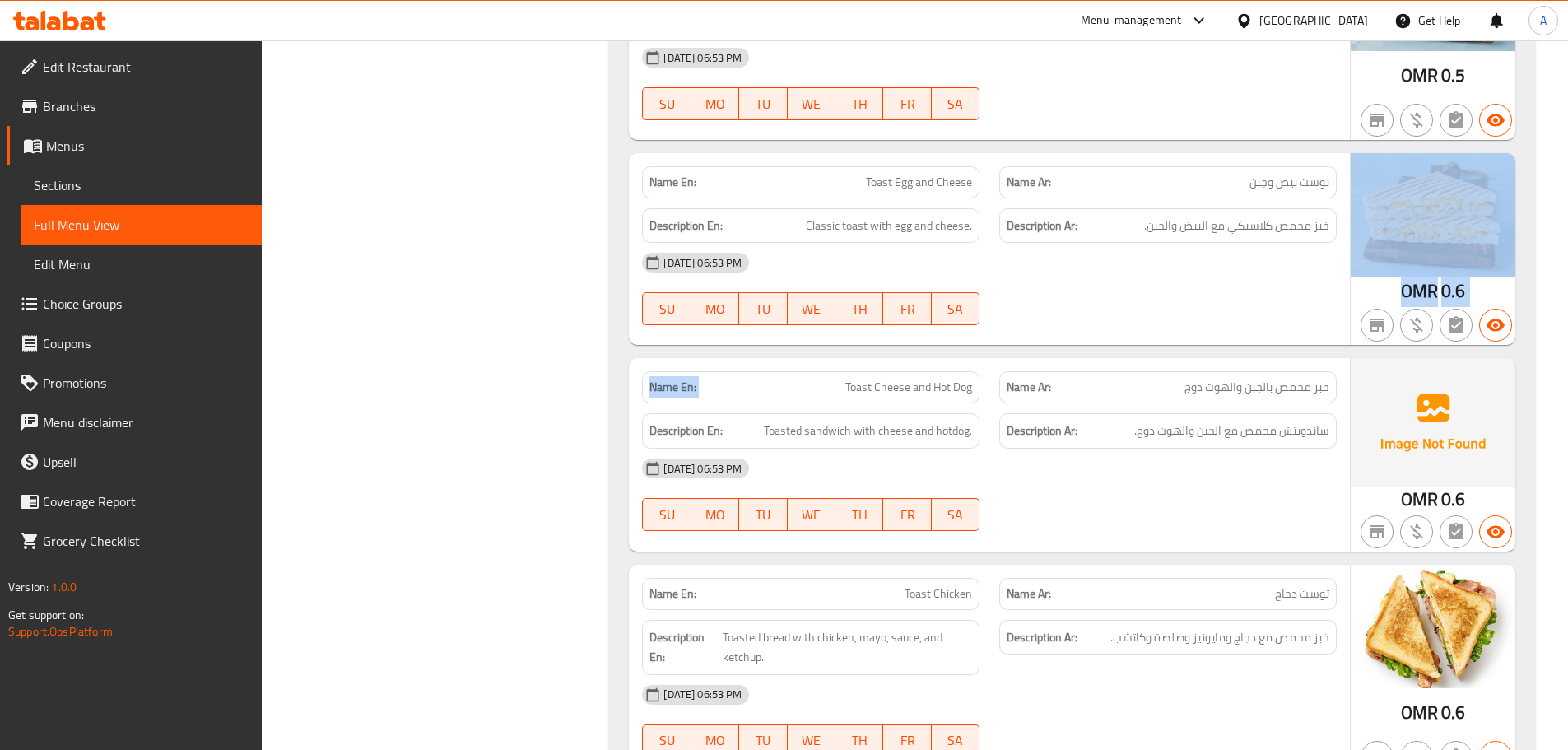
scroll to position [2207, 0]
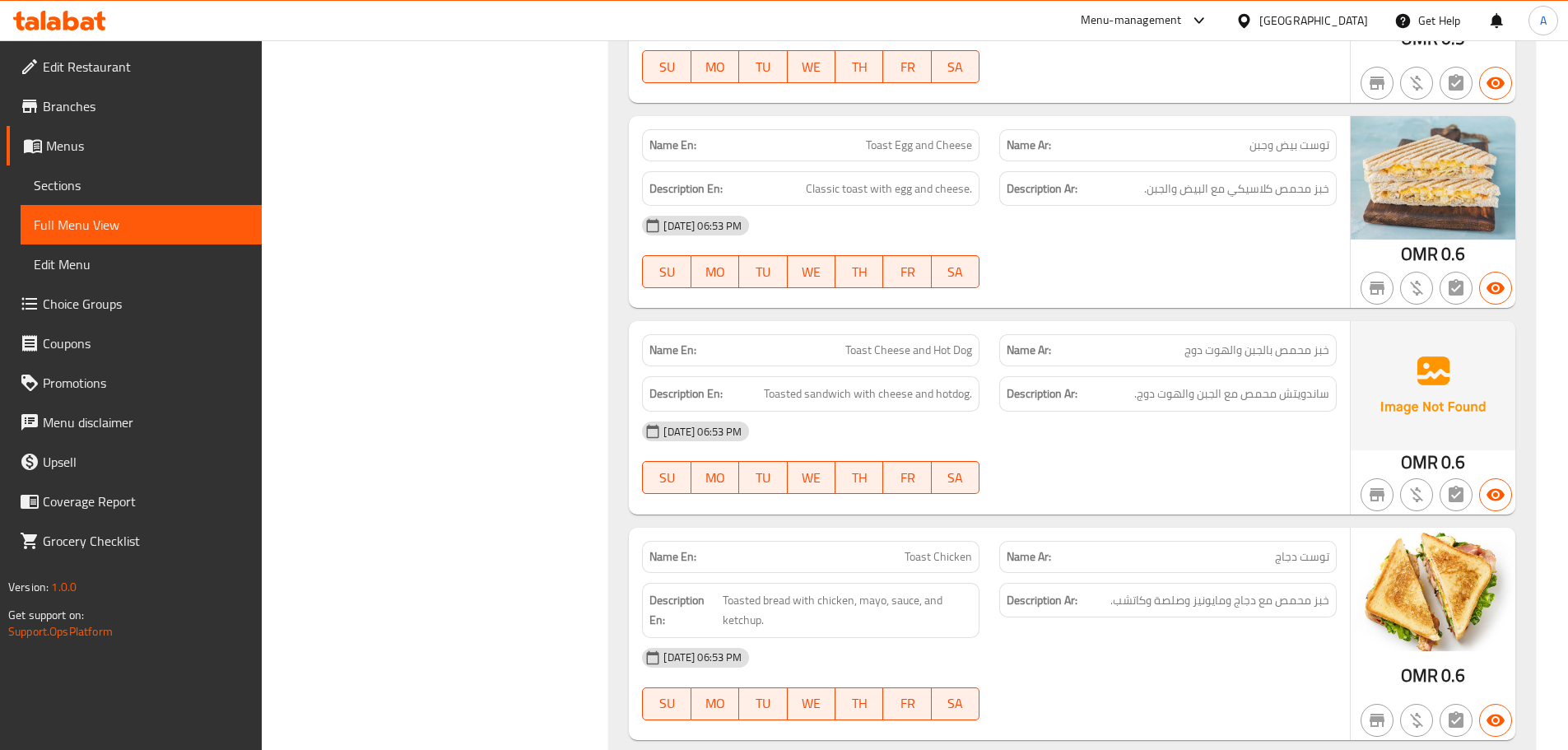
click at [1178, 412] on div "[DATE] 06:53 PM" at bounding box center [990, 431] width 715 height 39
drag, startPoint x: 1248, startPoint y: 306, endPoint x: 1185, endPoint y: 306, distance: 63.0
click at [1185, 341] on span "خبز محمص بالجبن والهوت دوج" at bounding box center [1257, 350] width 145 height 17
click at [1202, 412] on div "[DATE] 06:53 PM" at bounding box center [990, 431] width 715 height 39
click at [1246, 384] on span "ساندويتش محمص مع الجبن والهوت دوج." at bounding box center [1232, 394] width 195 height 21
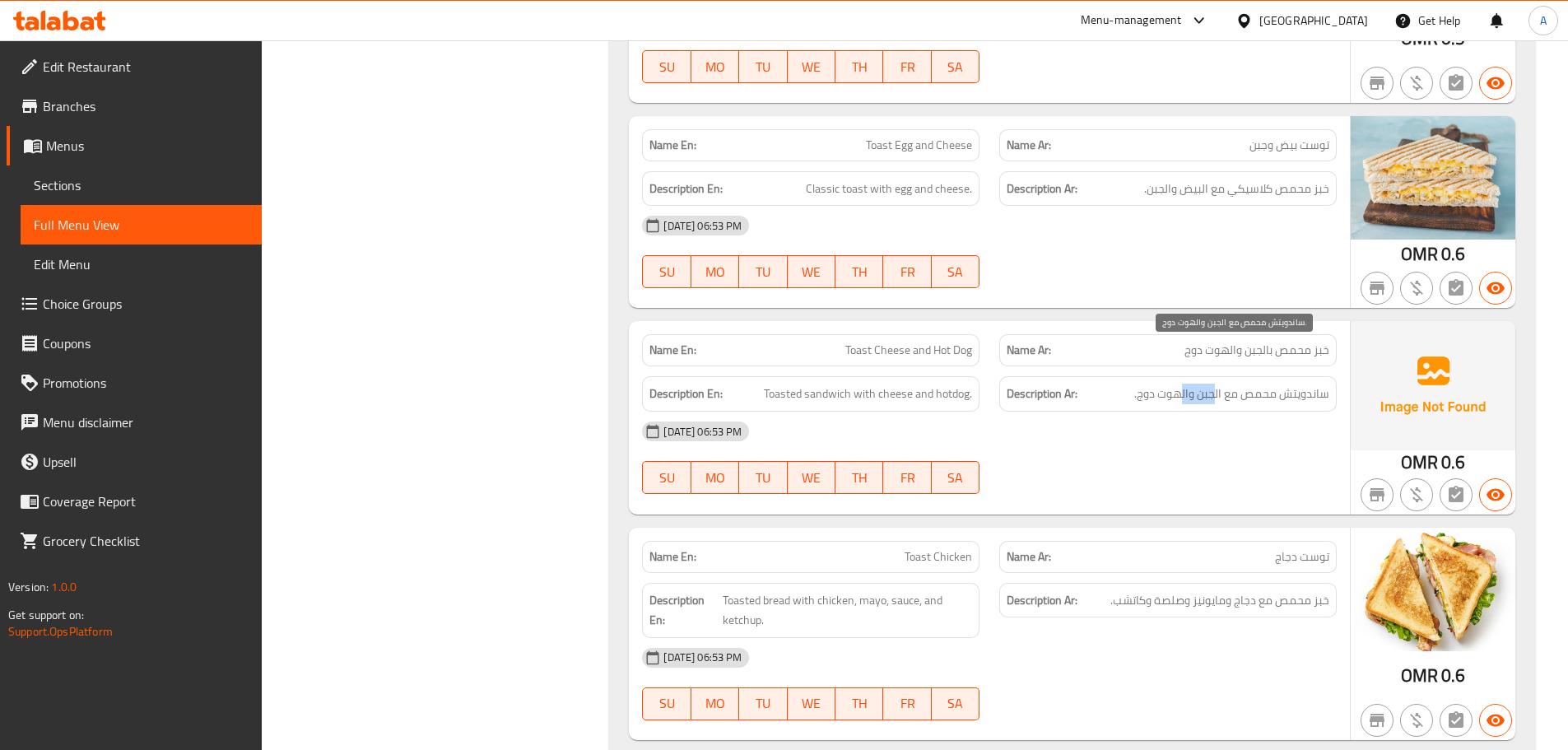
drag, startPoint x: 1218, startPoint y: 348, endPoint x: 1183, endPoint y: 350, distance: 35.1
click at [1183, 384] on span "ساندويتش محمص مع الجبن والهوت دوج." at bounding box center [1232, 394] width 195 height 21
click at [1116, 412] on div "[DATE] 06:53 PM" at bounding box center [990, 431] width 715 height 39
drag, startPoint x: 843, startPoint y: 355, endPoint x: 979, endPoint y: 384, distance: 139.1
click at [920, 376] on div "Description En: Toasted sandwich with cheese and hotdog." at bounding box center [811, 394] width 338 height 36
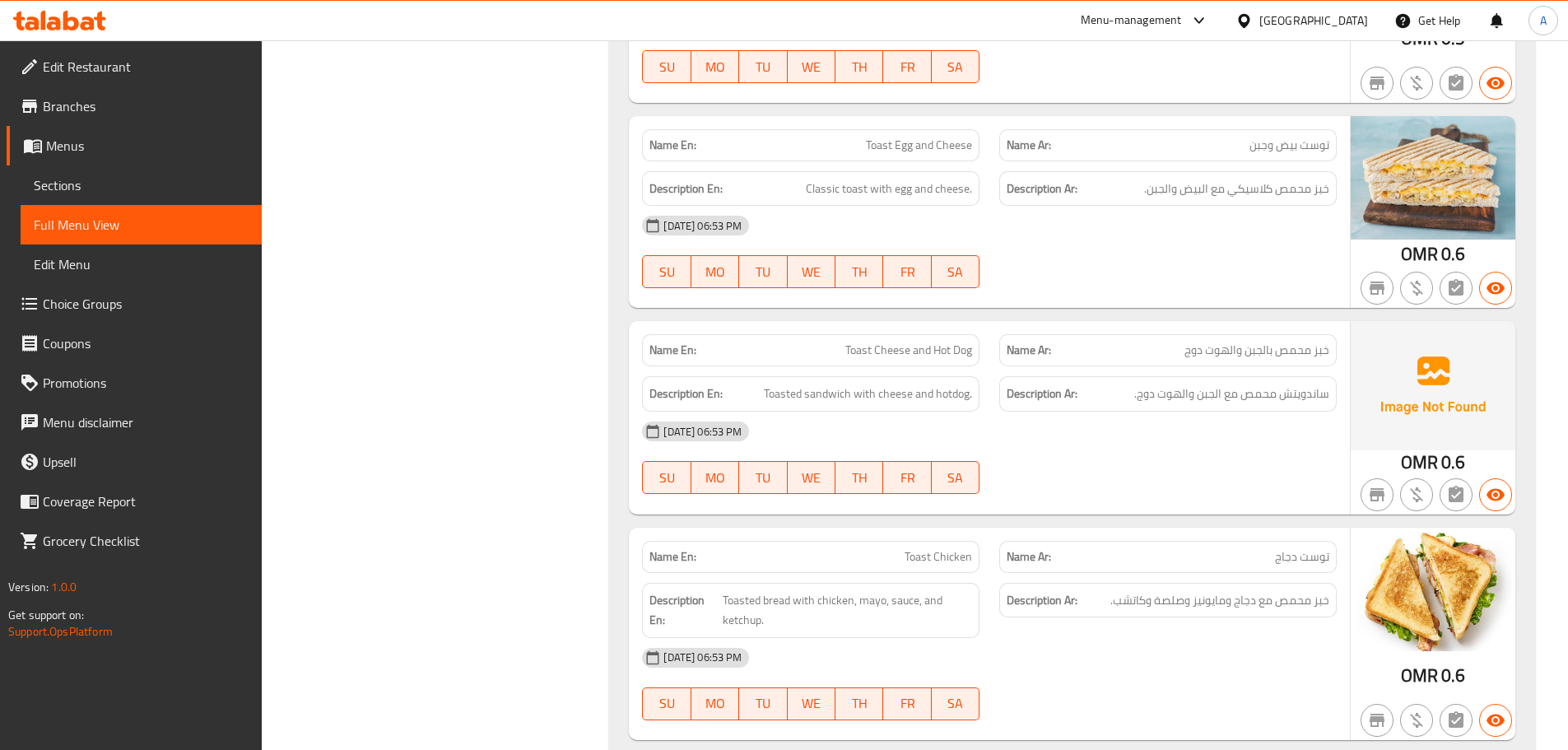
click at [1020, 412] on div "[DATE] 06:53 PM" at bounding box center [990, 431] width 715 height 39
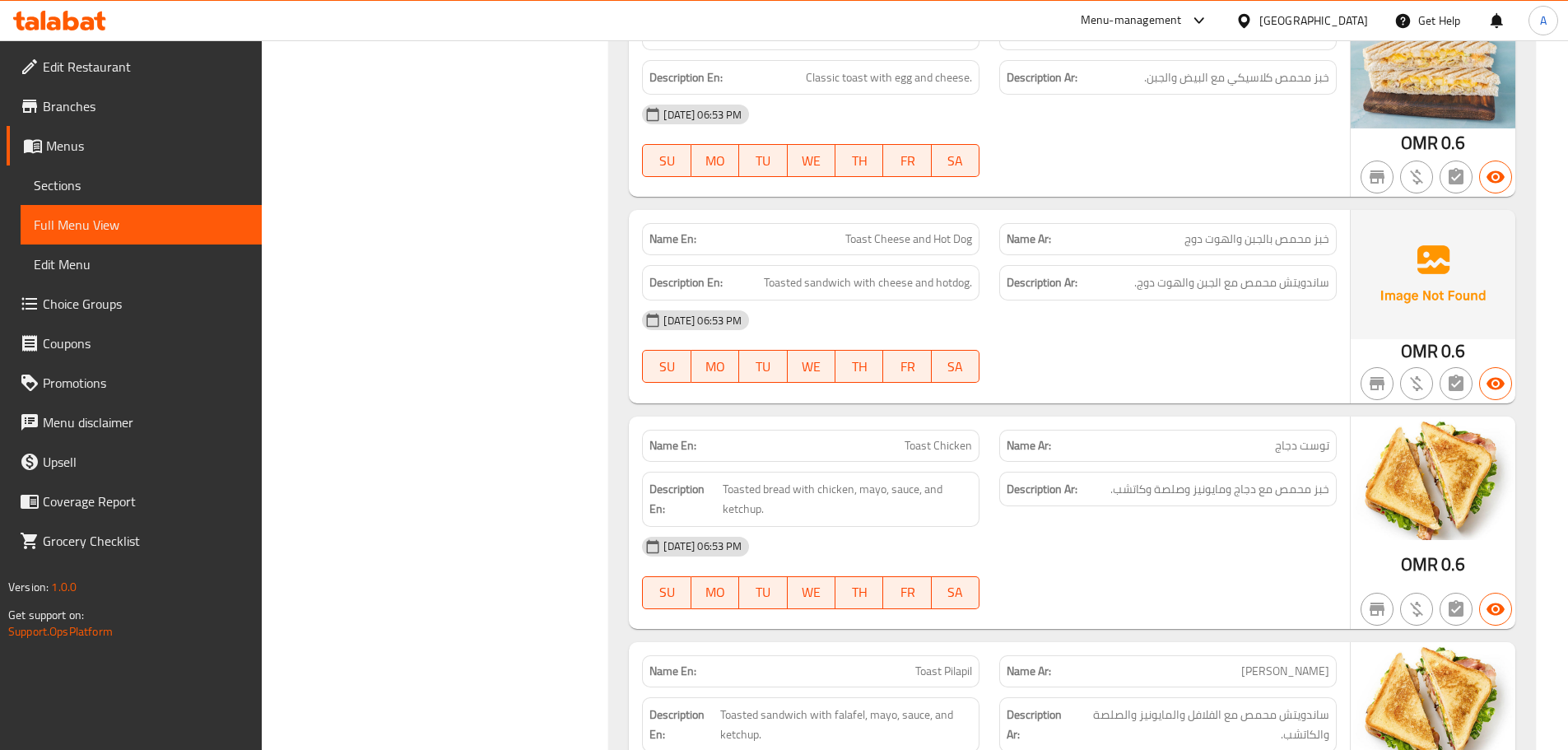
scroll to position [2453, 0]
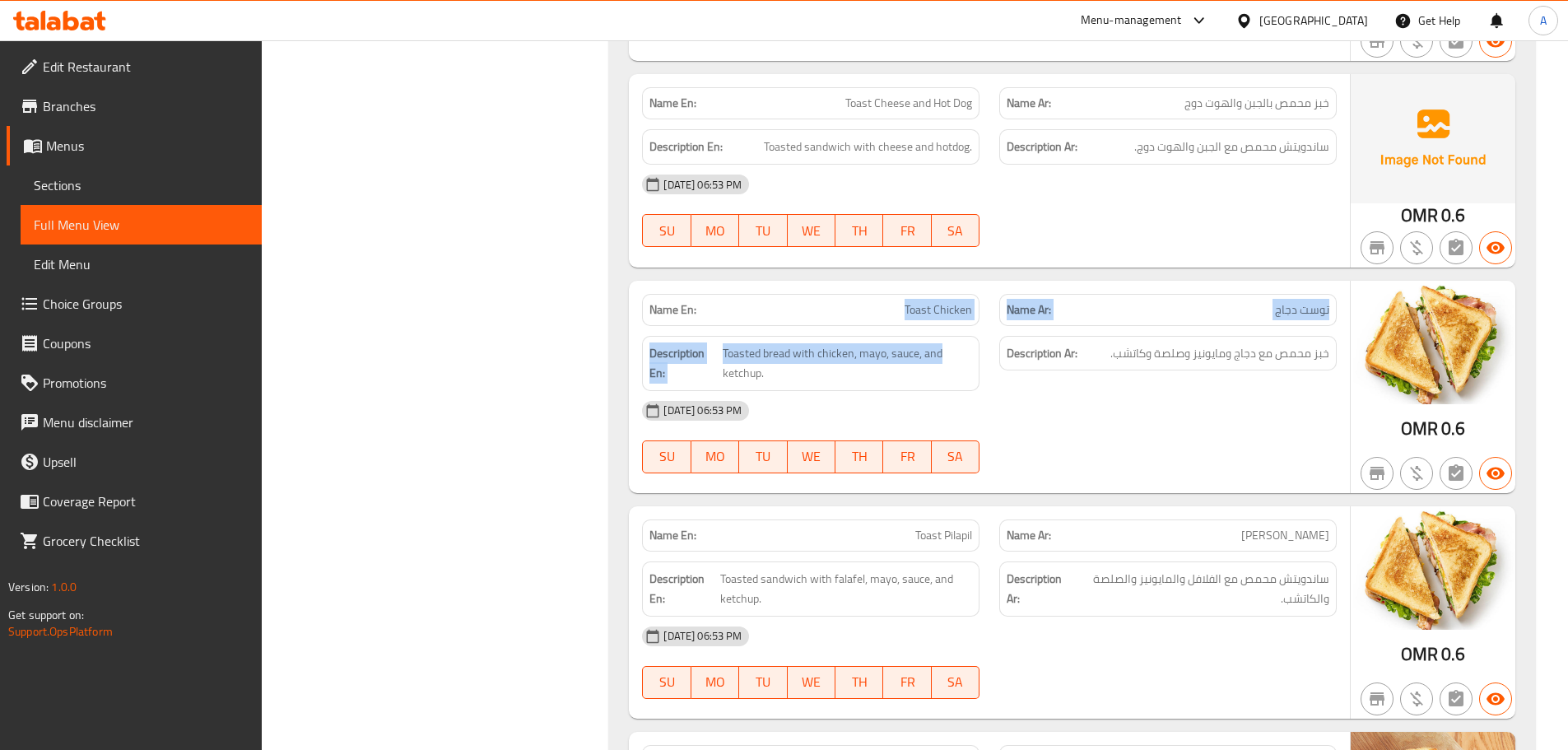
drag, startPoint x: 871, startPoint y: 266, endPoint x: 1048, endPoint y: 355, distance: 198.1
click at [1005, 297] on div "Name En: Toast Chicken Name Ar: توست دجاج Description En: Toasted bread with ch…" at bounding box center [990, 386] width 721 height 212
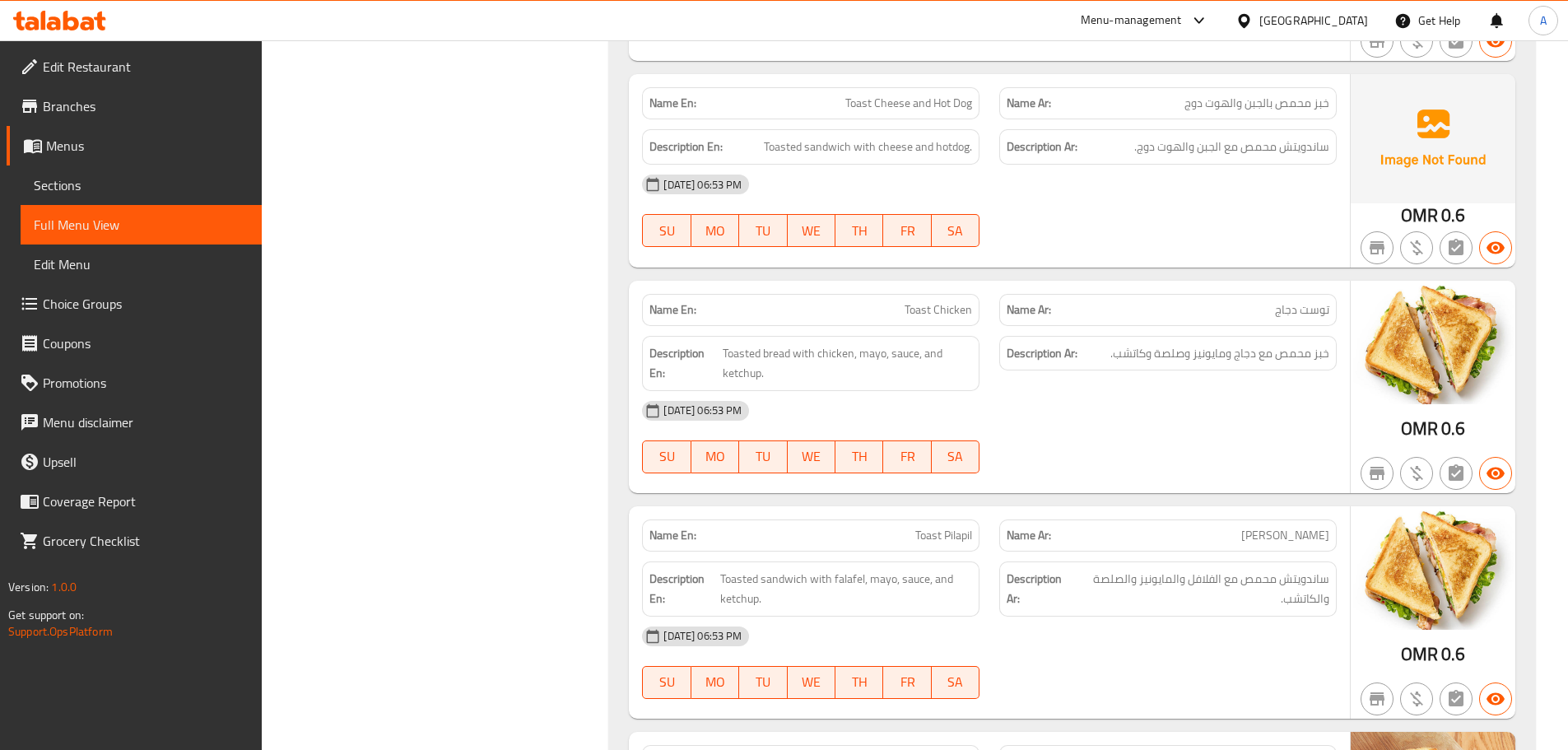
drag, startPoint x: 1054, startPoint y: 375, endPoint x: 1021, endPoint y: 377, distance: 33.1
click at [1054, 391] on div "[DATE] 06:53 PM" at bounding box center [990, 410] width 715 height 39
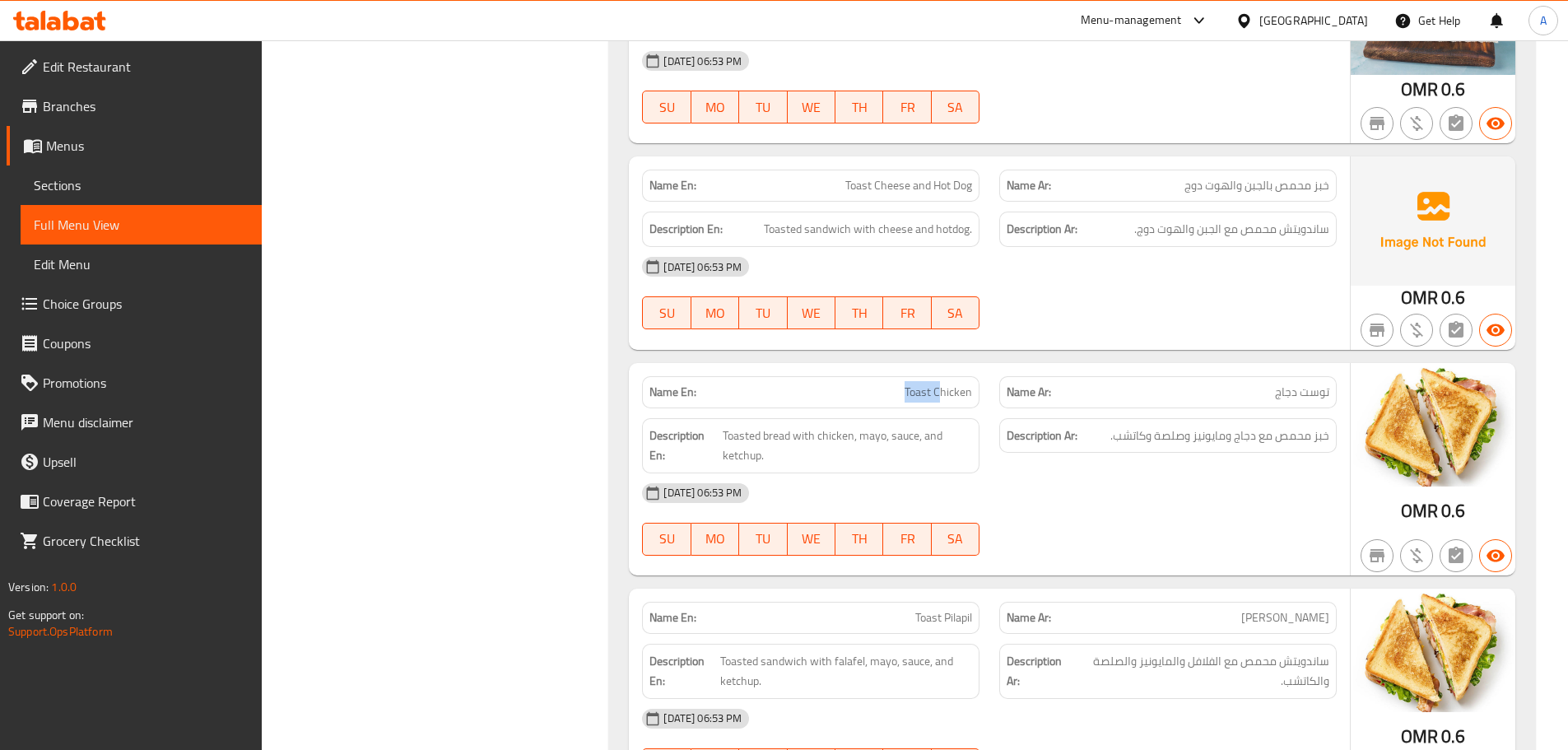
drag, startPoint x: 945, startPoint y: 357, endPoint x: 1039, endPoint y: 440, distance: 125.4
click at [957, 384] on p "Name En: Toast Chicken" at bounding box center [811, 392] width 323 height 17
click at [1047, 474] on div "[DATE] 06:53 PM" at bounding box center [990, 493] width 715 height 39
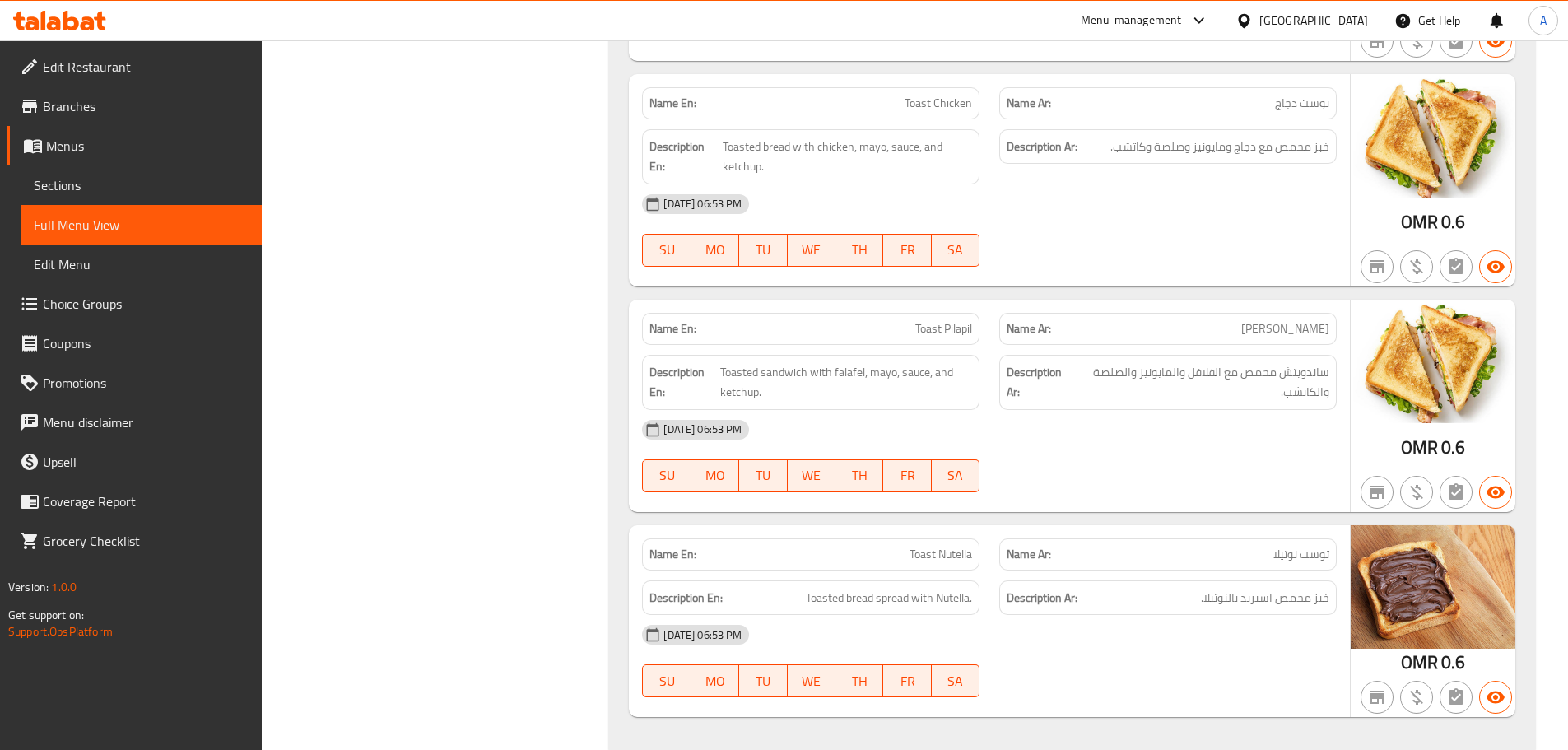
scroll to position [2700, 0]
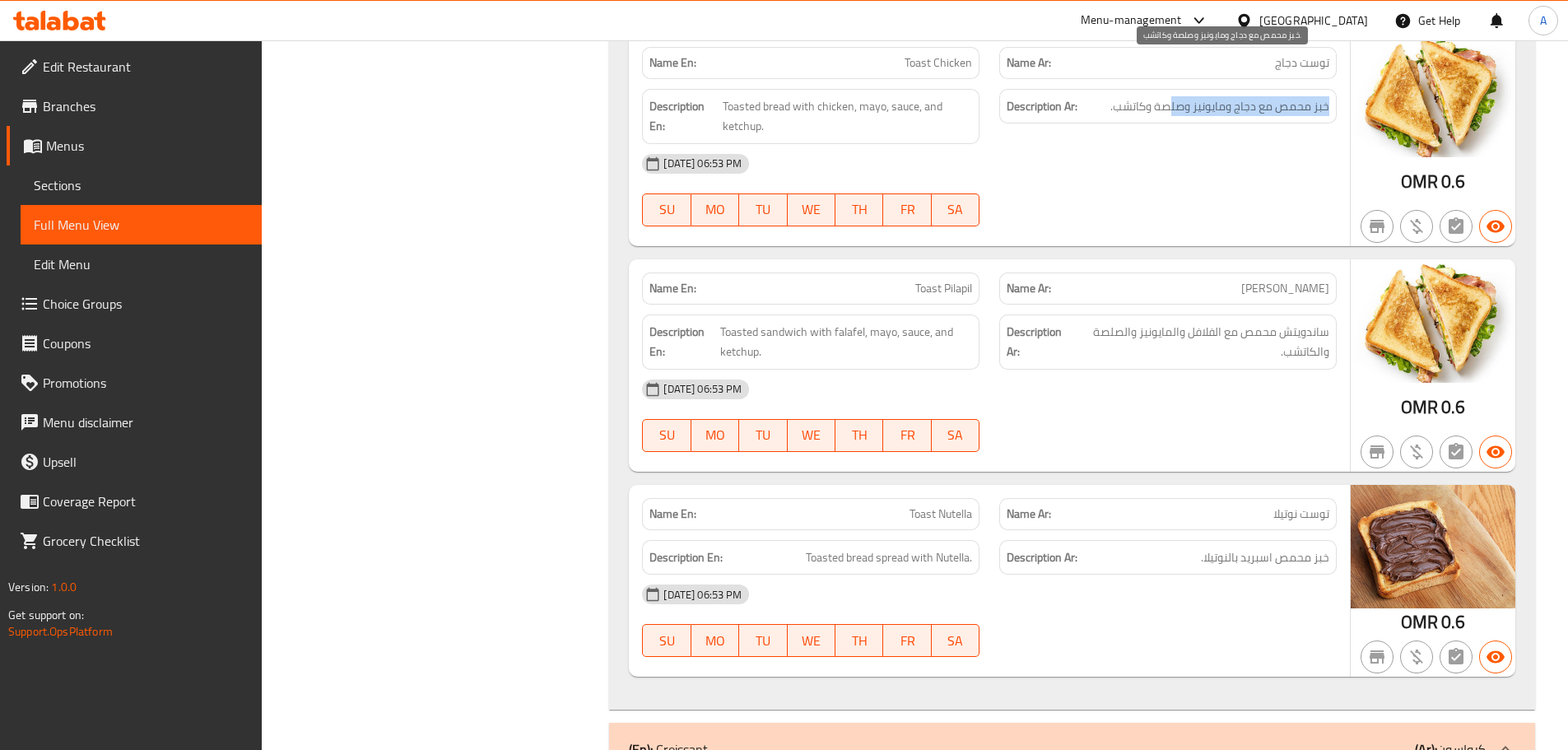
drag, startPoint x: 1170, startPoint y: 64, endPoint x: 861, endPoint y: 79, distance: 309.4
click at [861, 79] on div "Description En: Toasted bread with chicken, mayo, sauce, and ketchup. Descripti…" at bounding box center [990, 117] width 715 height 75
click at [1139, 156] on div "12-09-2025 06:53 PM SU MO TU WE TH FR SA" at bounding box center [990, 190] width 715 height 92
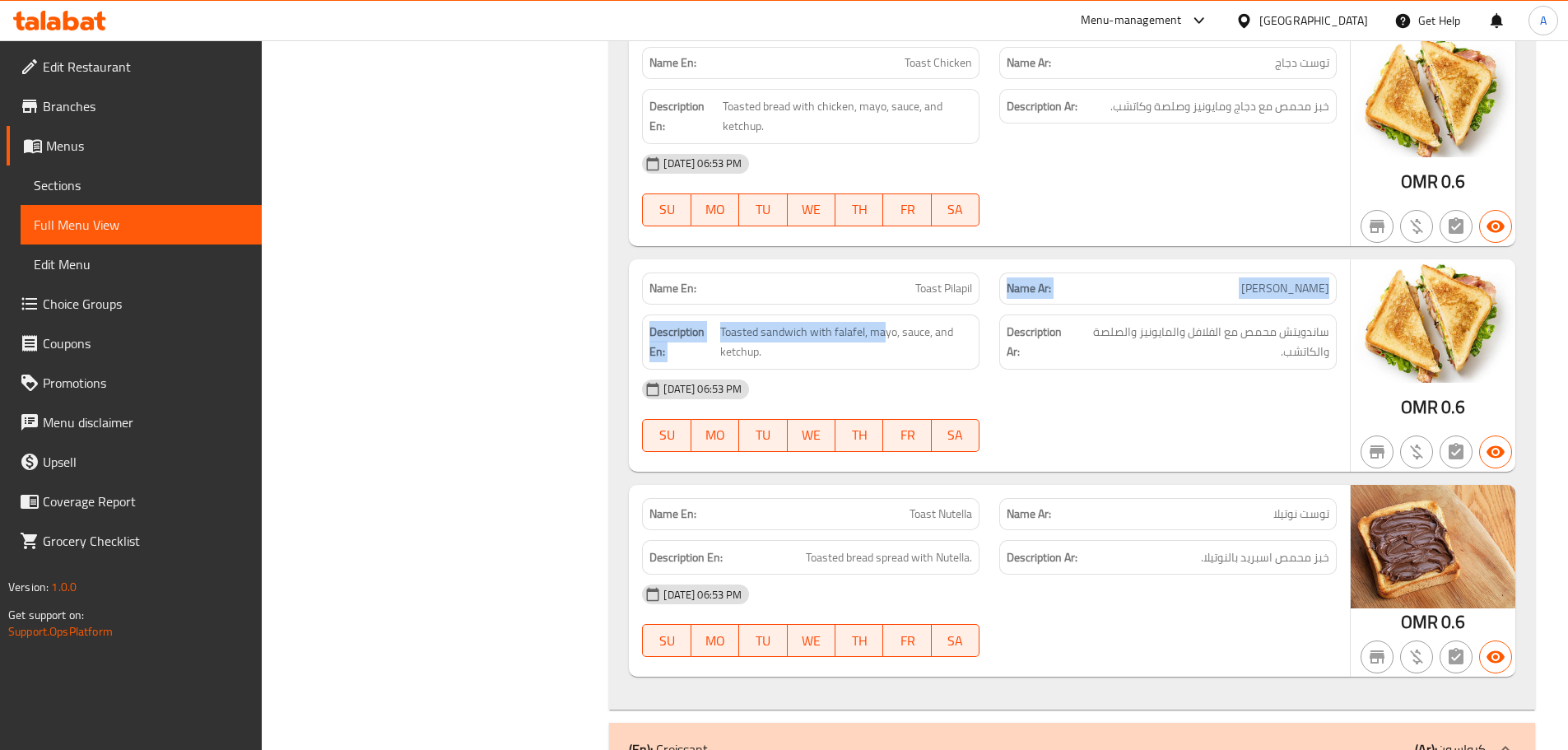
drag, startPoint x: 882, startPoint y: 266, endPoint x: 1026, endPoint y: 235, distance: 147.3
click at [1018, 260] on div "Name En: Toast Pilapil Name Ar: توست بيلابيل Description En: Toasted sandwich w…" at bounding box center [990, 365] width 721 height 212
click at [1094, 197] on div "Name En: Toast Chicken Name Ar: توست دجاج Description En: Toasted bread with ch…" at bounding box center [990, 140] width 721 height 212
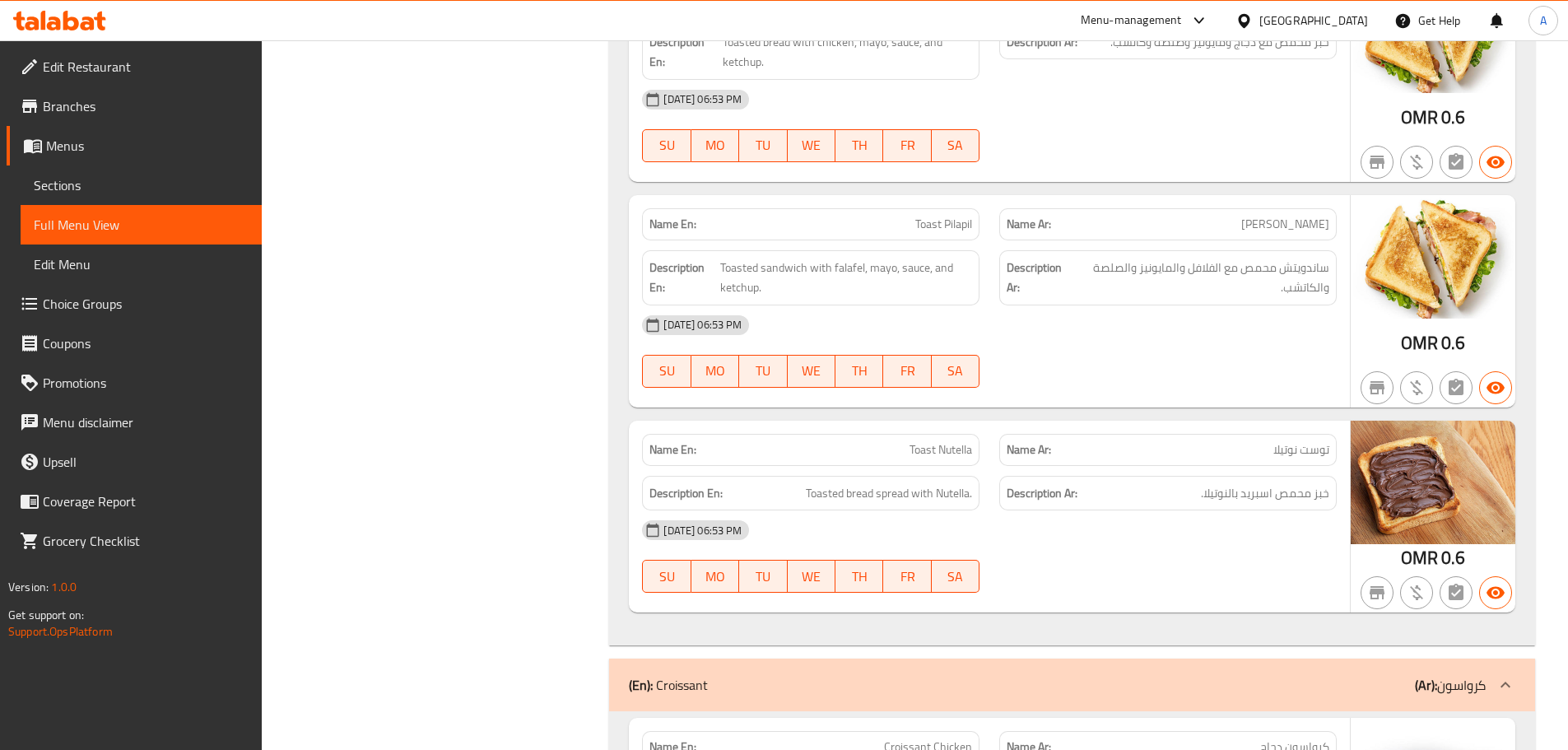
scroll to position [2865, 0]
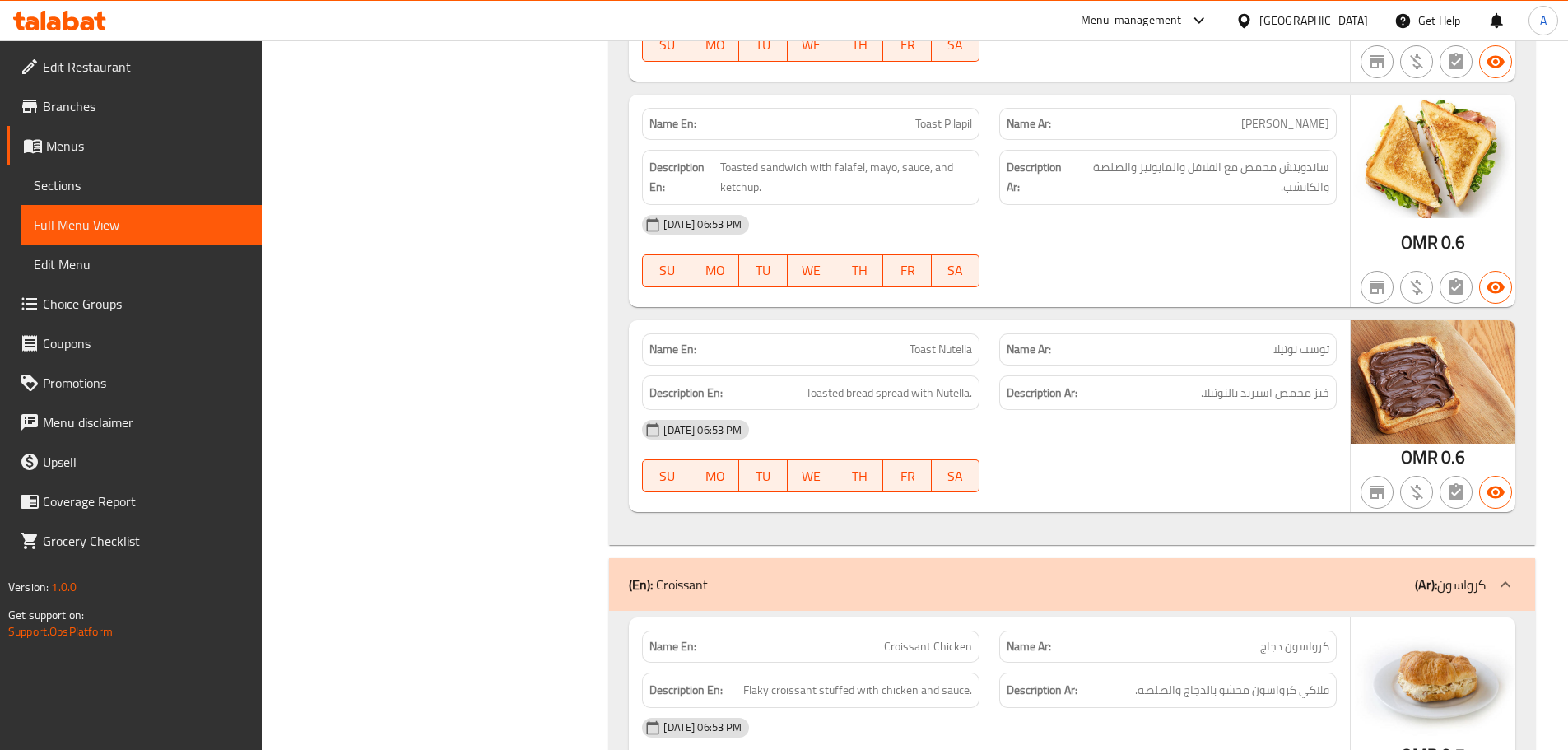
drag, startPoint x: 891, startPoint y: 97, endPoint x: 1095, endPoint y: 211, distance: 233.7
click at [1073, 184] on div "Name En: Toast Pilapil Name Ar: توست بيلابيل Description En: Toasted sandwich w…" at bounding box center [990, 201] width 721 height 212
click at [1103, 227] on div "12-09-2025 06:53 PM SU MO TU WE TH FR SA" at bounding box center [990, 251] width 715 height 92
drag, startPoint x: 1318, startPoint y: 121, endPoint x: 1119, endPoint y: 131, distance: 199.3
click at [1119, 157] on span "ساندويتش محمص مع الفلافل والمايونيز والصلصة والكاتشب." at bounding box center [1202, 177] width 256 height 40
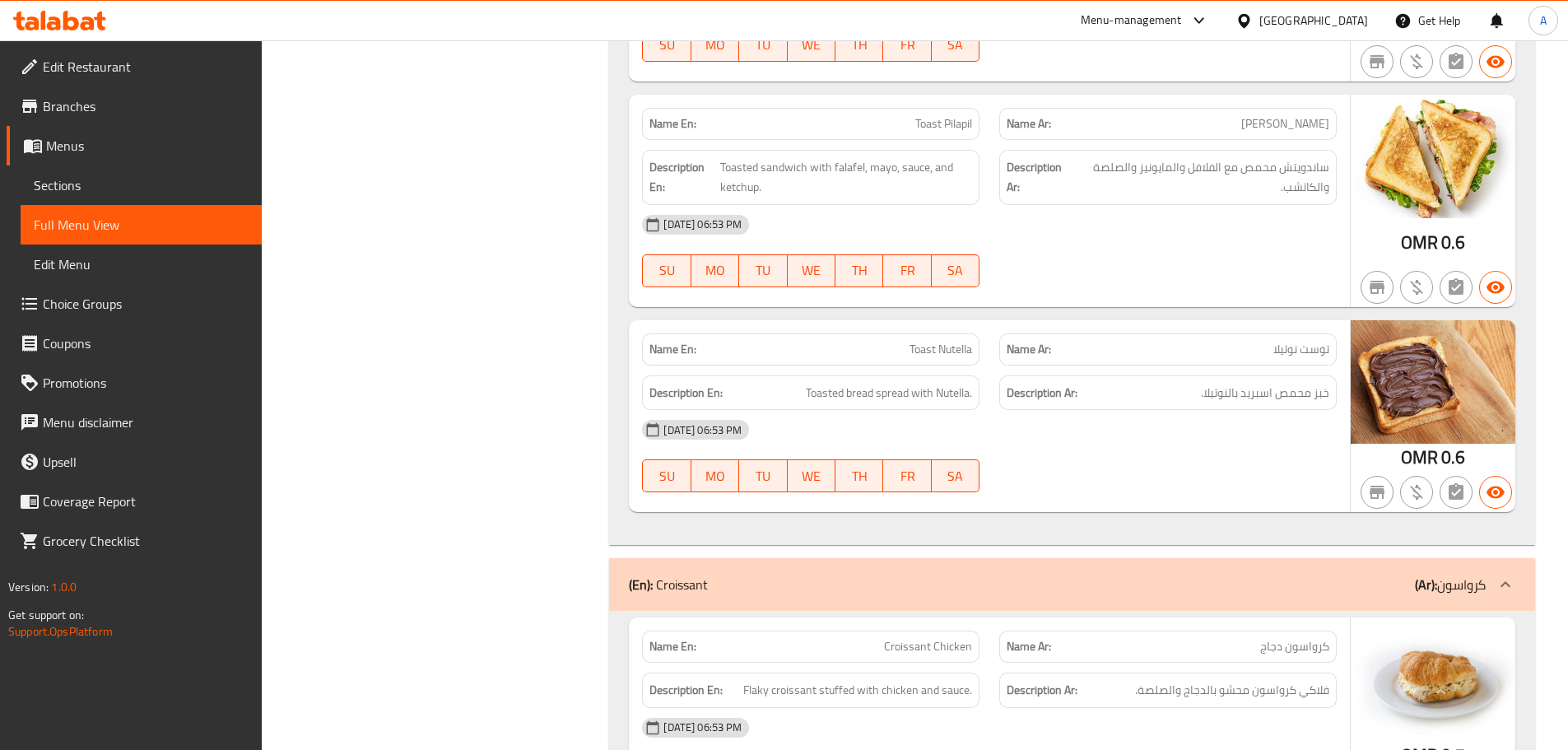
click at [1141, 205] on div "[DATE] 06:53 PM" at bounding box center [990, 224] width 715 height 39
drag, startPoint x: 773, startPoint y: 122, endPoint x: 1062, endPoint y: 167, distance: 292.5
click at [1027, 151] on div "Description En: Toasted sandwich with falafel, mayo, sauce, and ketchup. Descri…" at bounding box center [990, 177] width 715 height 75
click at [1103, 205] on div "[DATE] 06:53 PM" at bounding box center [990, 224] width 715 height 39
drag, startPoint x: 893, startPoint y: 316, endPoint x: 1121, endPoint y: 234, distance: 242.3
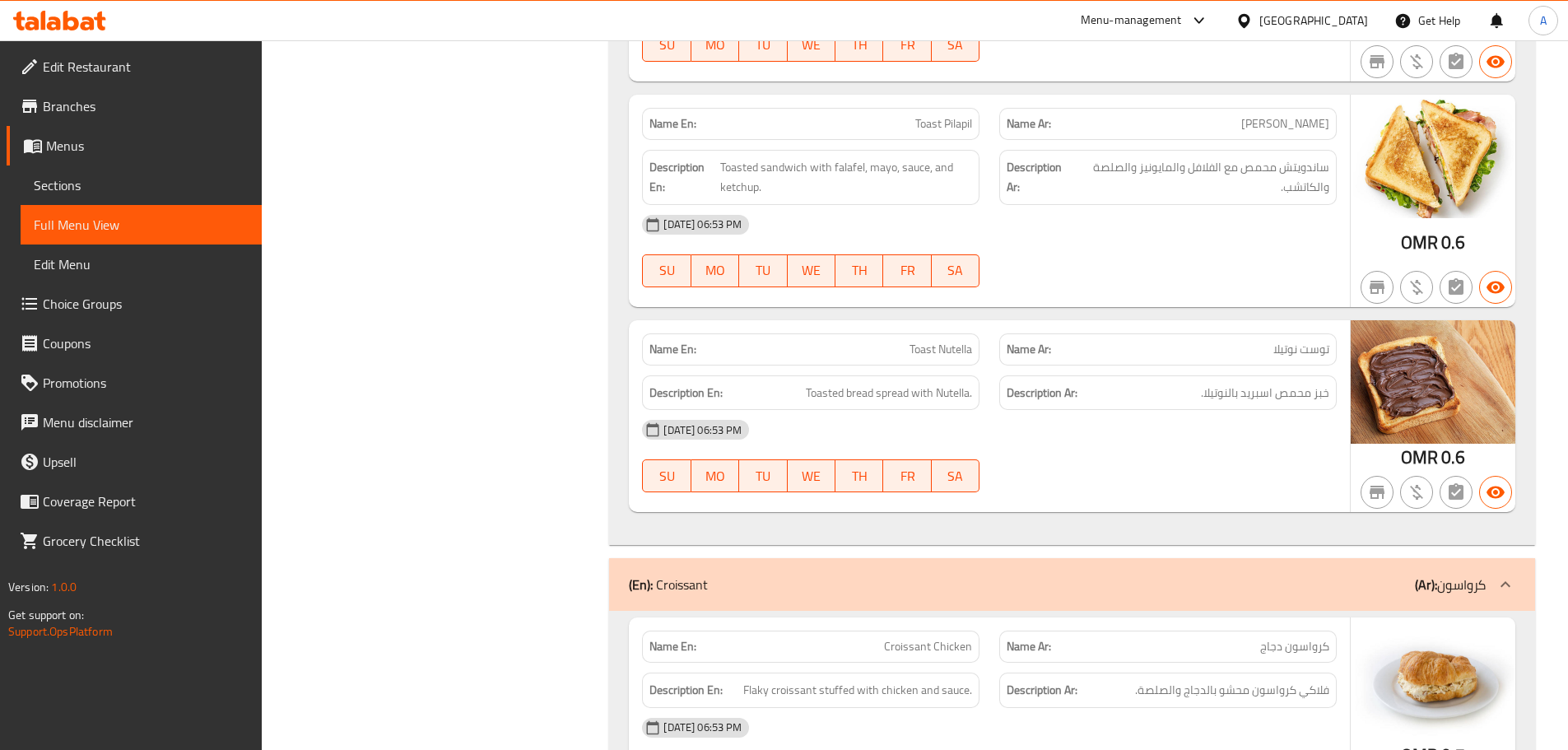
click at [1058, 320] on div "Name En: Toast Nutella Name Ar: توست نوتيلا Description En: Toasted bread sprea…" at bounding box center [990, 416] width 721 height 192
click at [1122, 231] on div "12-09-2025 06:53 PM SU MO TU WE TH FR SA" at bounding box center [990, 251] width 715 height 92
drag, startPoint x: 1312, startPoint y: 353, endPoint x: 1203, endPoint y: 355, distance: 109.0
click at [1221, 383] on span "خبز محمص اسبريد بالنوتيلا." at bounding box center [1265, 393] width 128 height 21
drag, startPoint x: 791, startPoint y: 353, endPoint x: 1029, endPoint y: 378, distance: 239.3
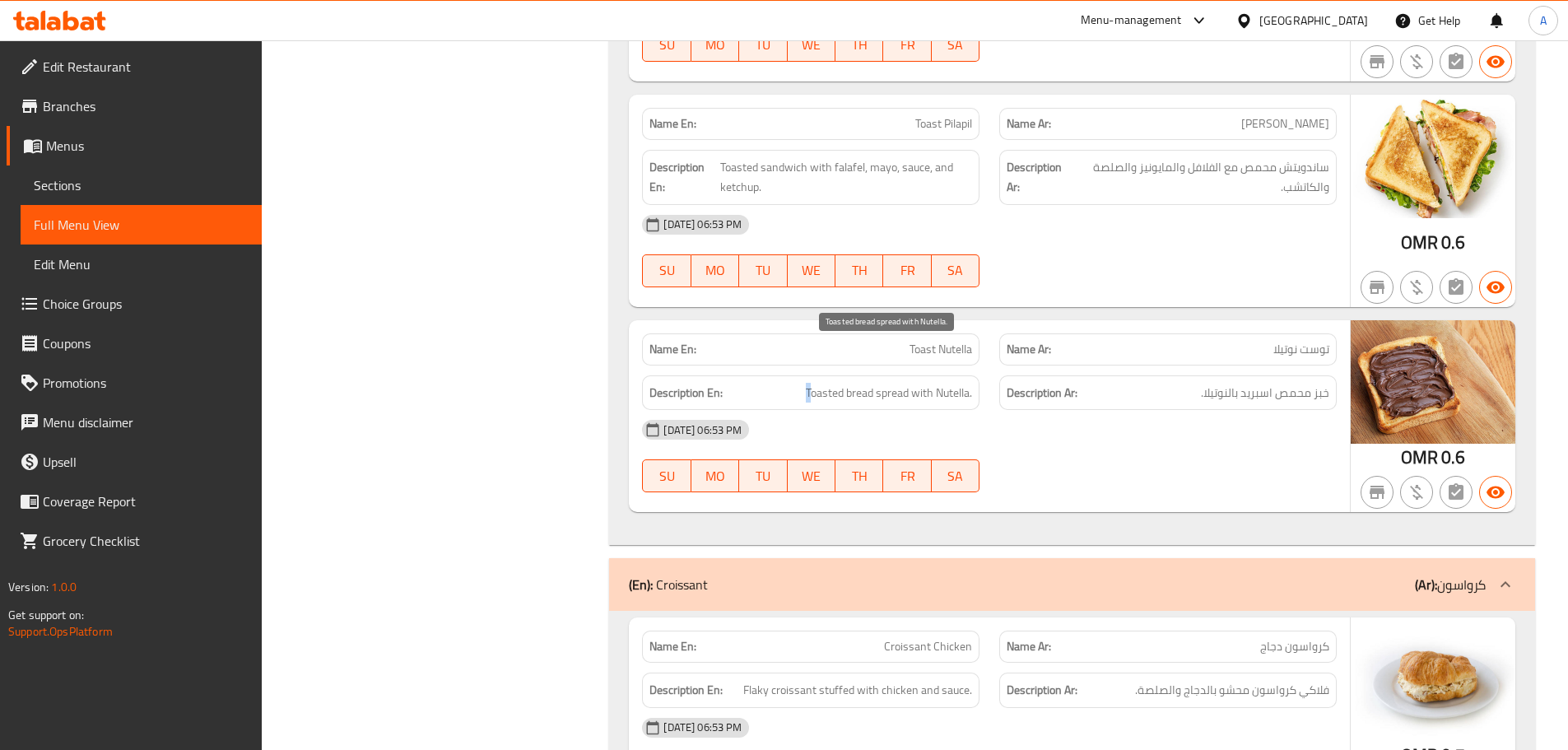
click at [1000, 375] on div "Name En: Toast Nutella Name Ar: توست نوتيلا Description En: Toasted bread sprea…" at bounding box center [990, 416] width 721 height 192
click at [1165, 427] on div "12-09-2025 06:53 PM SU MO TU WE TH FR SA" at bounding box center [990, 456] width 715 height 92
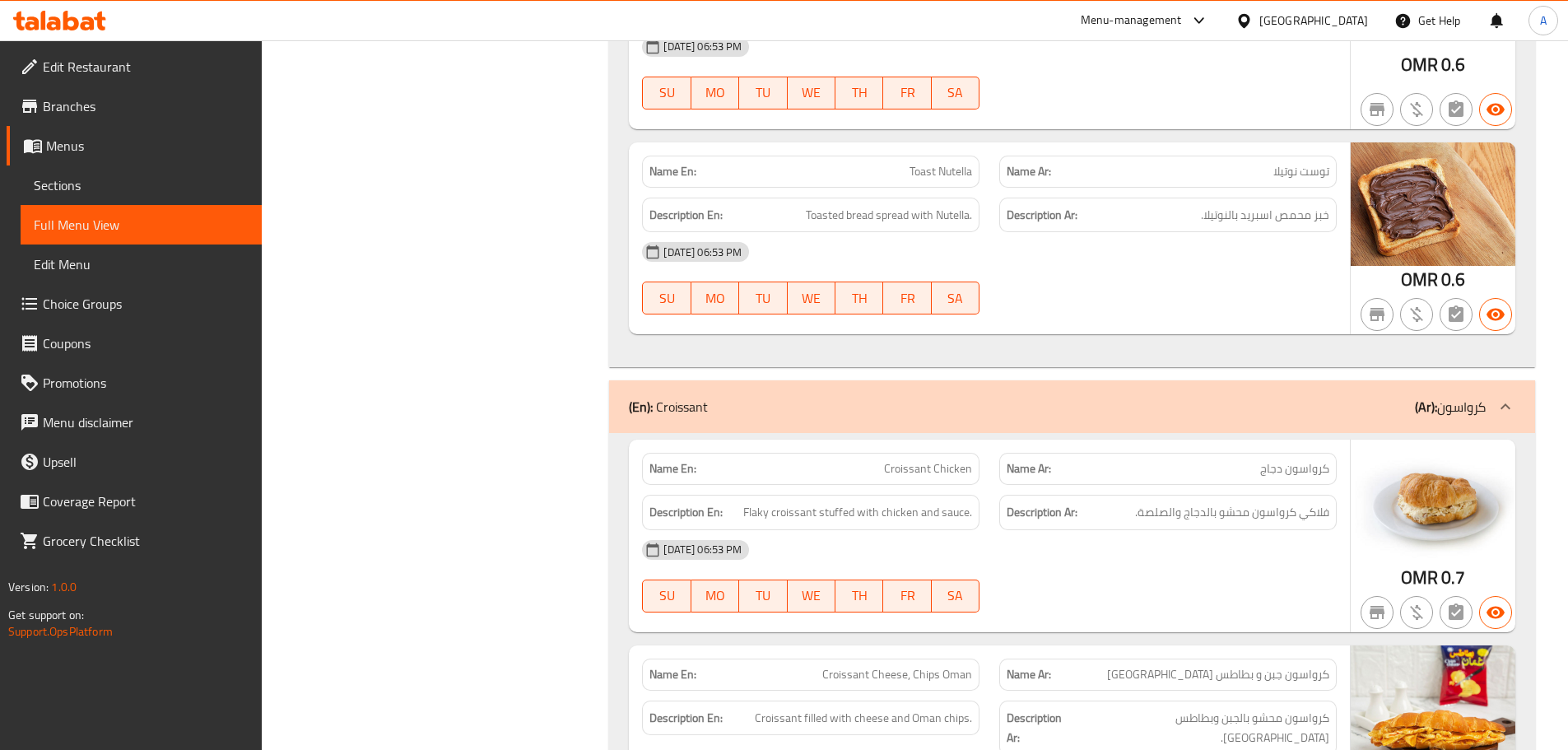
scroll to position [3112, 0]
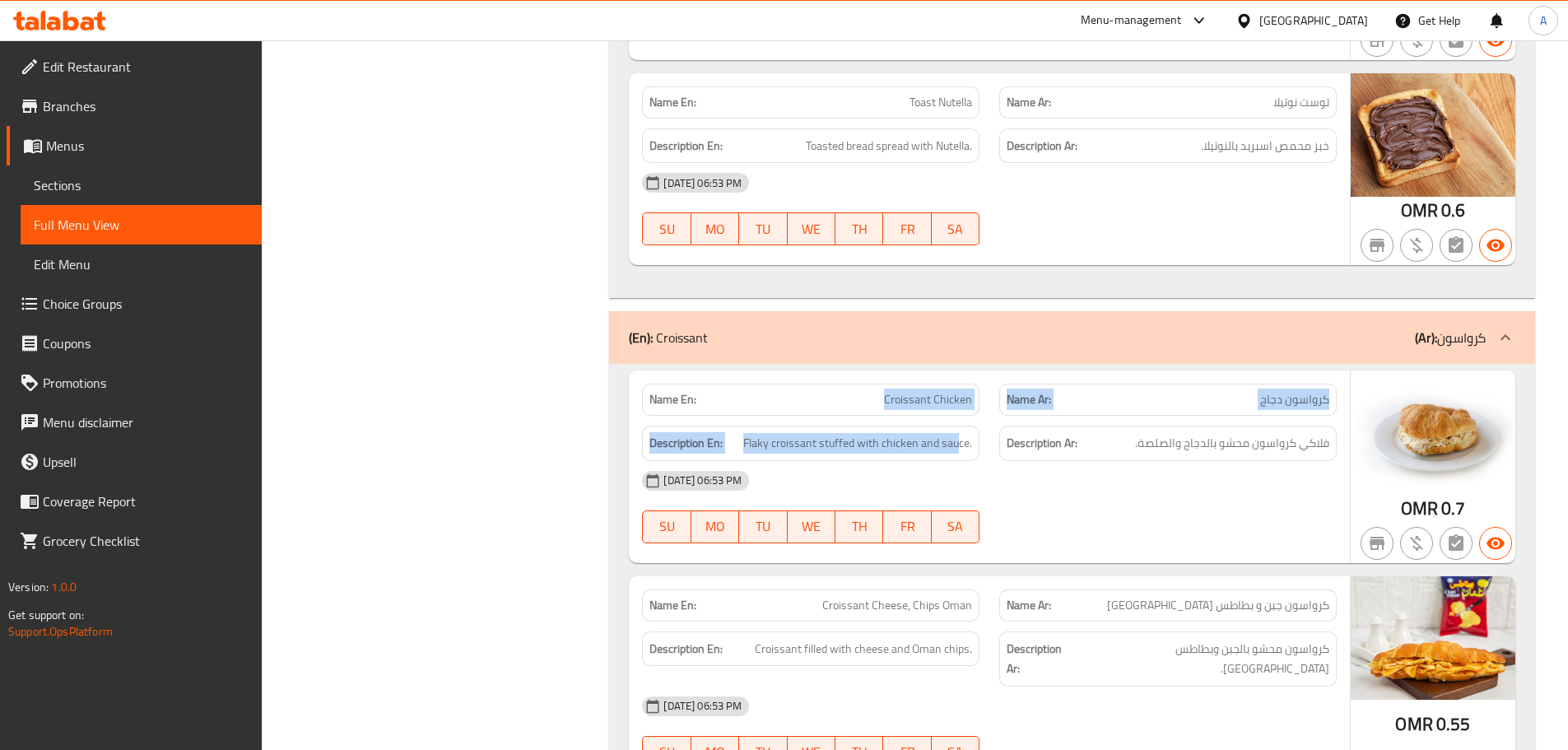
drag, startPoint x: 860, startPoint y: 364, endPoint x: 1056, endPoint y: 408, distance: 200.9
click at [1033, 399] on div "Name En: Croissant Chicken Name Ar: كرواسون دجاج Description En: Flaky croissan…" at bounding box center [990, 466] width 721 height 192
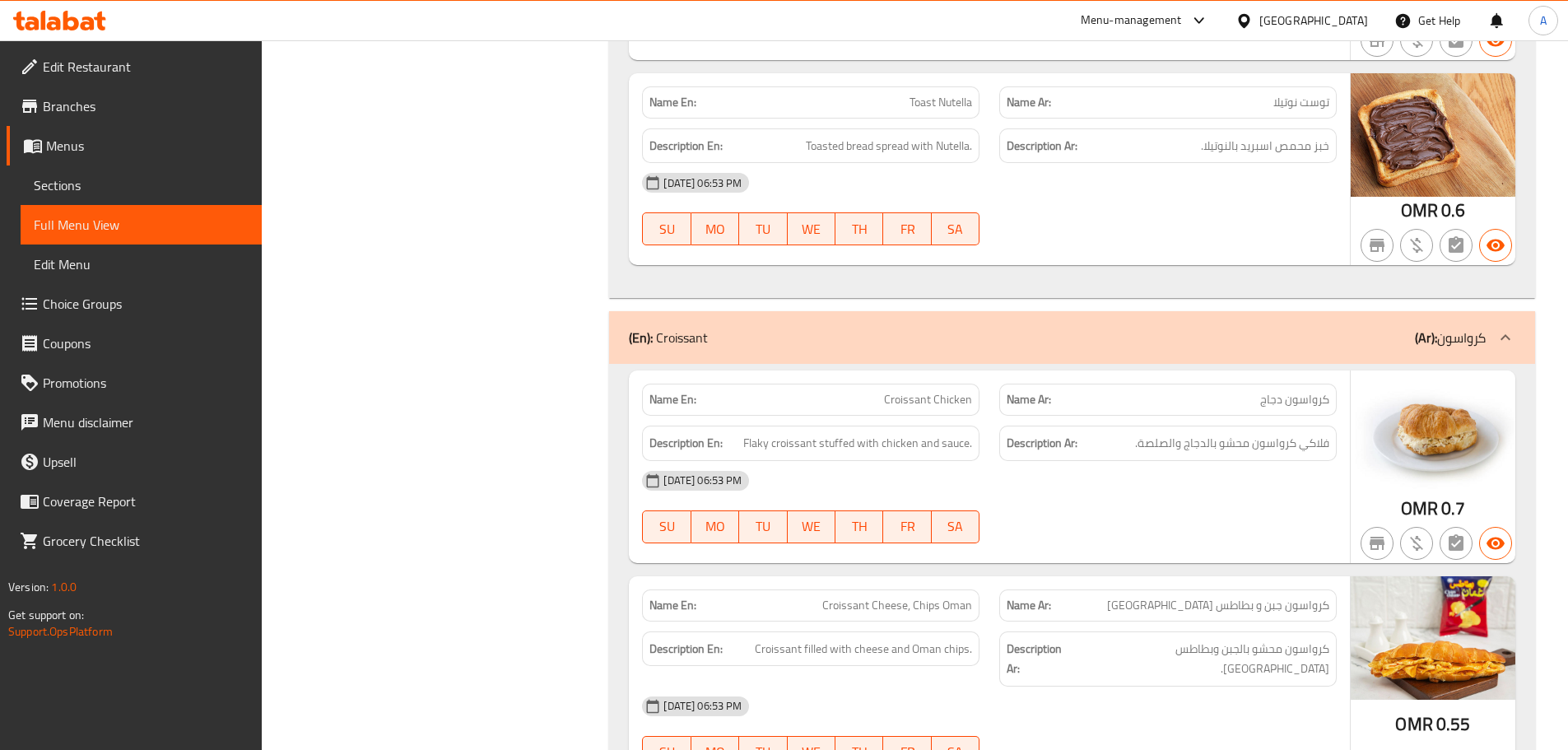
drag, startPoint x: 1058, startPoint y: 425, endPoint x: 1044, endPoint y: 425, distance: 14.0
click at [1058, 461] on div "[DATE] 06:53 PM" at bounding box center [990, 480] width 715 height 39
drag, startPoint x: 1172, startPoint y: 400, endPoint x: 1162, endPoint y: 417, distance: 19.7
click at [1169, 433] on span "فلاكي كرواسون محشو بالدجاج والصلصة." at bounding box center [1232, 443] width 194 height 21
click at [1138, 487] on div "12-09-2025 06:53 PM SU MO TU WE TH FR SA" at bounding box center [990, 507] width 715 height 92
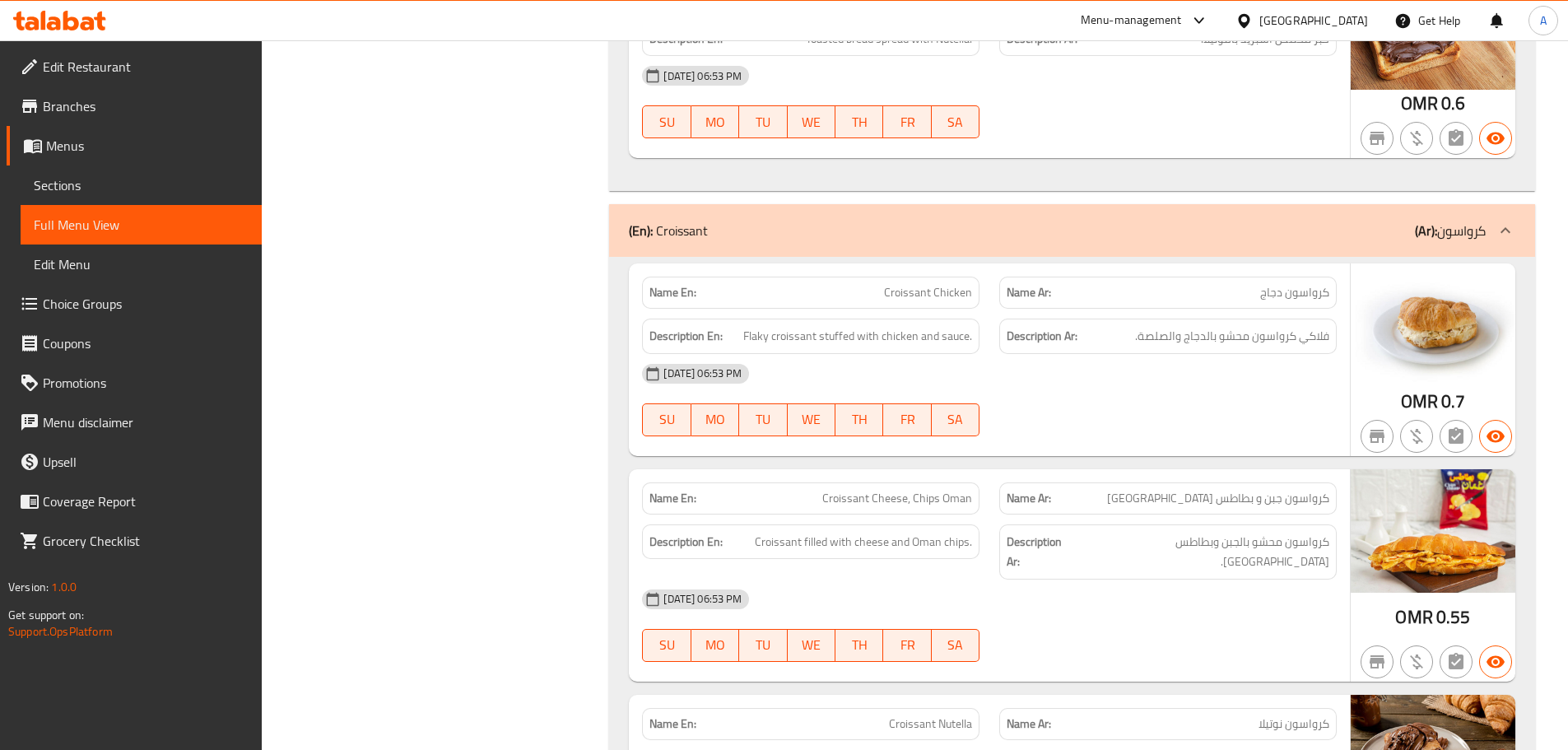
scroll to position [3359, 0]
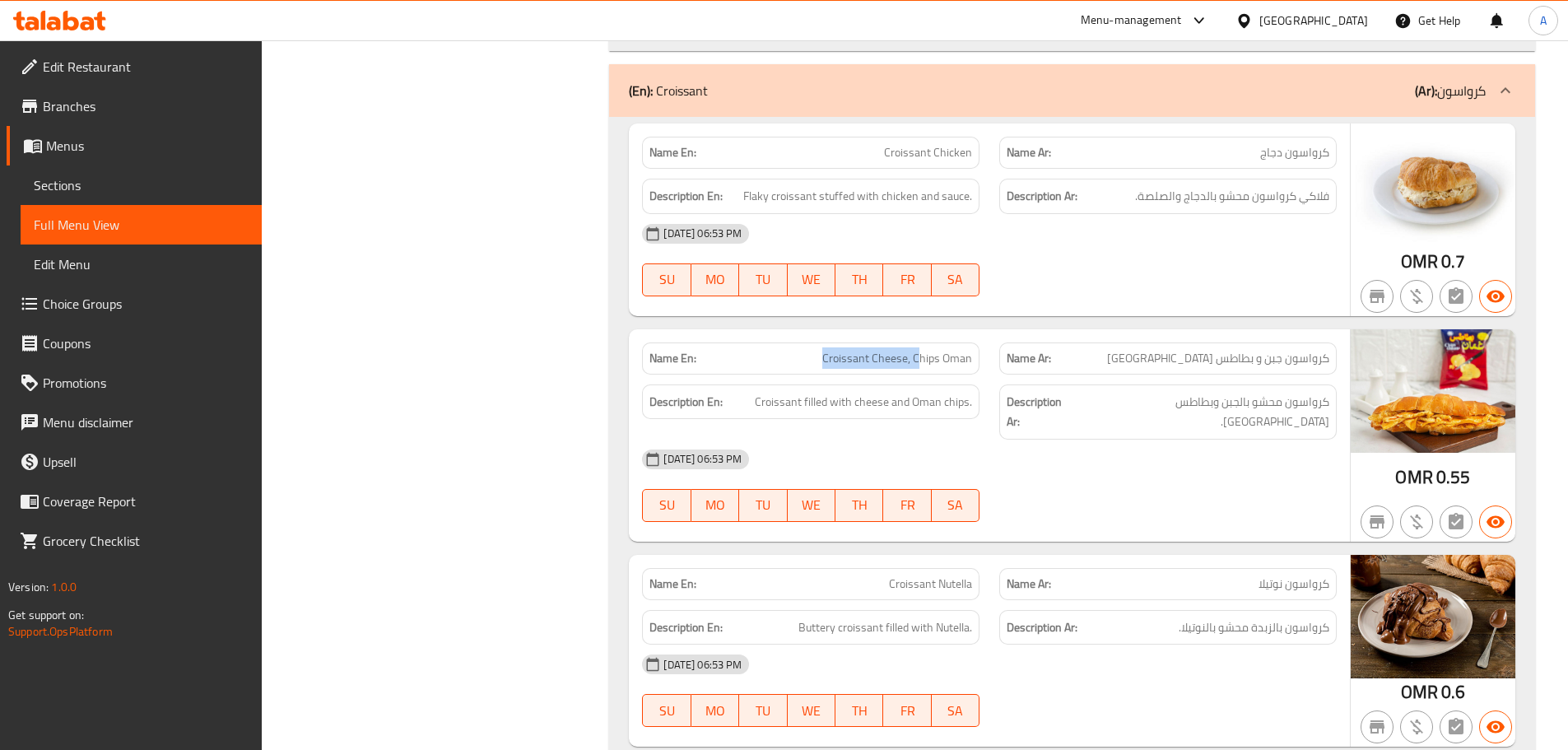
drag, startPoint x: 802, startPoint y: 320, endPoint x: 1008, endPoint y: 354, distance: 208.8
click at [992, 347] on div "Name En: Croissant Cheese, Chips Oman Name Ar: كرواسون جبن و بطاطس عمان Descrip…" at bounding box center [990, 435] width 721 height 212
click at [1191, 512] on div at bounding box center [1168, 522] width 357 height 20
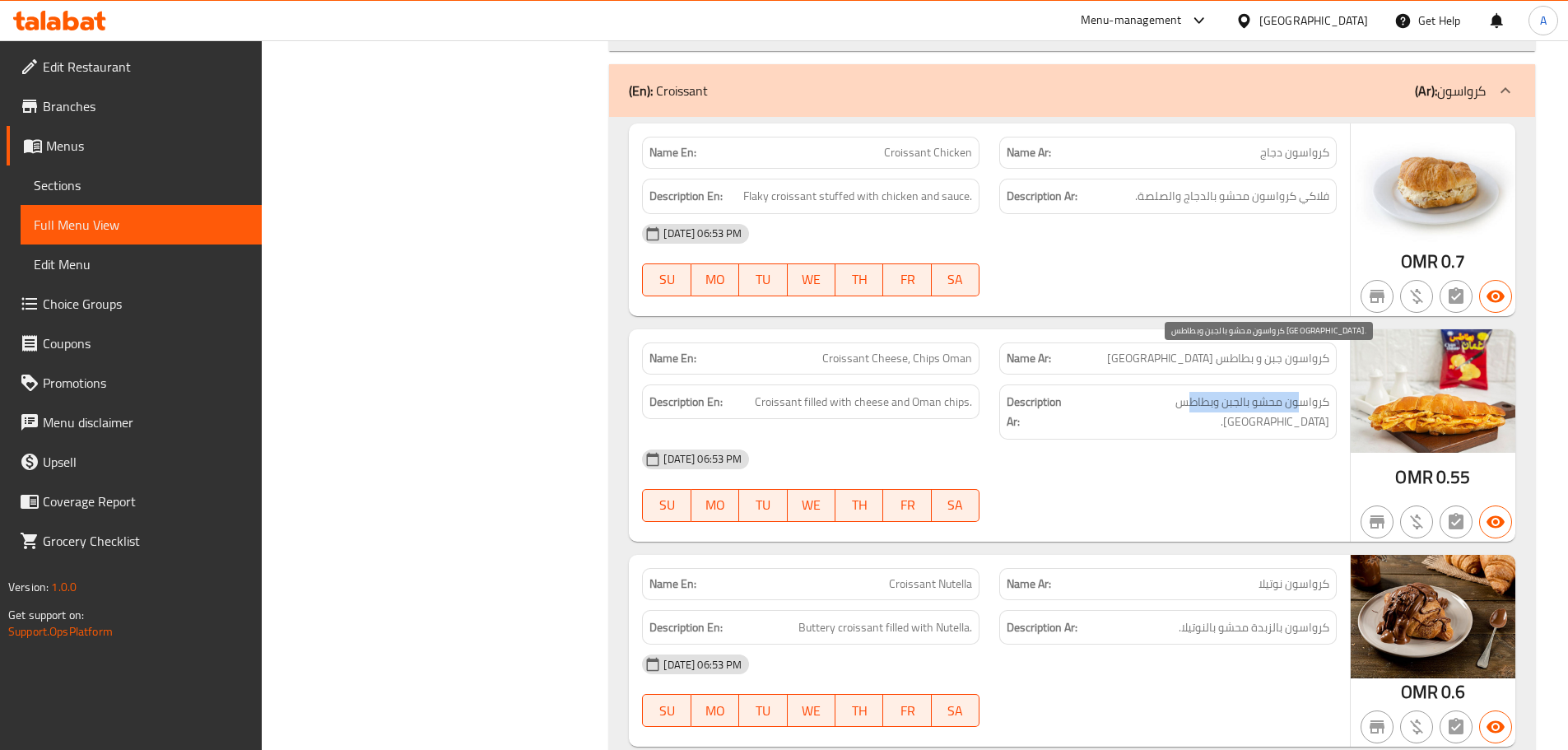
drag, startPoint x: 1303, startPoint y: 363, endPoint x: 1168, endPoint y: 404, distance: 141.1
click at [1188, 392] on span "كرواسون محشو بالجبن وبطاطس عمان." at bounding box center [1203, 412] width 252 height 40
click at [1162, 440] on div "12-09-2025 06:53 PM SU MO TU WE TH FR SA" at bounding box center [990, 485] width 715 height 92
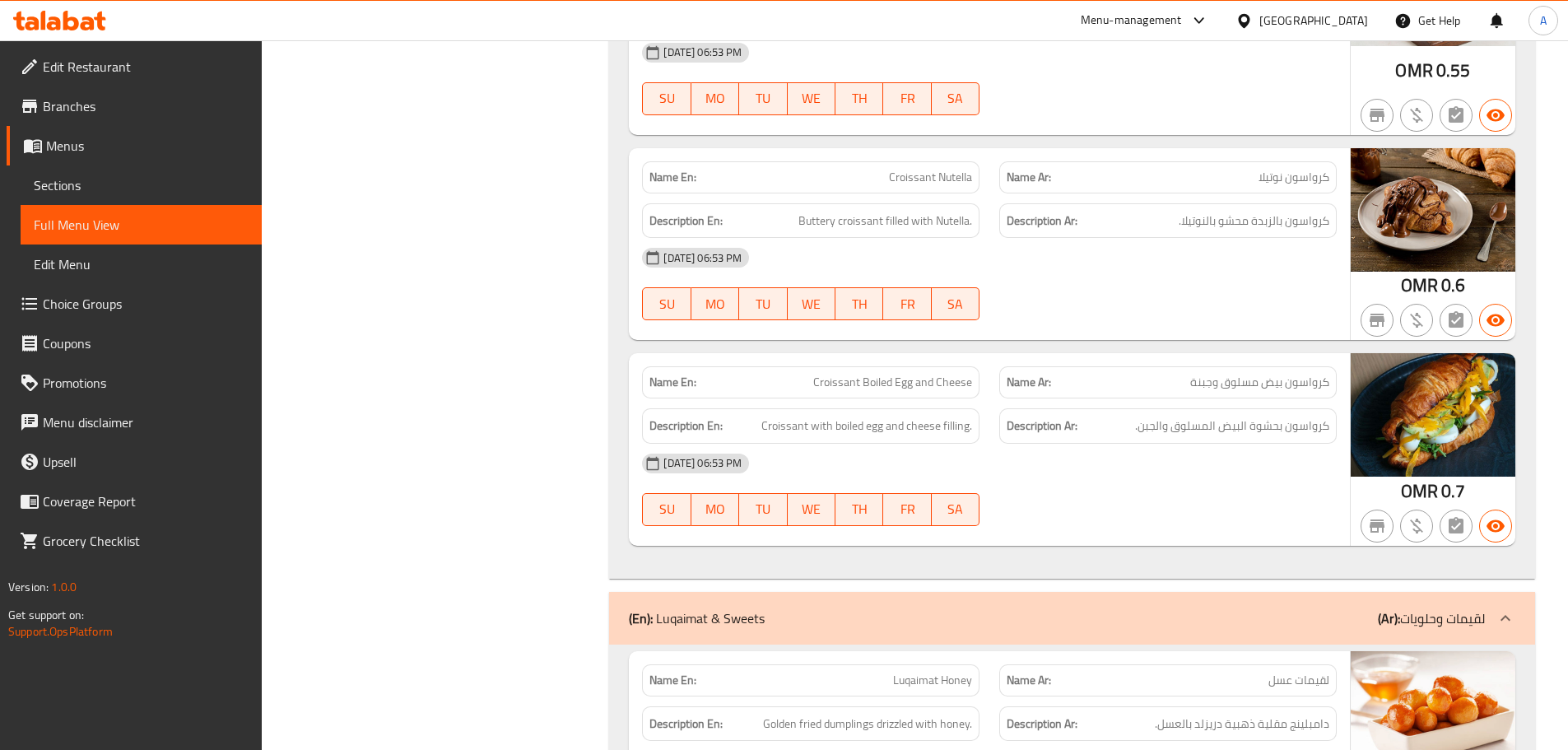
scroll to position [3771, 0]
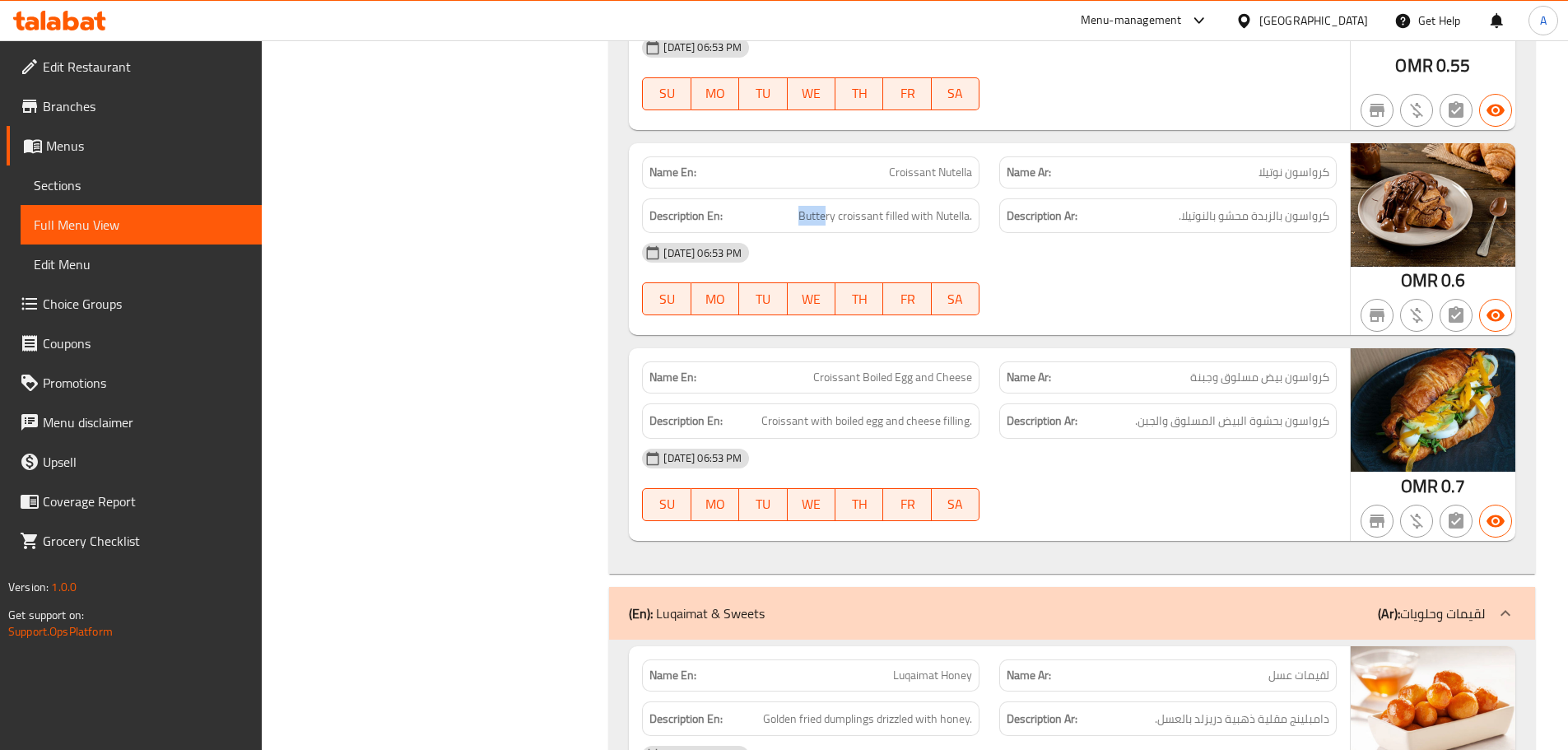
drag, startPoint x: 805, startPoint y: 156, endPoint x: 826, endPoint y: 158, distance: 21.1
click at [826, 206] on h6 "Description En: Buttery croissant filled with Nutella." at bounding box center [811, 216] width 323 height 21
click at [826, 206] on span "Buttery croissant filled with Nutella." at bounding box center [885, 216] width 174 height 21
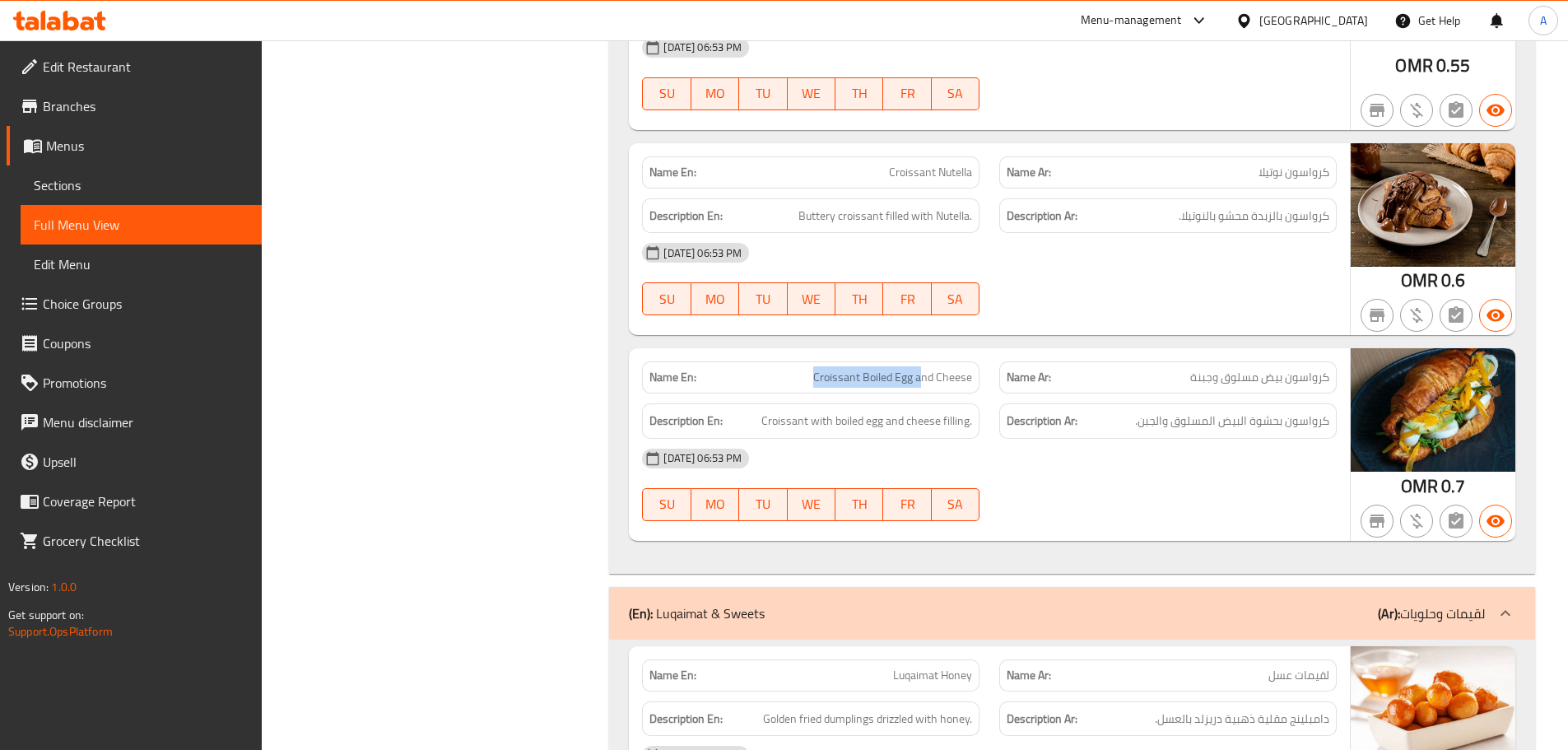
drag, startPoint x: 814, startPoint y: 313, endPoint x: 1023, endPoint y: 306, distance: 209.1
click at [982, 351] on div "Name En: Croissant Boiled Egg and Cheese" at bounding box center [811, 377] width 357 height 52
click at [1168, 244] on div "12-09-2025 06:53 PM SU MO TU WE TH FR SA" at bounding box center [990, 279] width 715 height 92
click at [1158, 239] on div "12-09-2025 06:53 PM SU MO TU WE TH FR SA" at bounding box center [990, 279] width 715 height 92
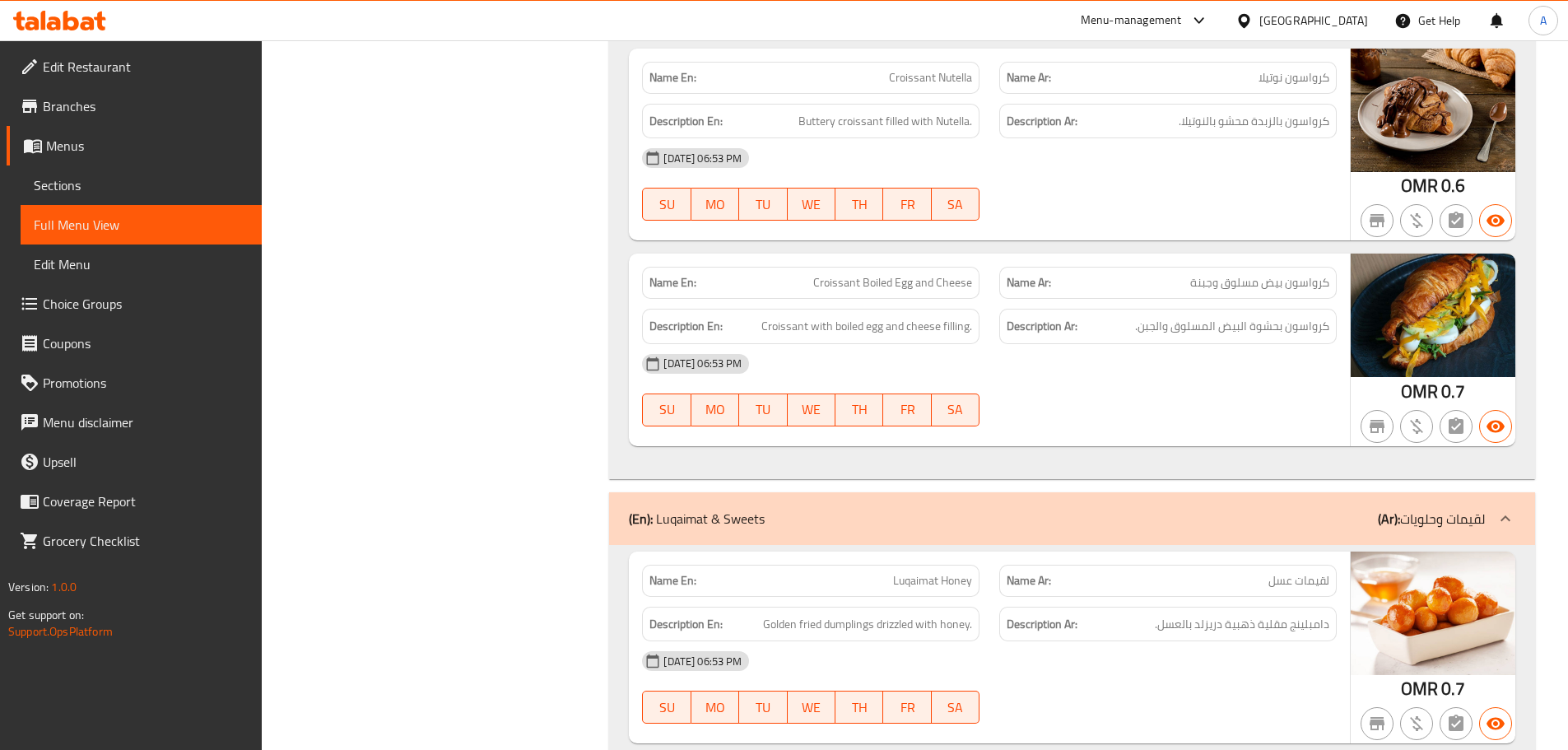
scroll to position [4100, 0]
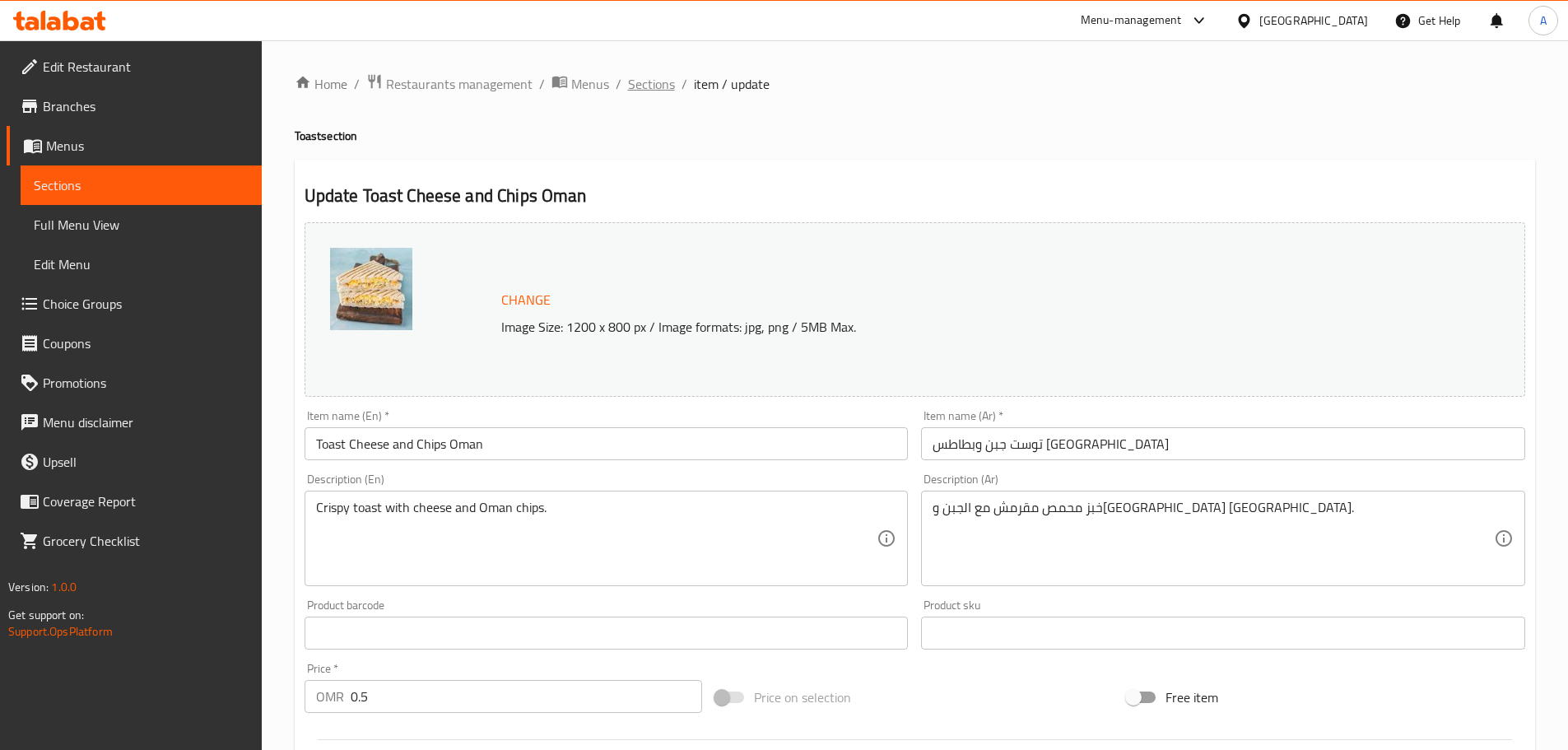
click at [657, 78] on span "Sections" at bounding box center [652, 84] width 47 height 20
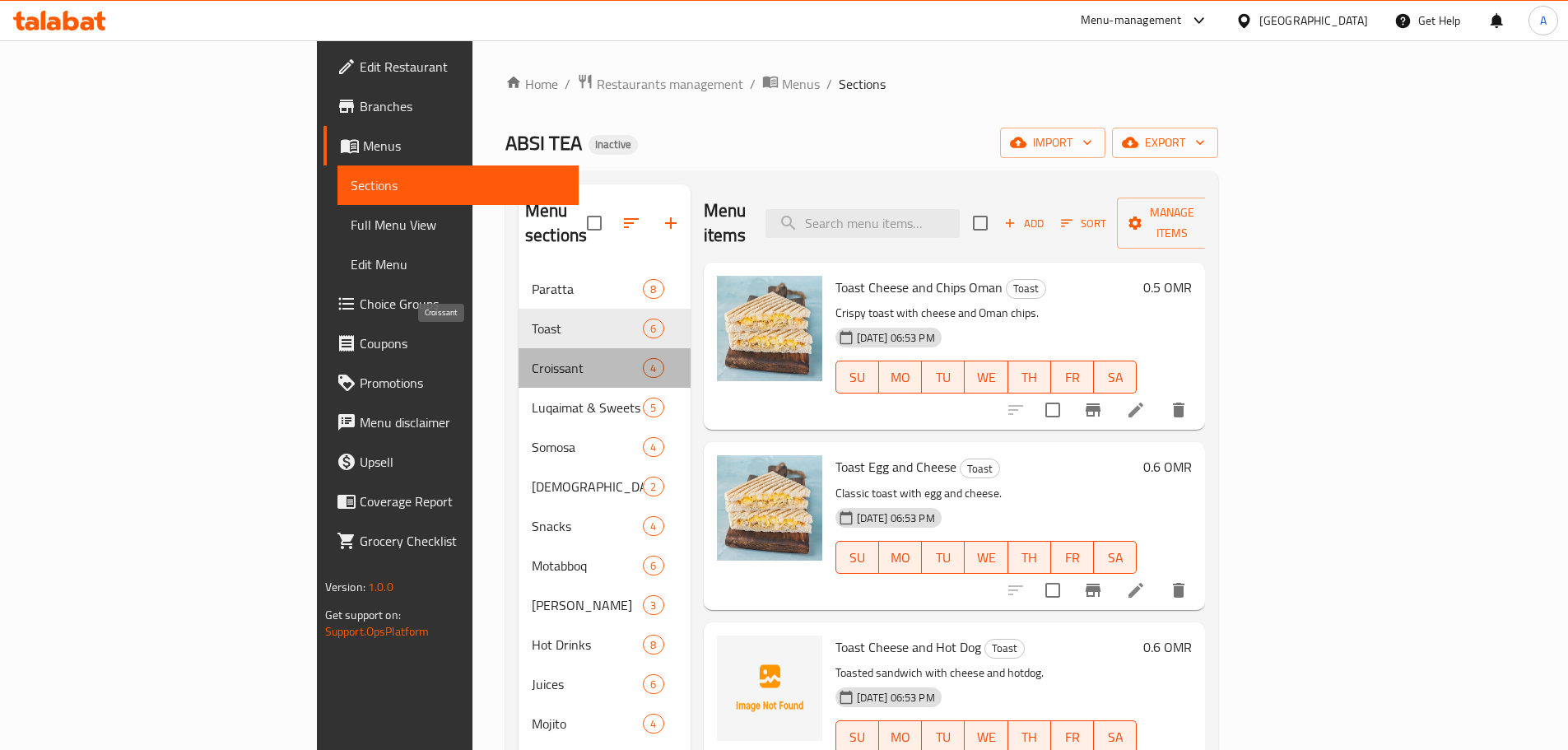
click at [532, 358] on span "Croissant" at bounding box center [588, 368] width 112 height 20
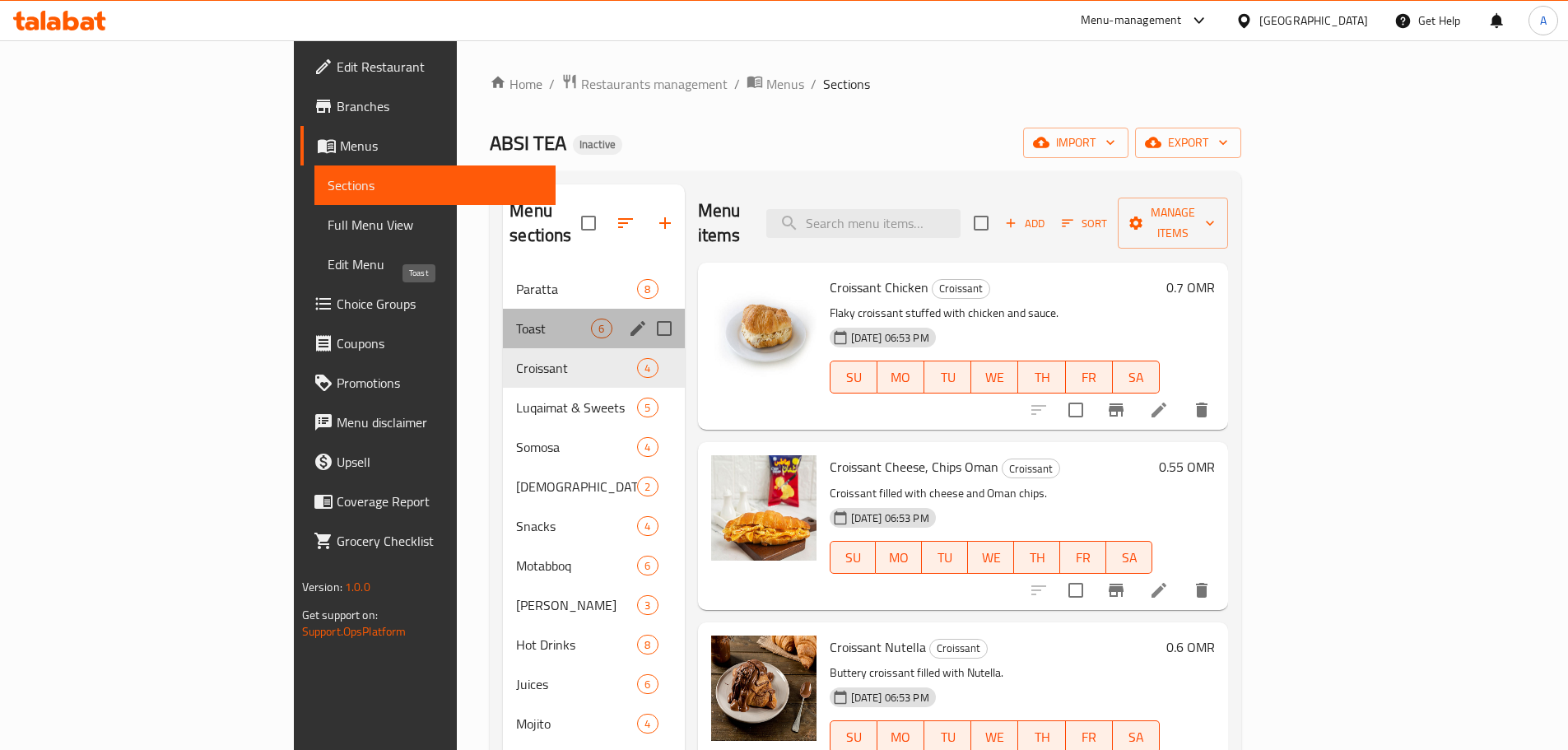
click at [516, 319] on span "Toast" at bounding box center [553, 329] width 75 height 20
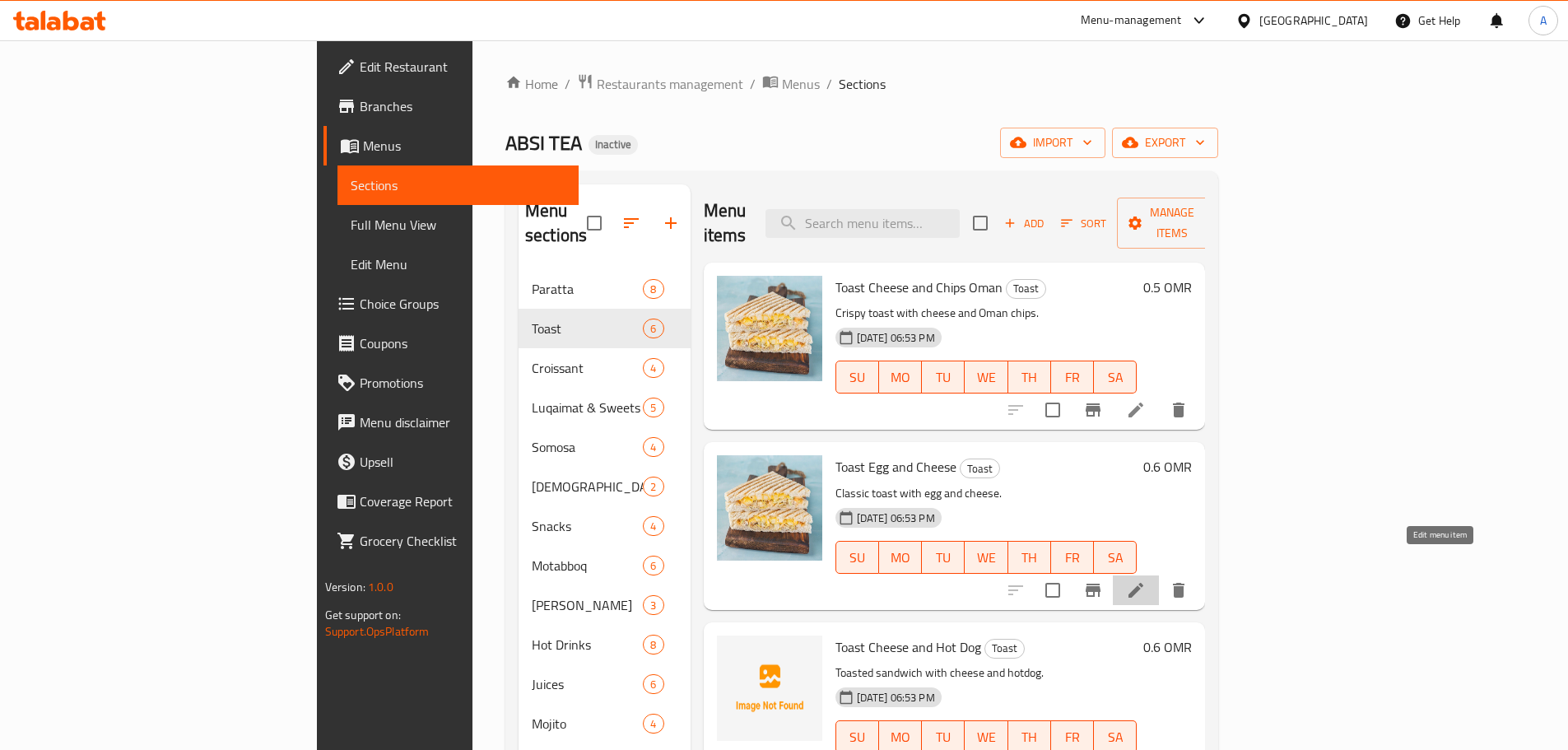
click at [1144, 583] on icon at bounding box center [1136, 590] width 15 height 15
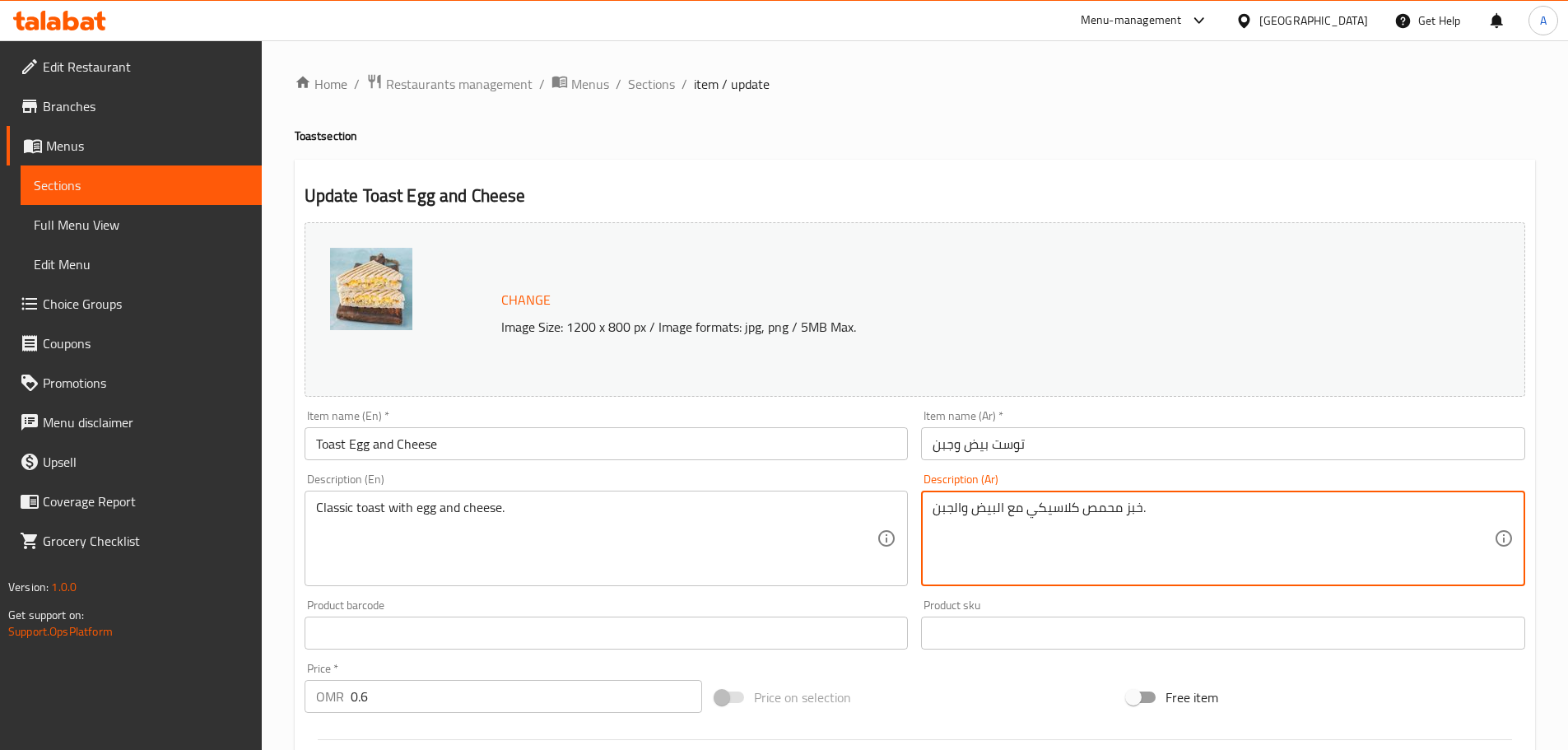
drag, startPoint x: 1083, startPoint y: 508, endPoint x: 1139, endPoint y: 513, distance: 56.2
type textarea "توست كلاسيكي مع البيض والجبن."
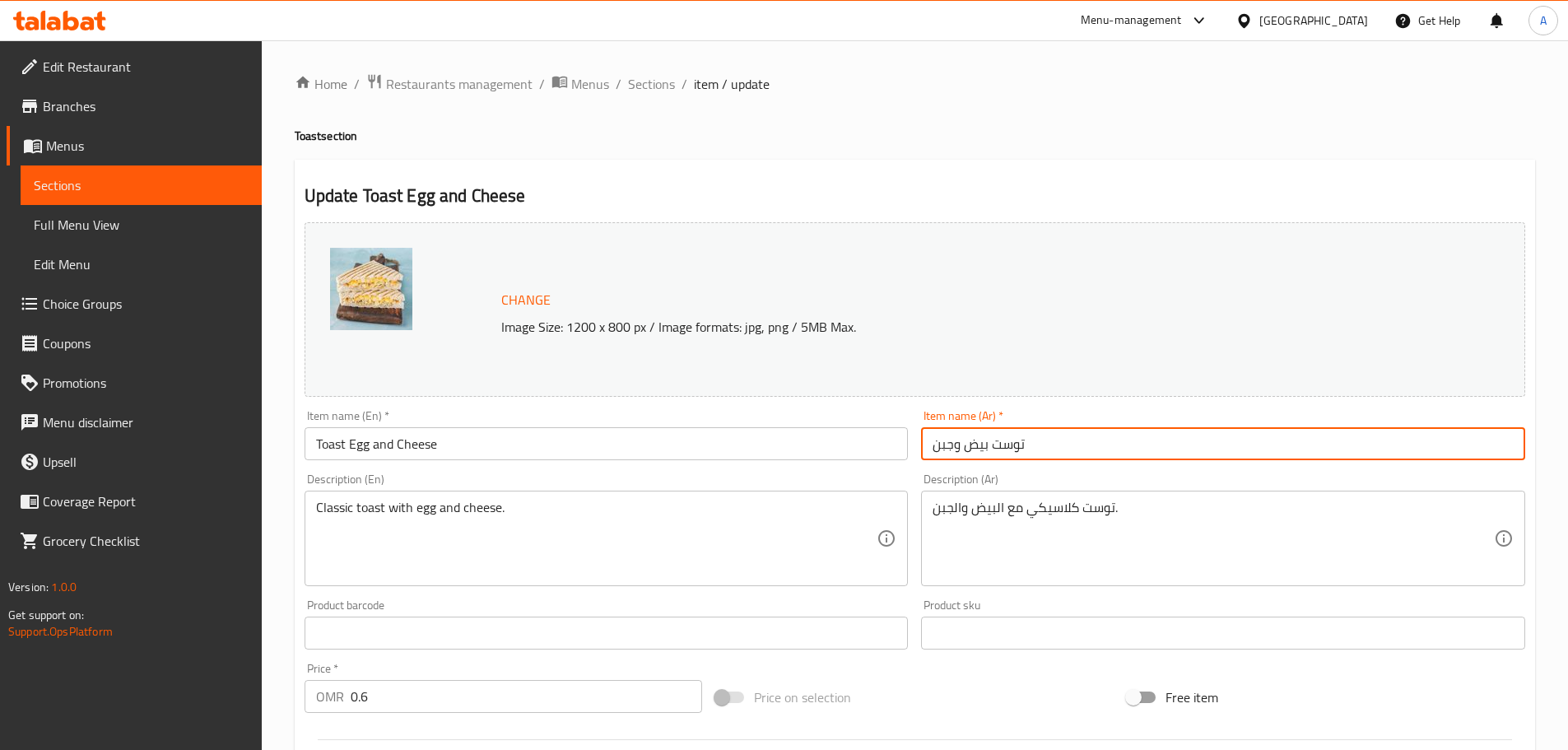
click at [1090, 451] on input "توست بيض وجبن" at bounding box center [1223, 444] width 604 height 33
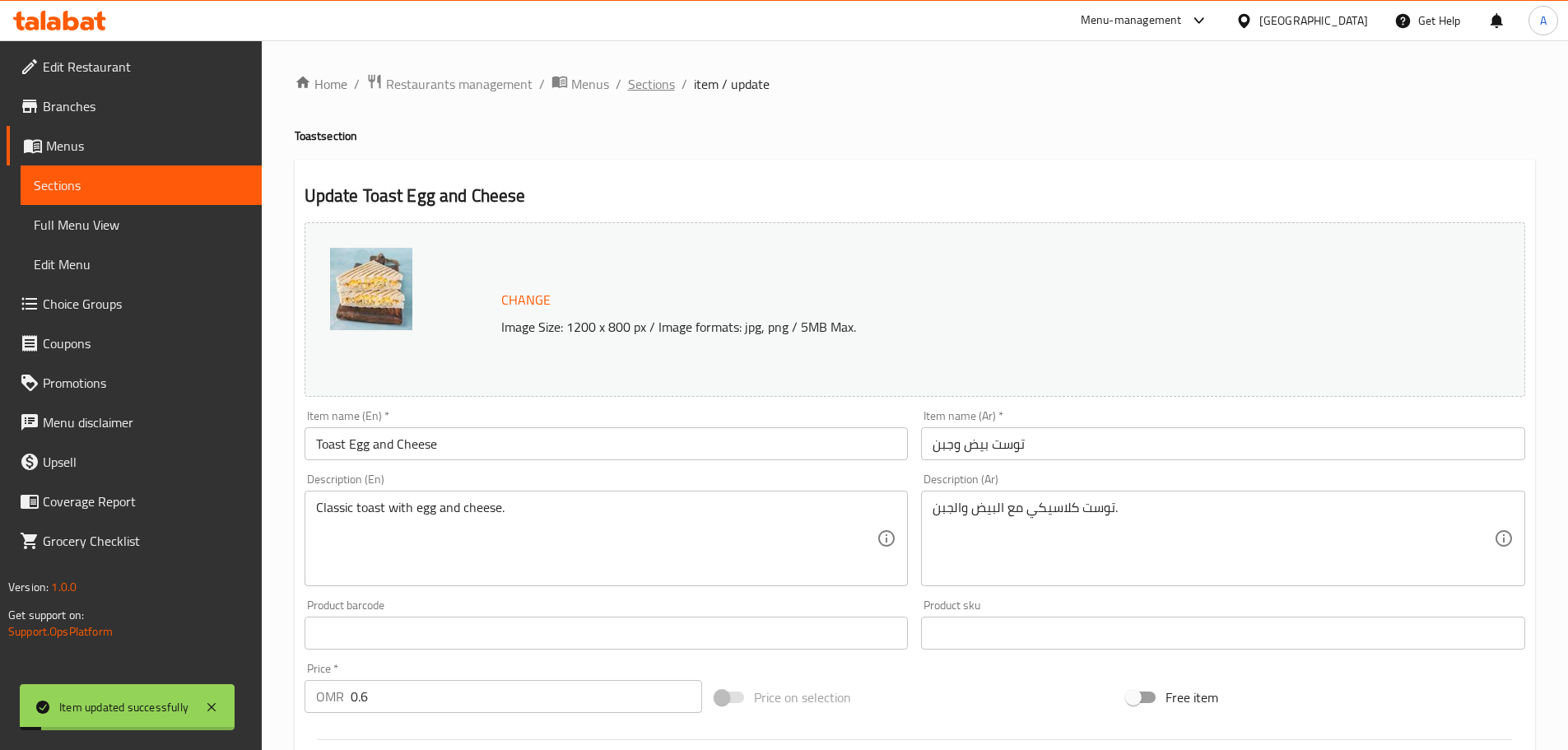
click at [649, 88] on span "Sections" at bounding box center [652, 84] width 47 height 20
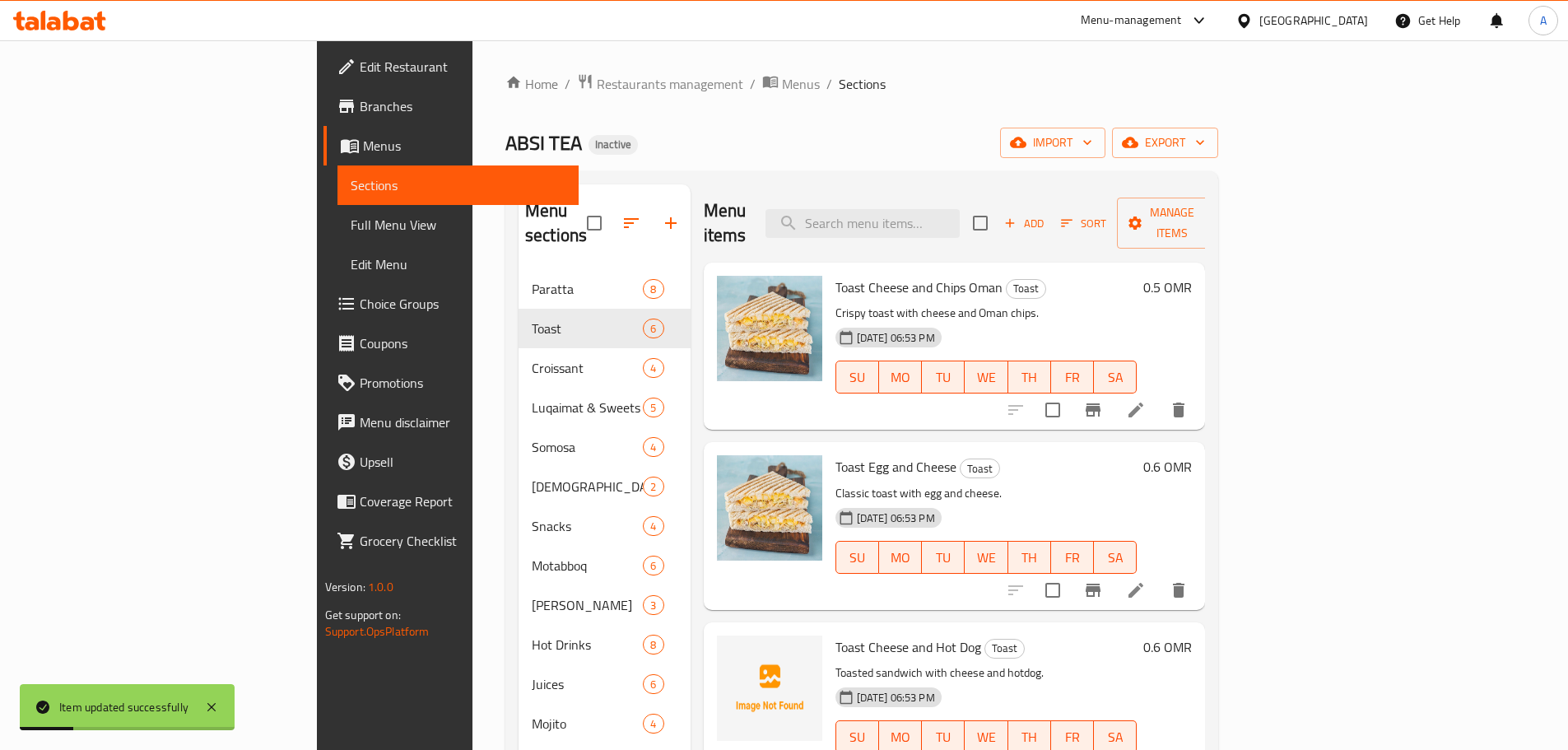
click at [1146, 400] on icon at bounding box center [1136, 410] width 20 height 20
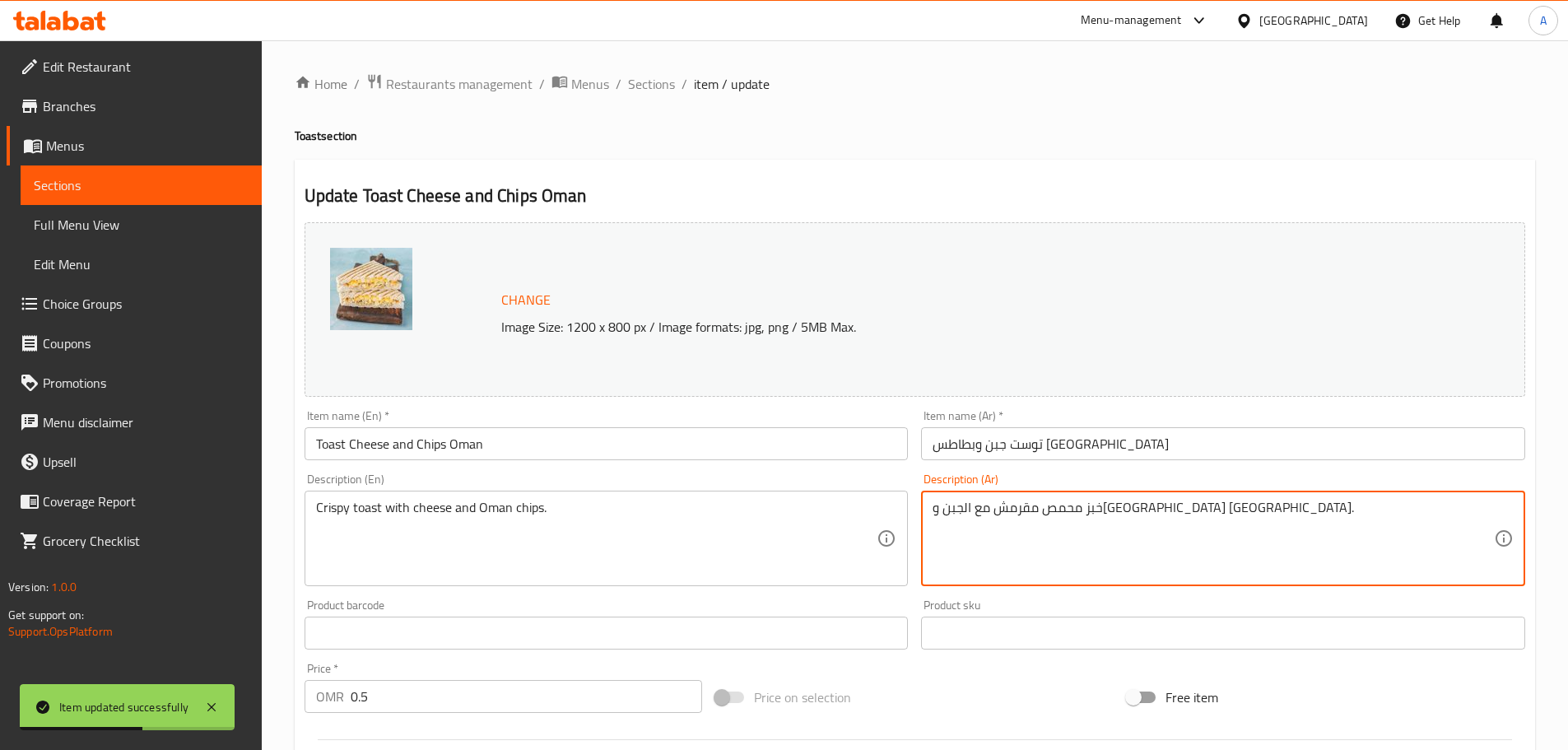
drag, startPoint x: 1116, startPoint y: 507, endPoint x: 1178, endPoint y: 510, distance: 62.1
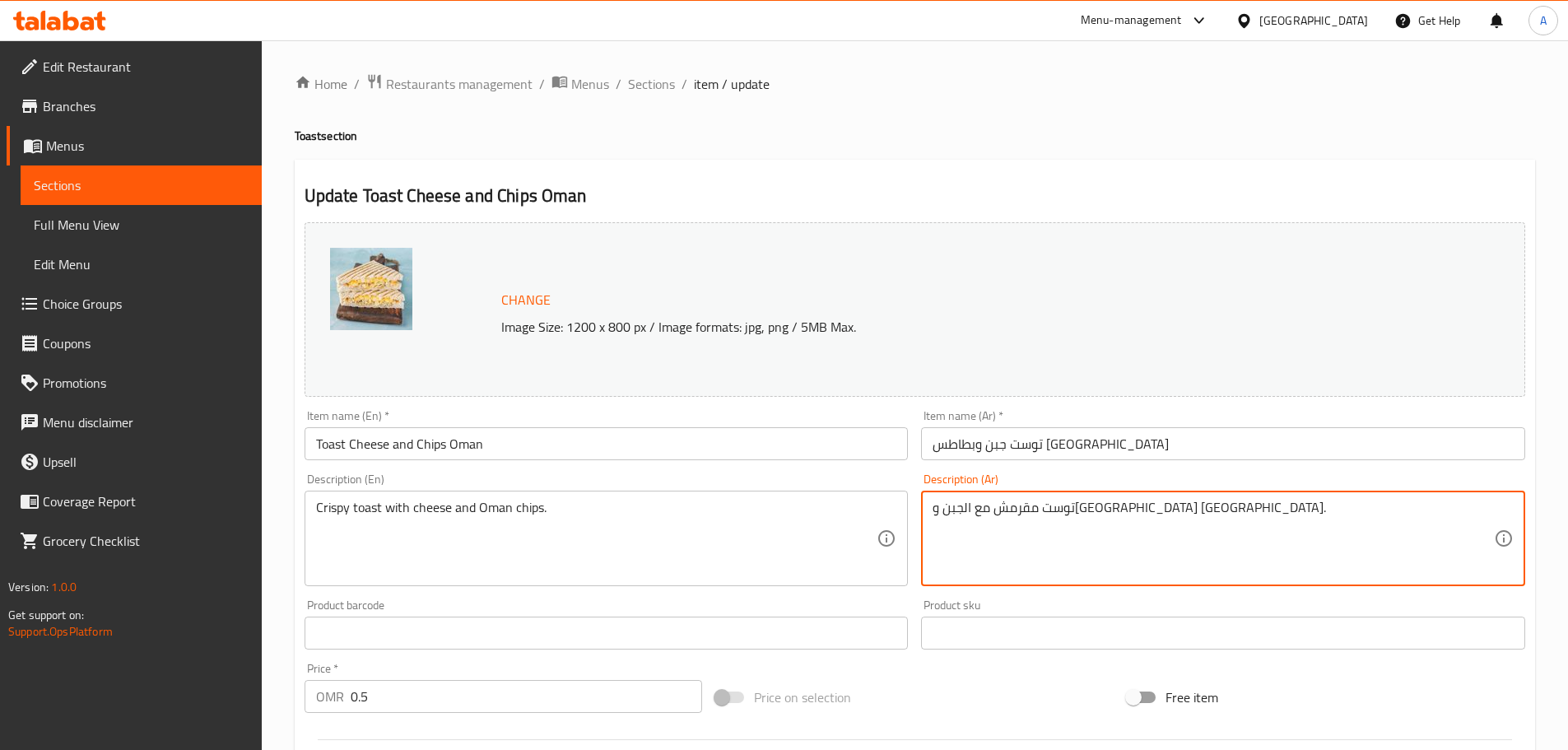
type textarea "توست مقرمش مع الجبن و[GEOGRAPHIC_DATA] [GEOGRAPHIC_DATA]."
click at [1126, 442] on input "توست جبن وبطاطس [GEOGRAPHIC_DATA]" at bounding box center [1223, 444] width 604 height 33
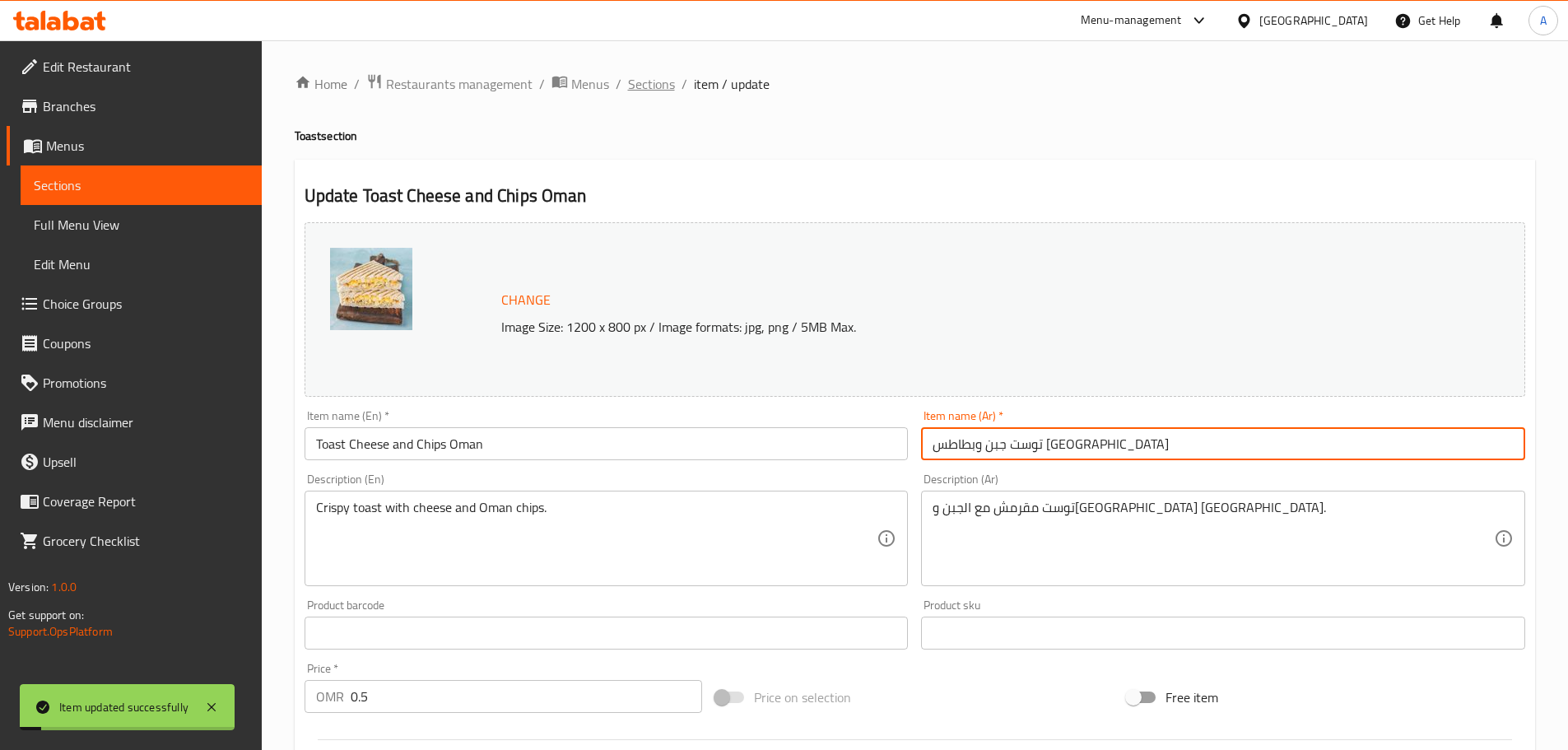
click at [646, 87] on span "Sections" at bounding box center [652, 84] width 47 height 20
